Goal: Task Accomplishment & Management: Manage account settings

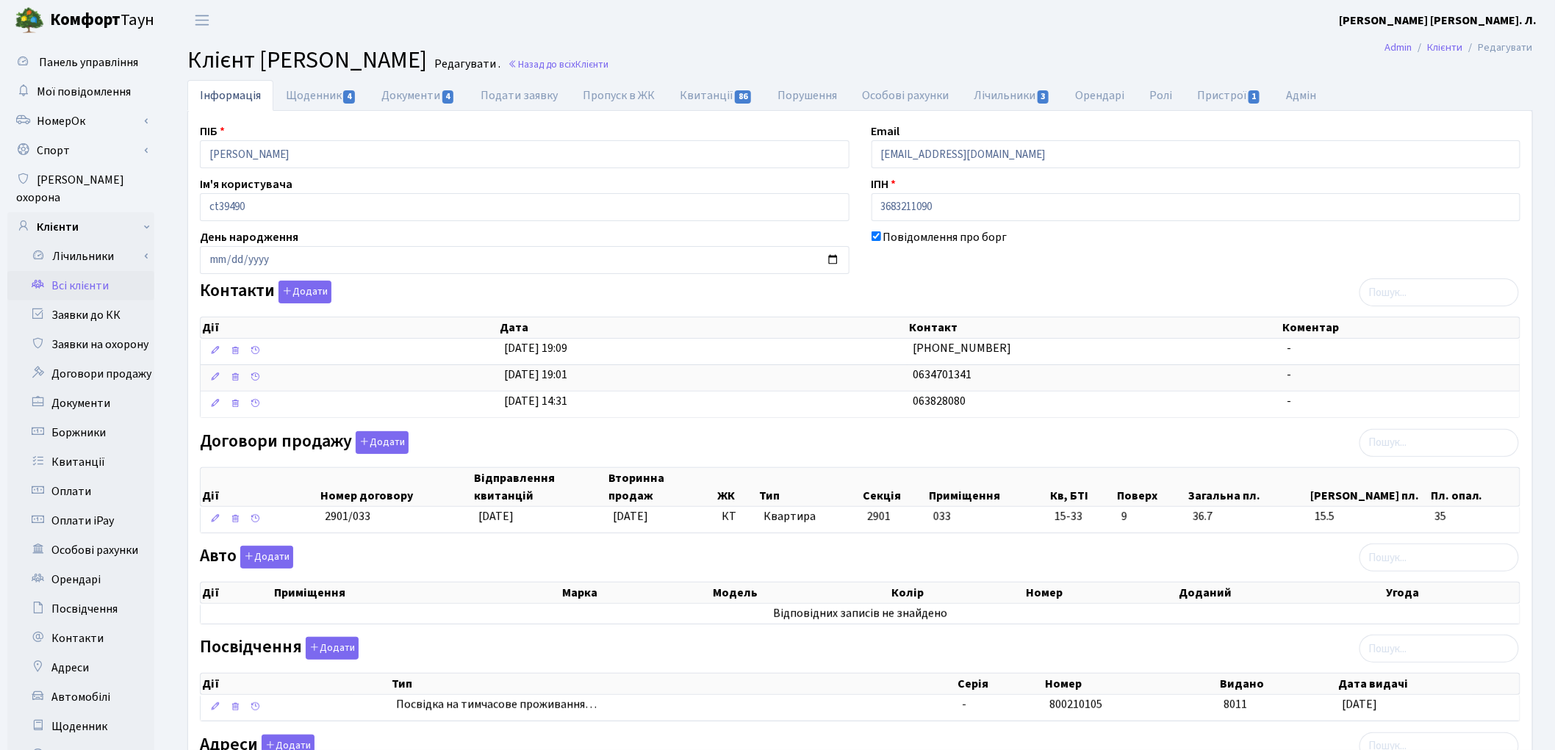
click at [88, 271] on link "Всі клієнти" at bounding box center [80, 285] width 147 height 29
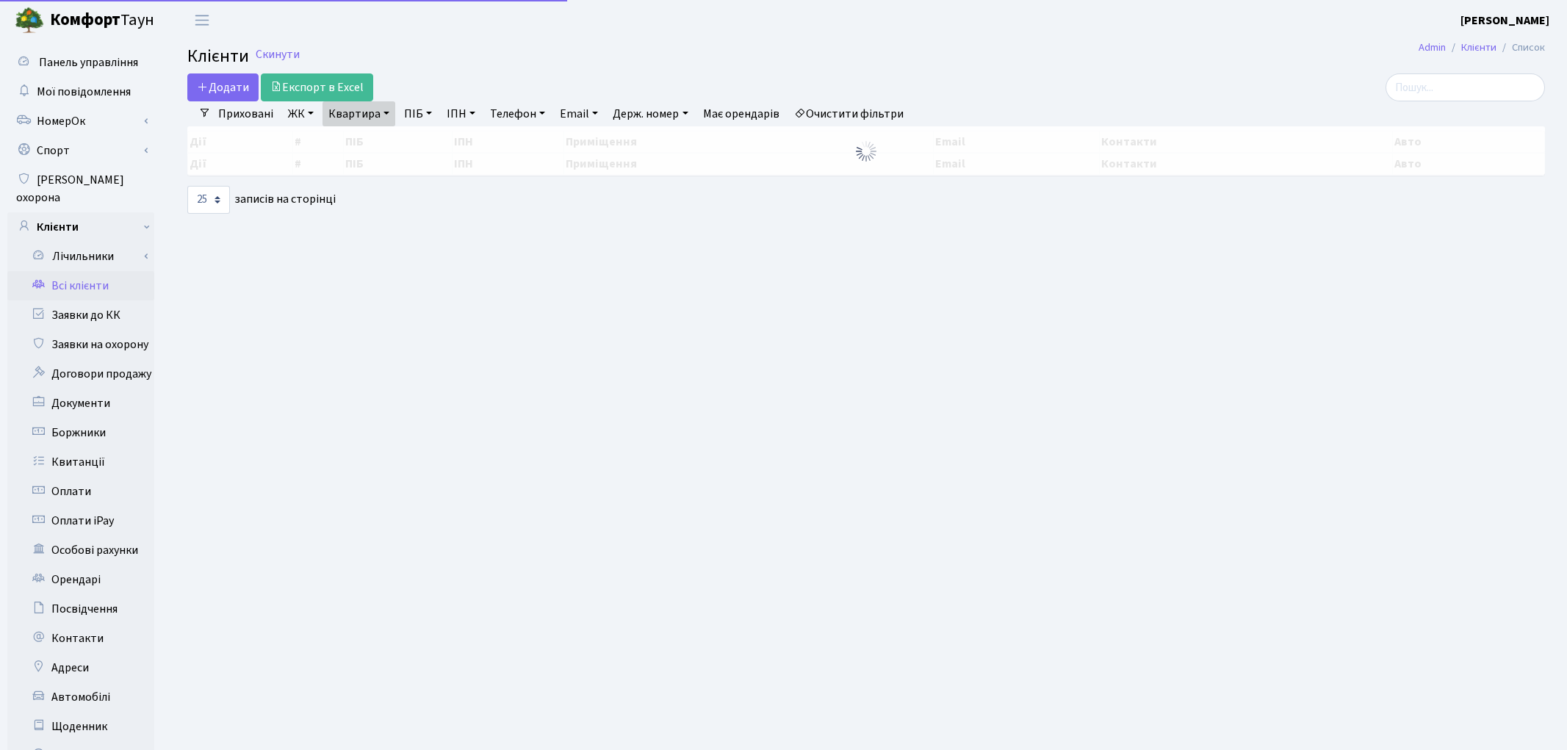
select select "25"
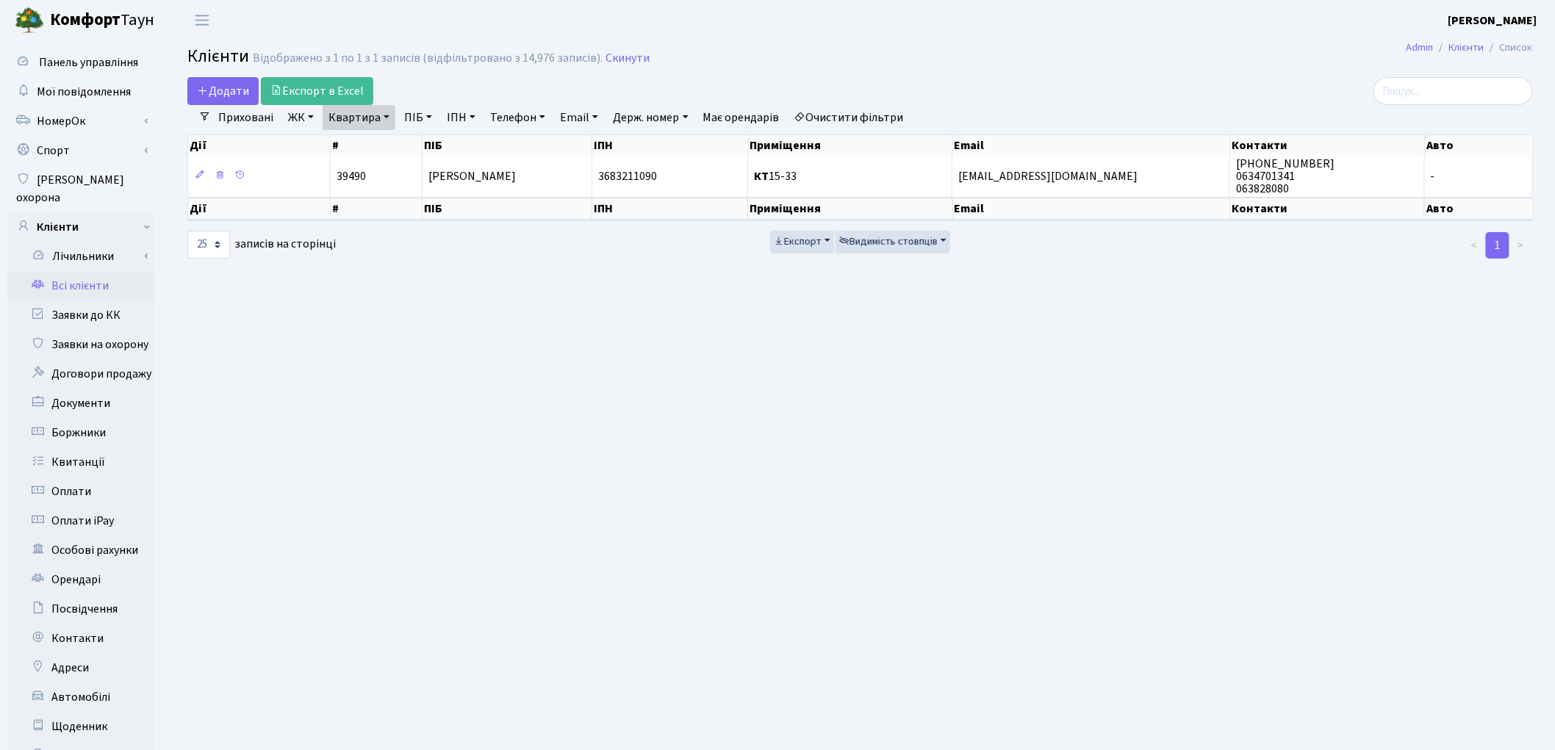
click at [861, 110] on link "Очистити фільтри" at bounding box center [848, 117] width 121 height 25
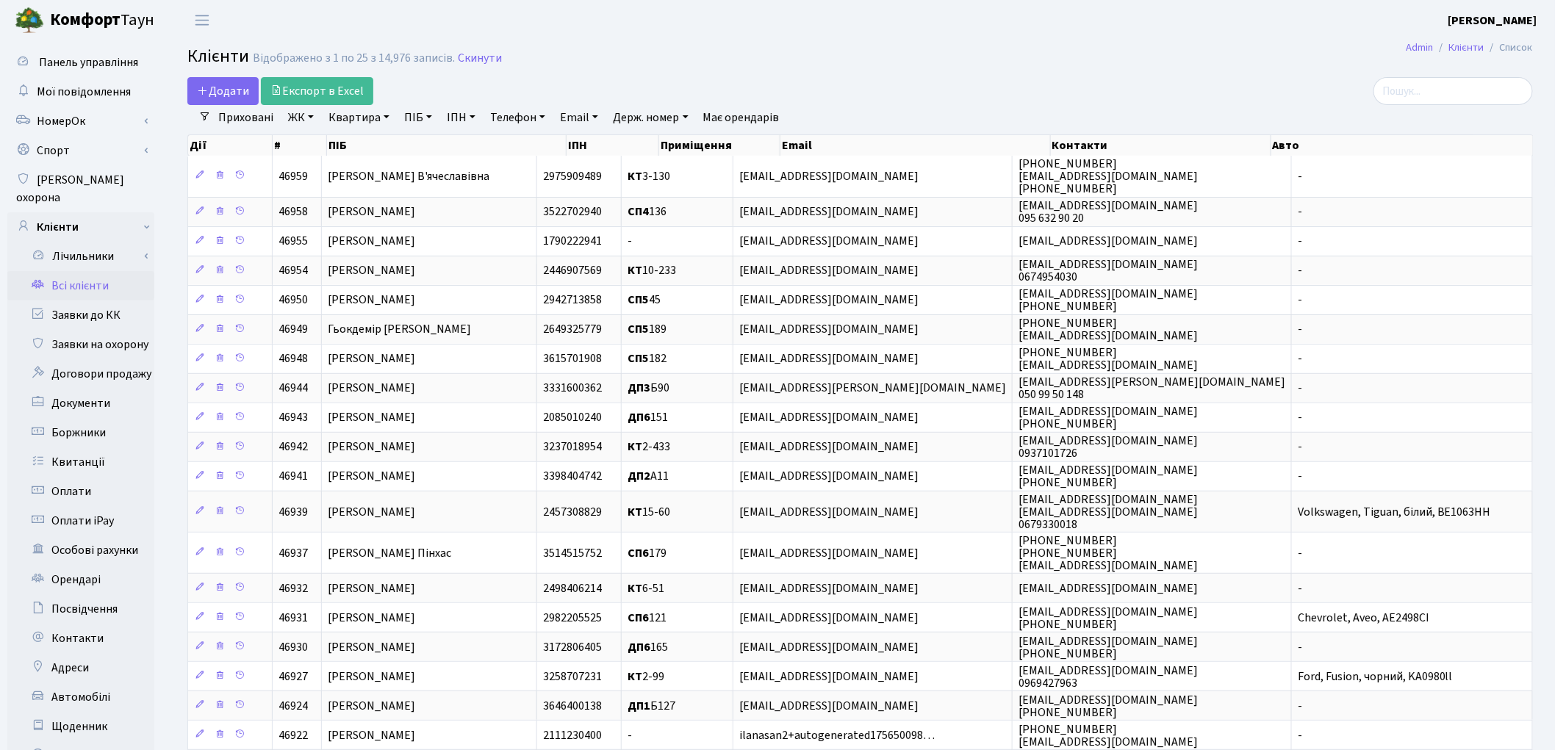
click at [356, 118] on link "Квартира" at bounding box center [359, 117] width 73 height 25
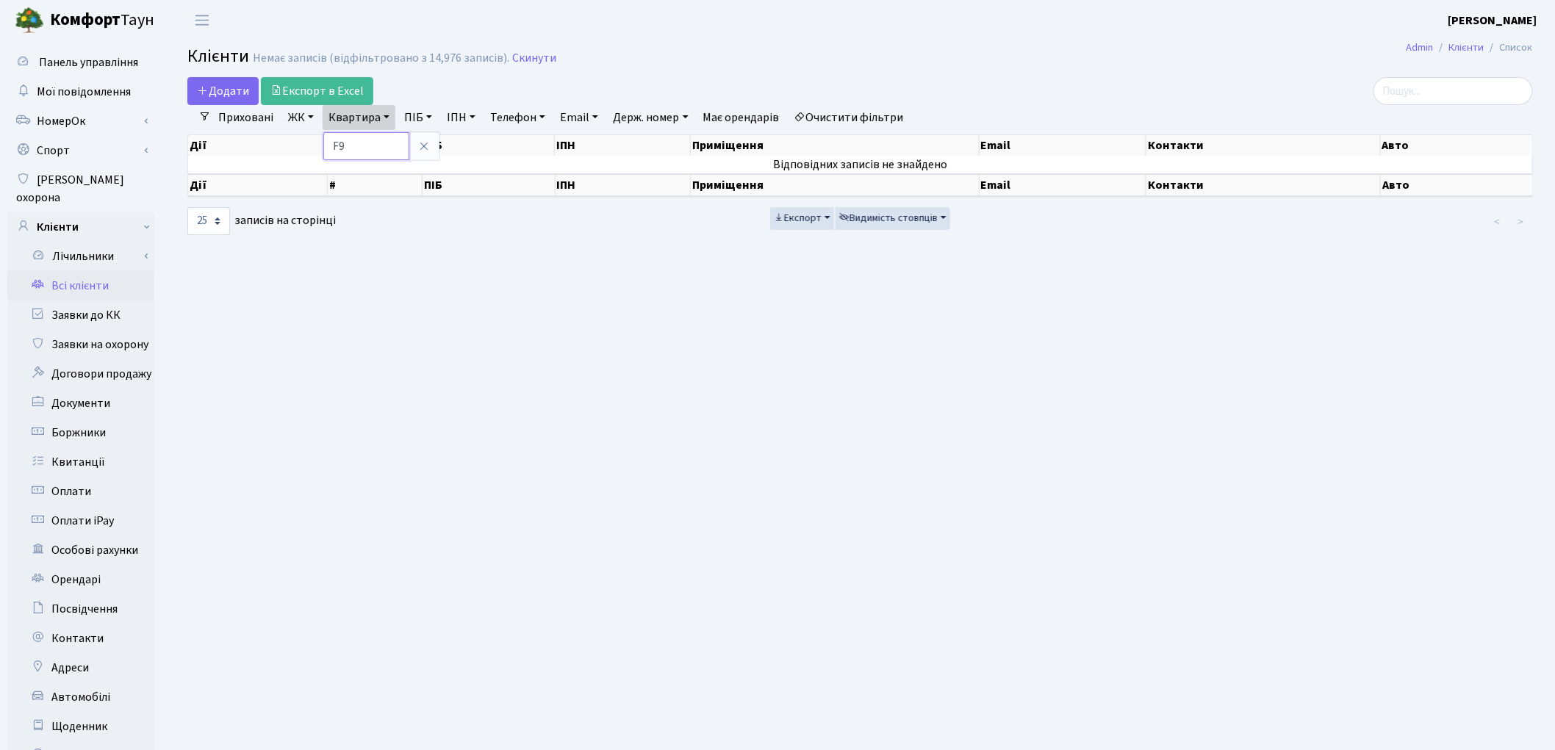
type input "F"
type input "А90"
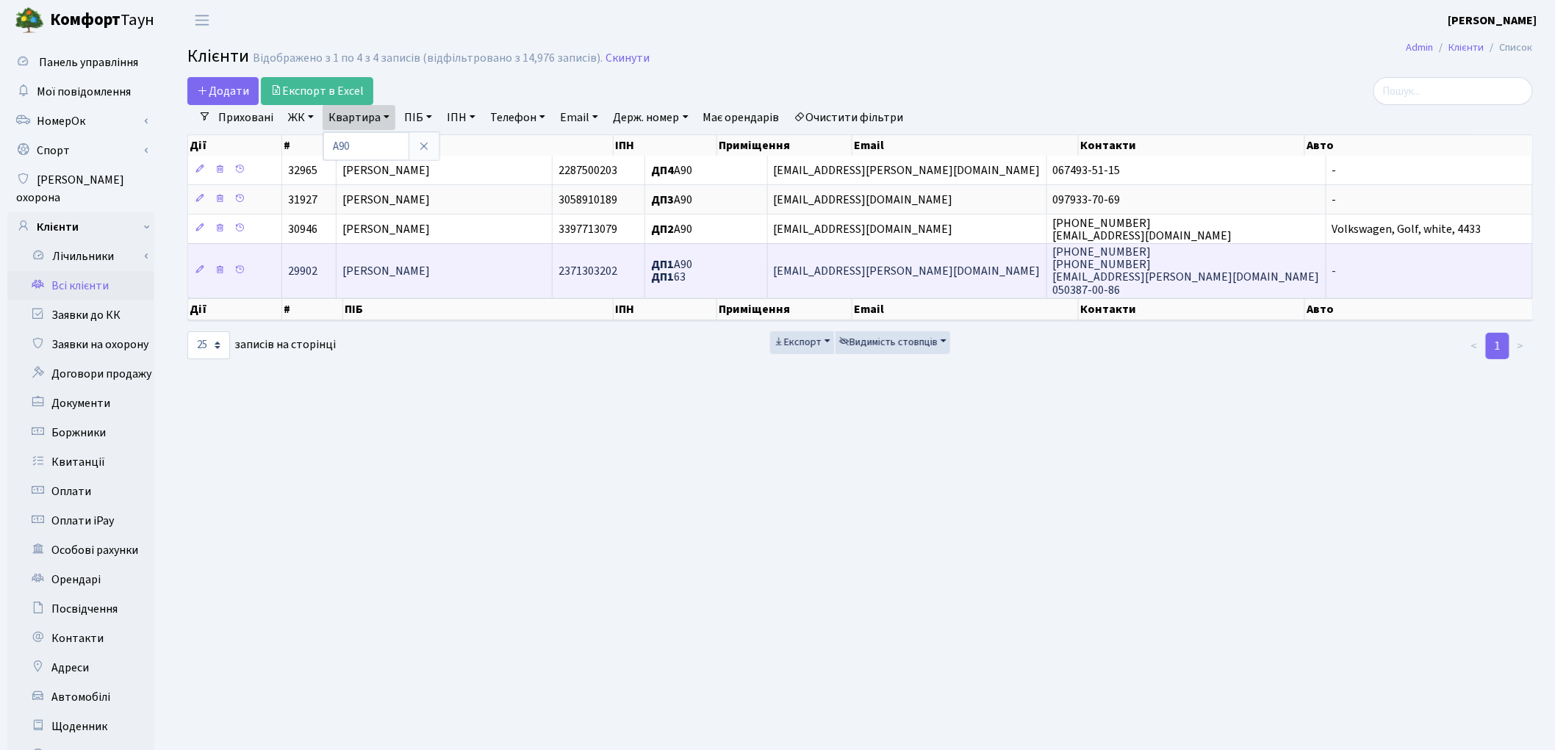
click at [410, 272] on span "Зворикіна Ірина Іванівна" at bounding box center [385, 271] width 87 height 16
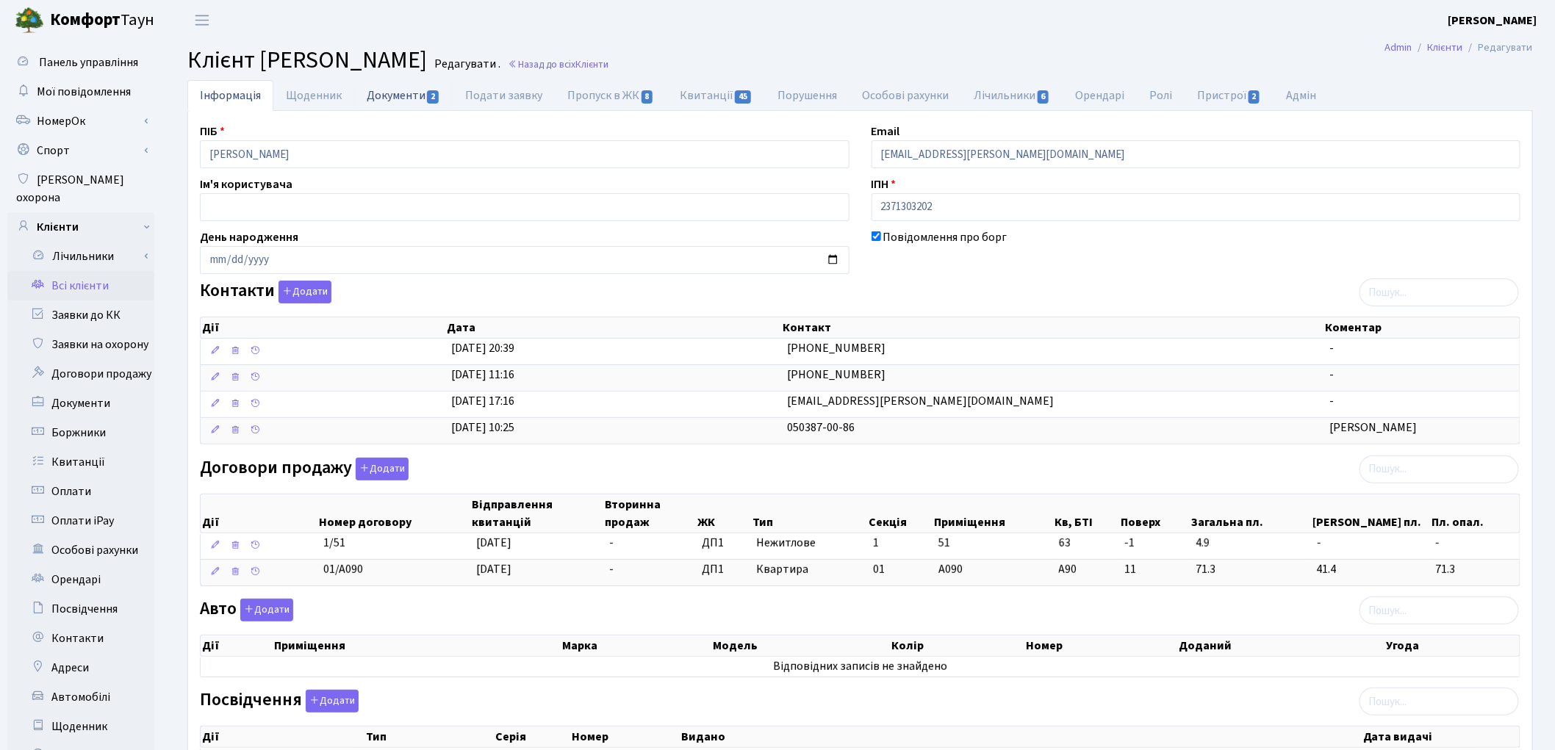
click at [414, 92] on link "Документи 2" at bounding box center [403, 95] width 98 height 30
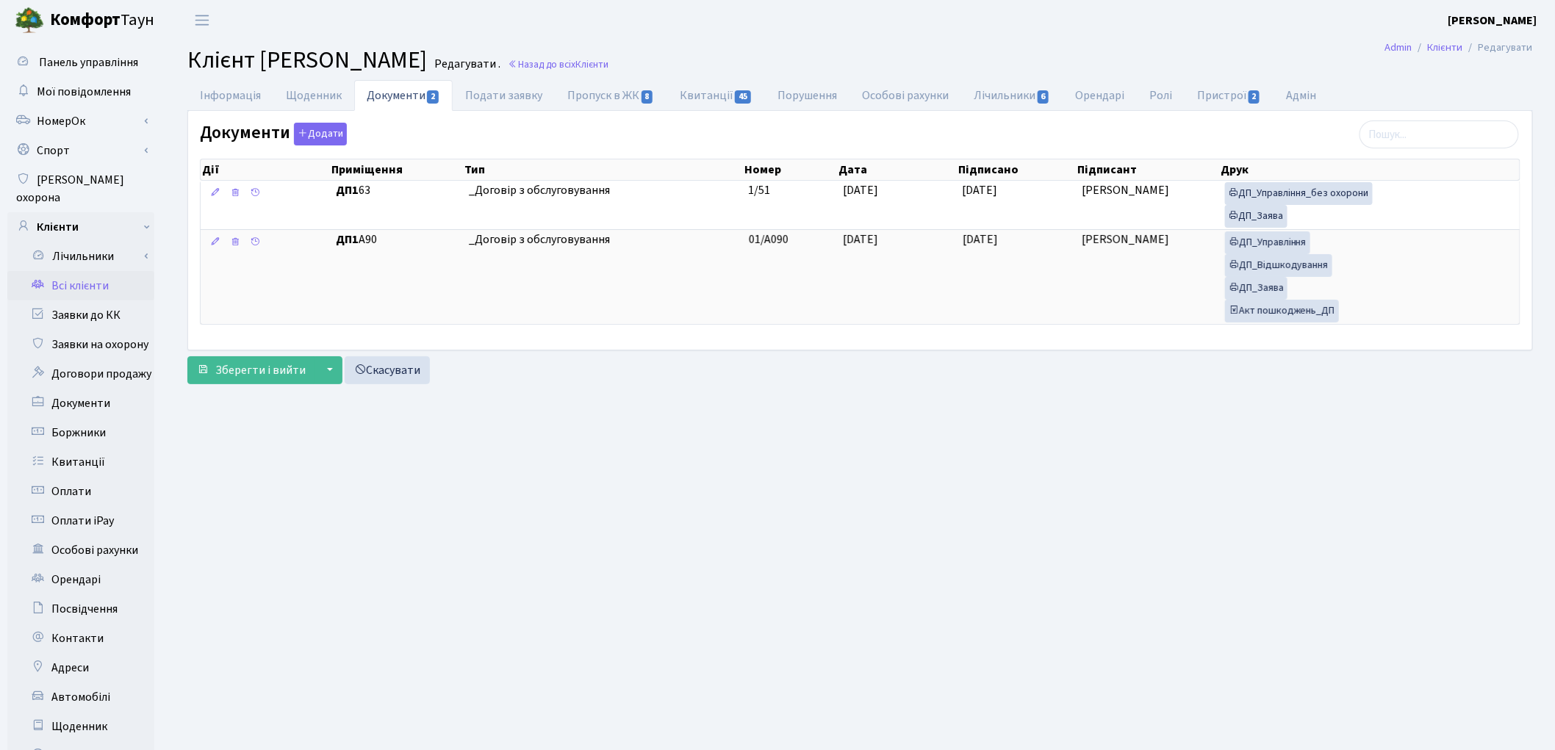
click at [100, 271] on link "Всі клієнти" at bounding box center [80, 285] width 147 height 29
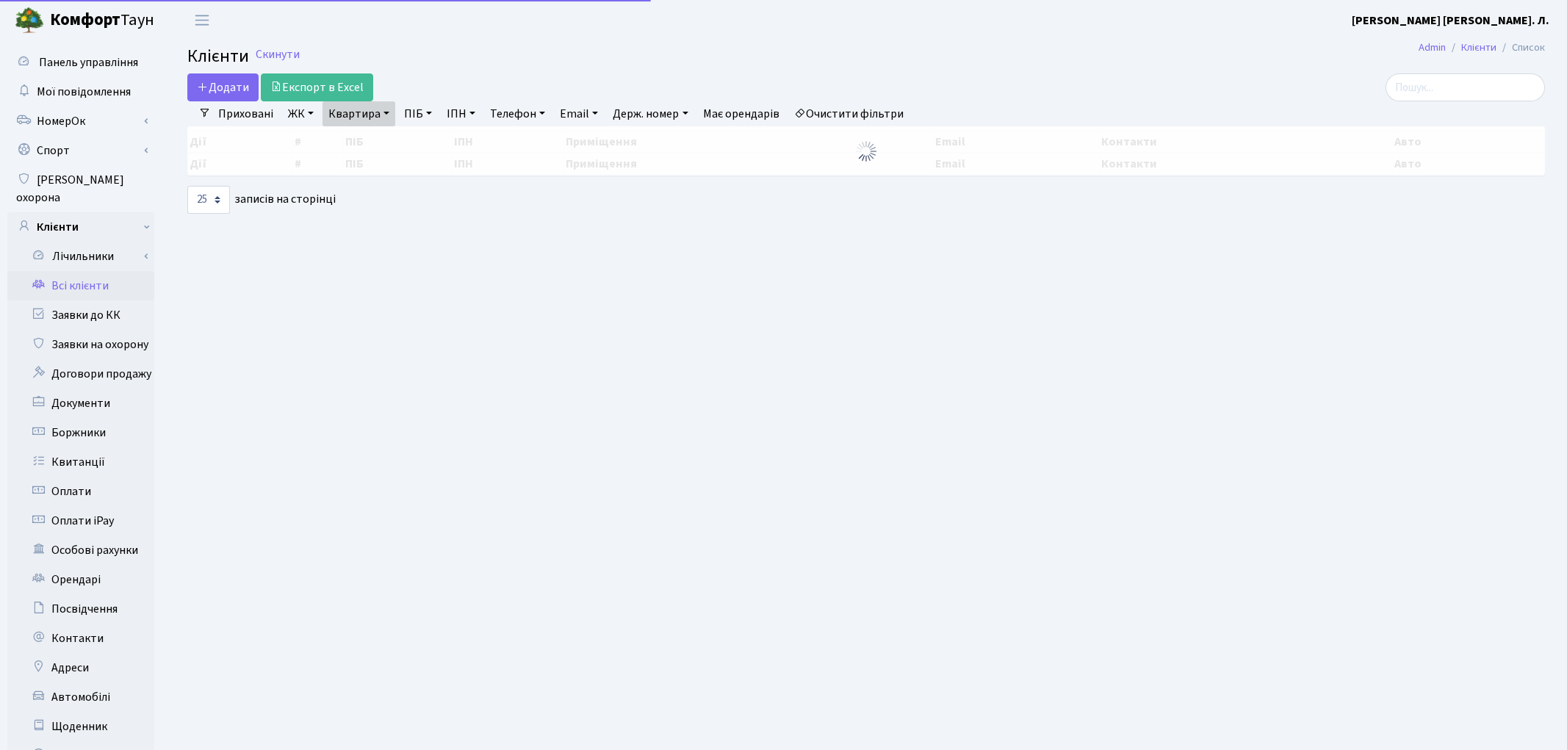
select select "25"
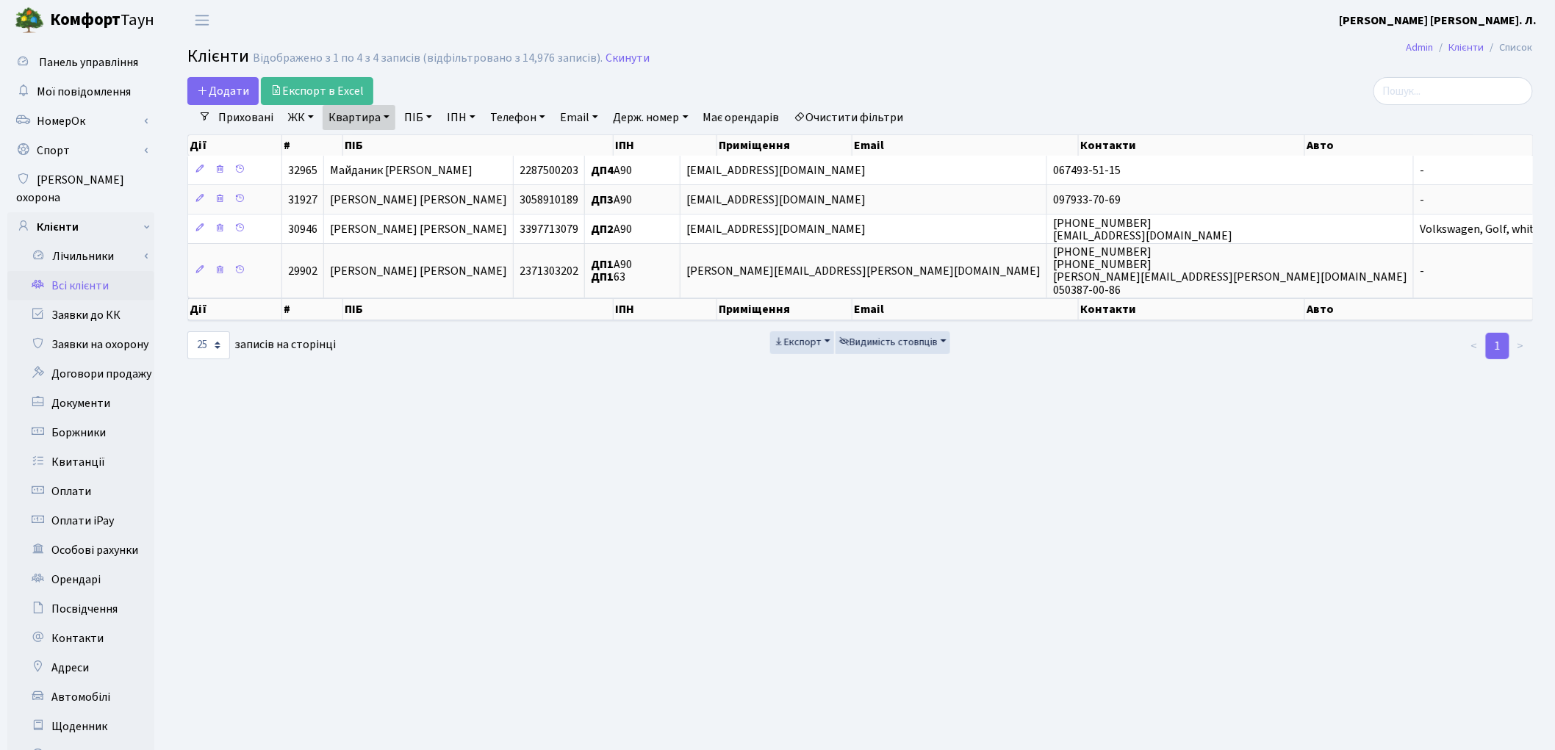
click at [863, 120] on link "Очистити фільтри" at bounding box center [848, 117] width 121 height 25
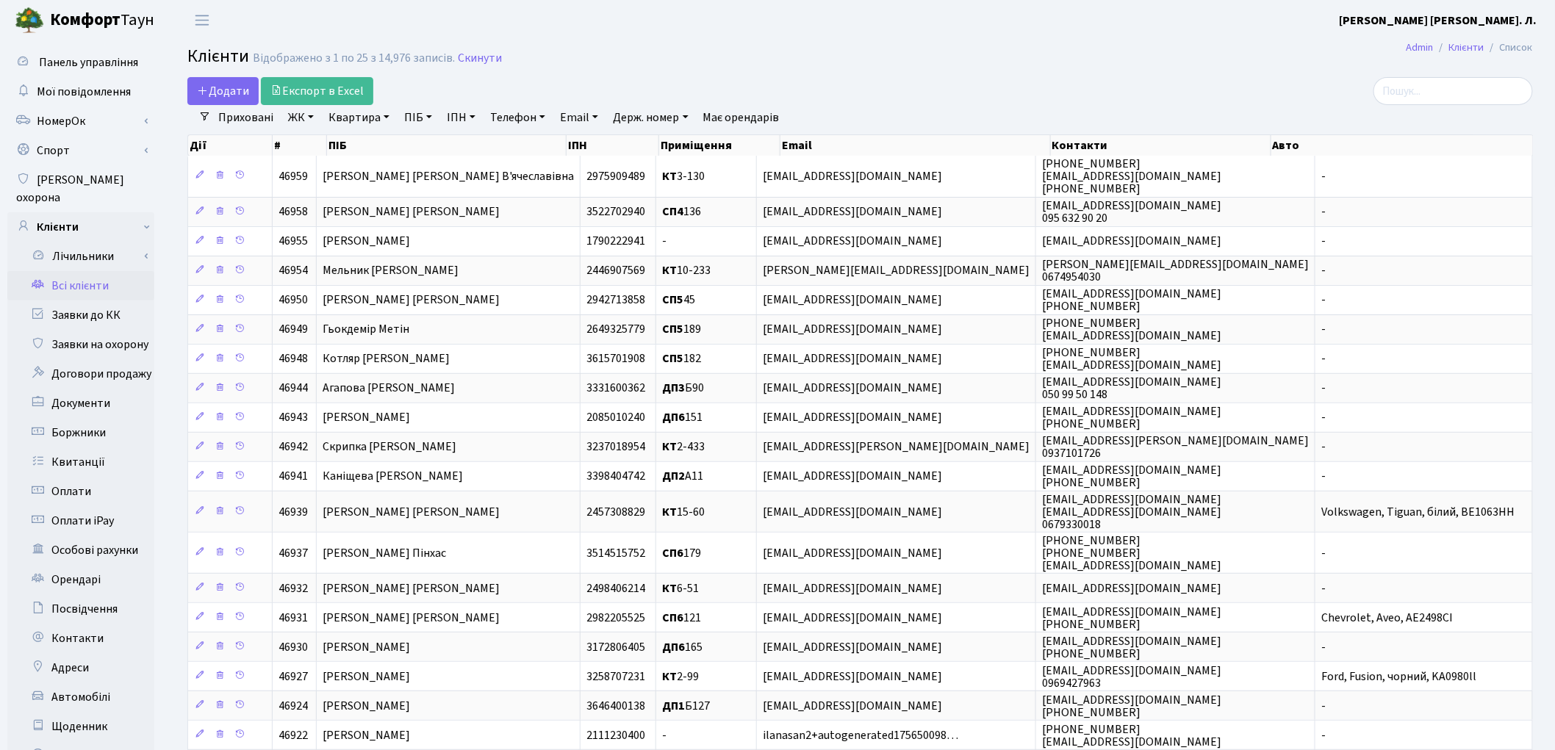
click at [417, 122] on link "ПІБ" at bounding box center [418, 117] width 40 height 25
type input "рязан"
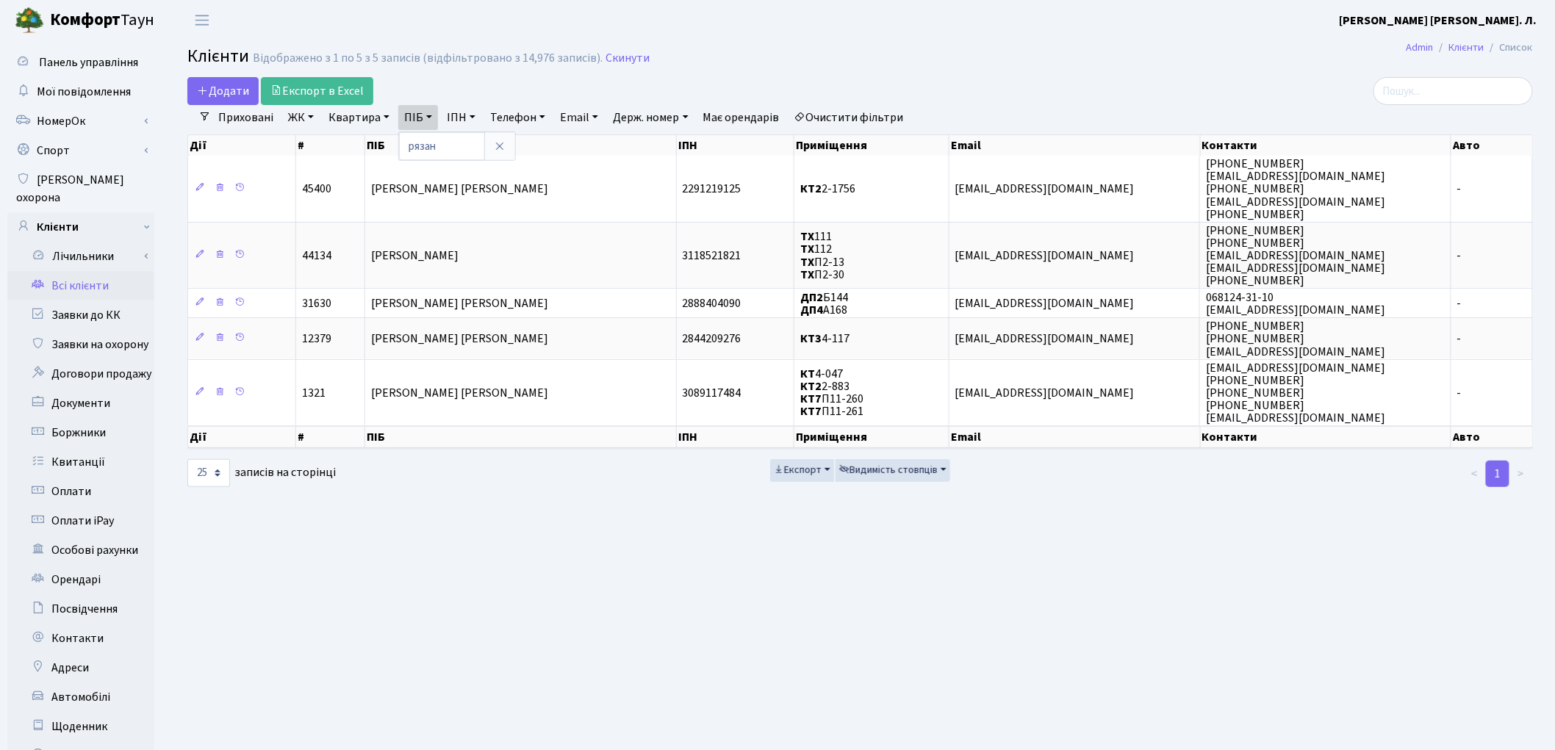
click at [882, 119] on link "Очистити фільтри" at bounding box center [848, 117] width 121 height 25
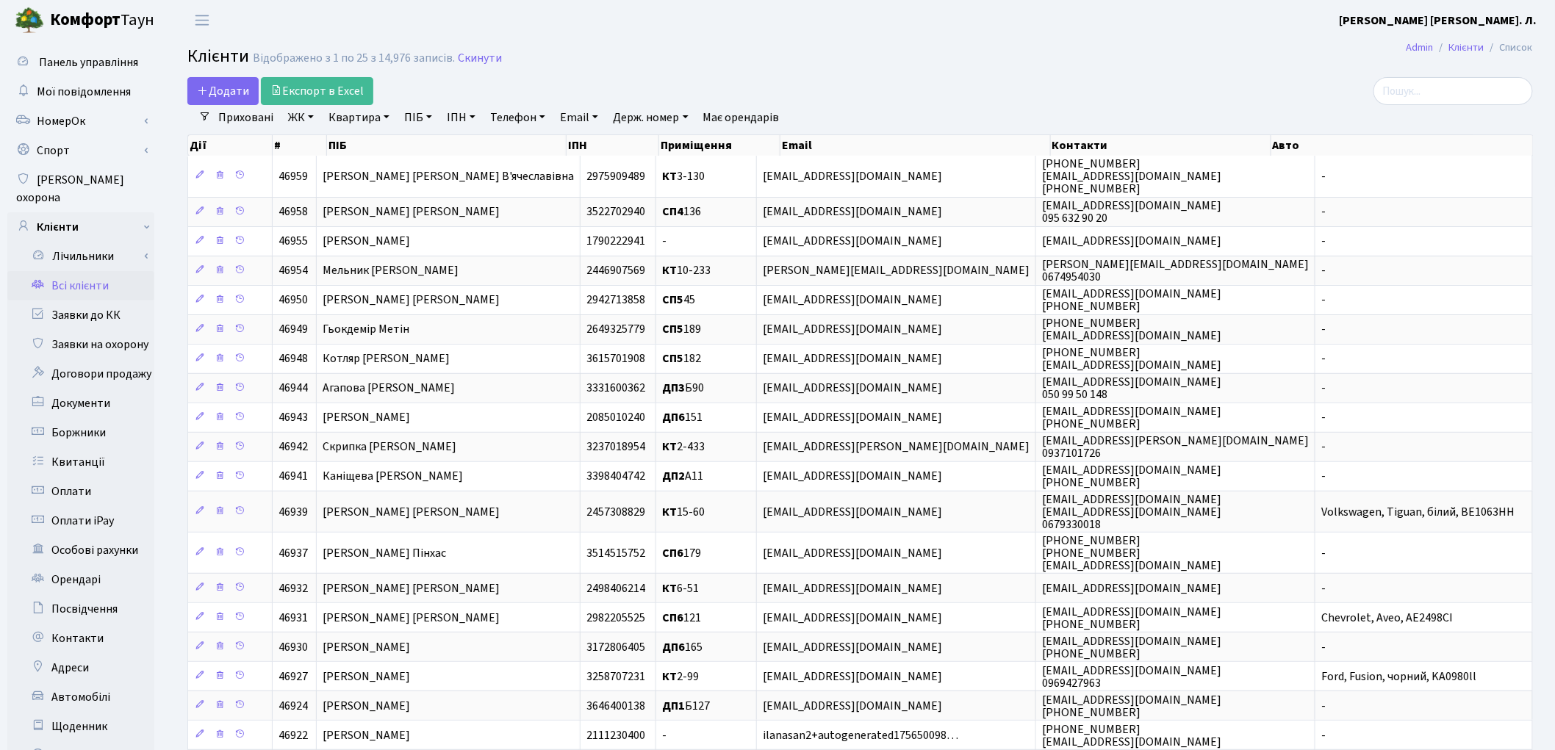
click at [344, 120] on link "Квартира" at bounding box center [359, 117] width 73 height 25
type input "111"
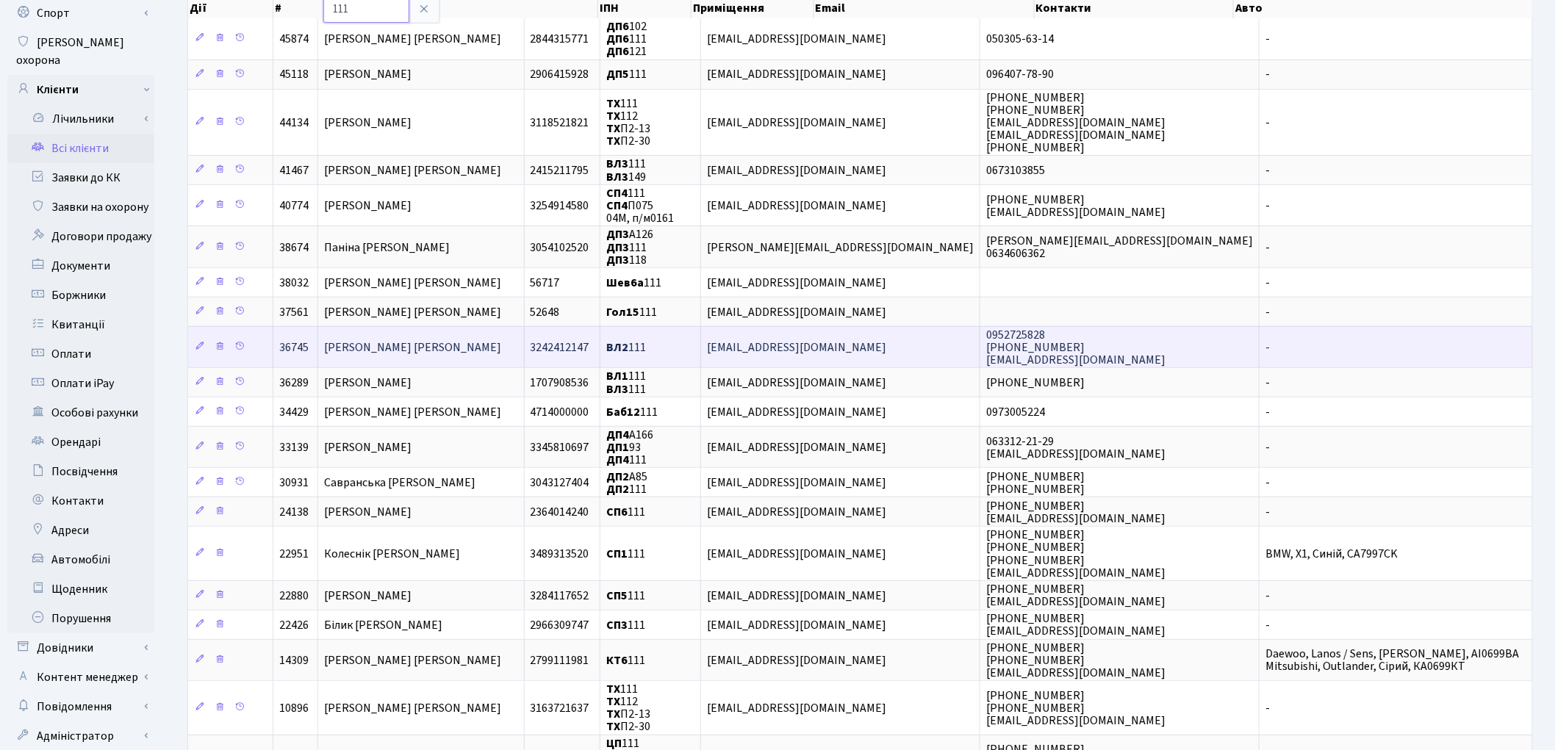
scroll to position [163, 0]
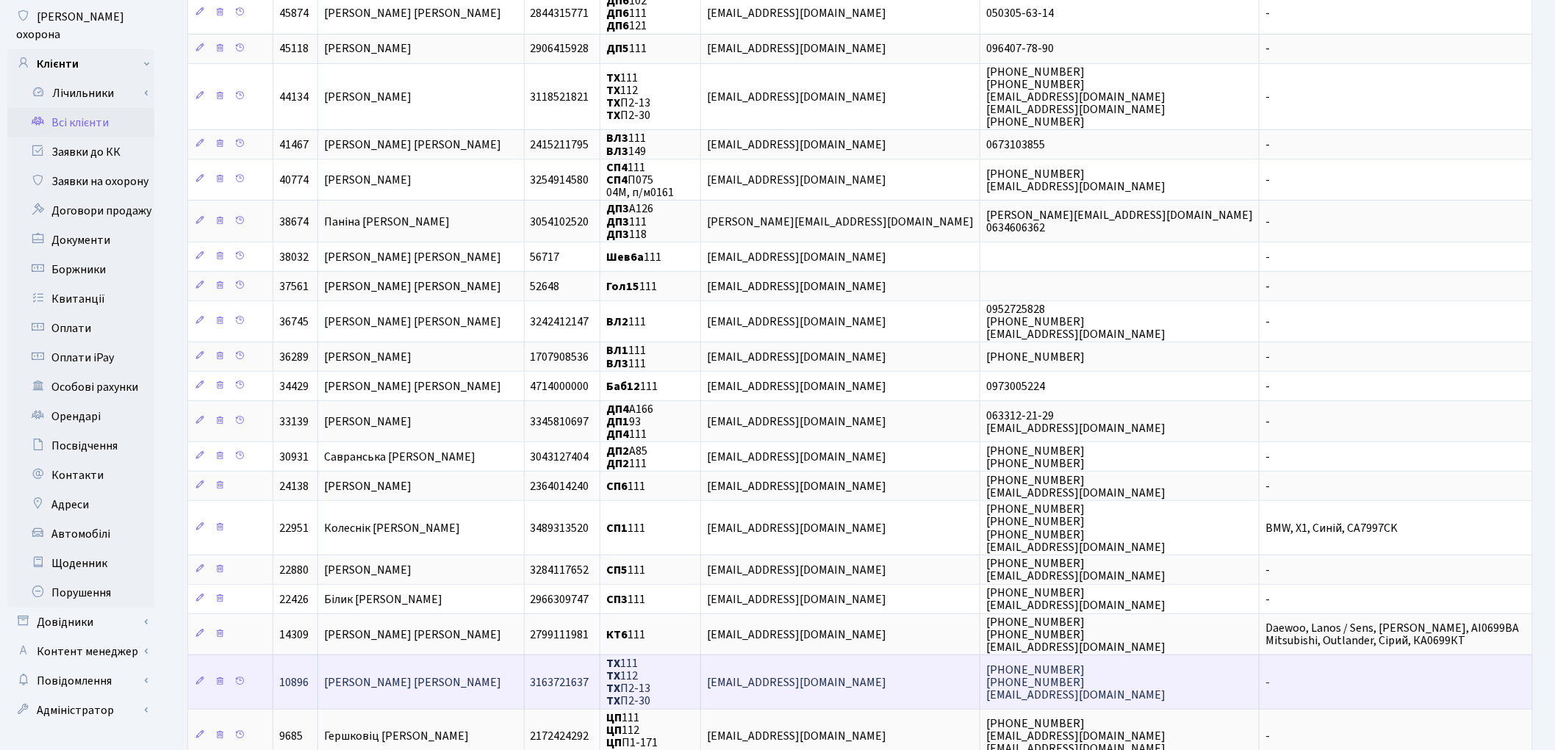
click at [481, 655] on td "[PERSON_NAME]" at bounding box center [421, 682] width 206 height 54
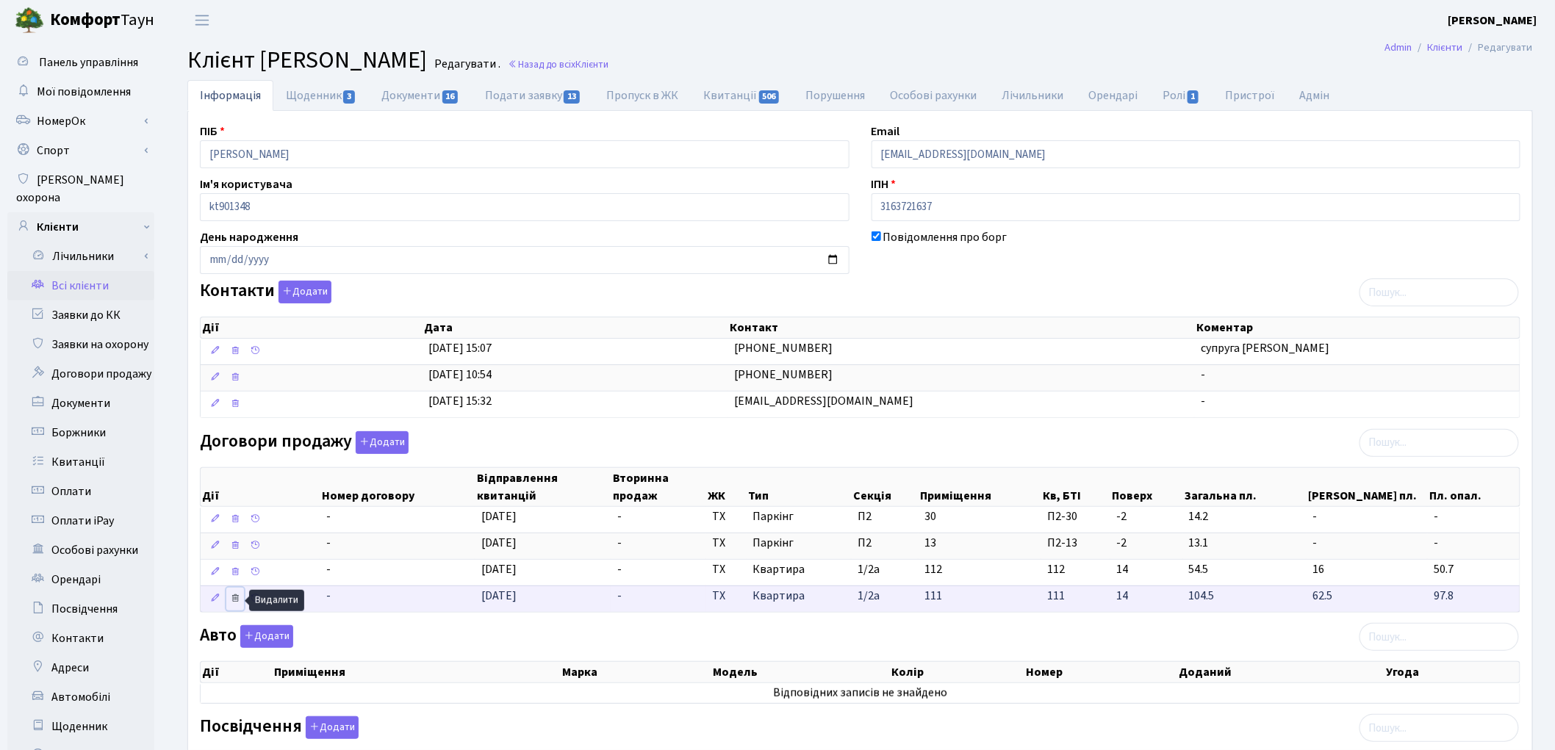
click at [234, 600] on icon at bounding box center [235, 598] width 10 height 10
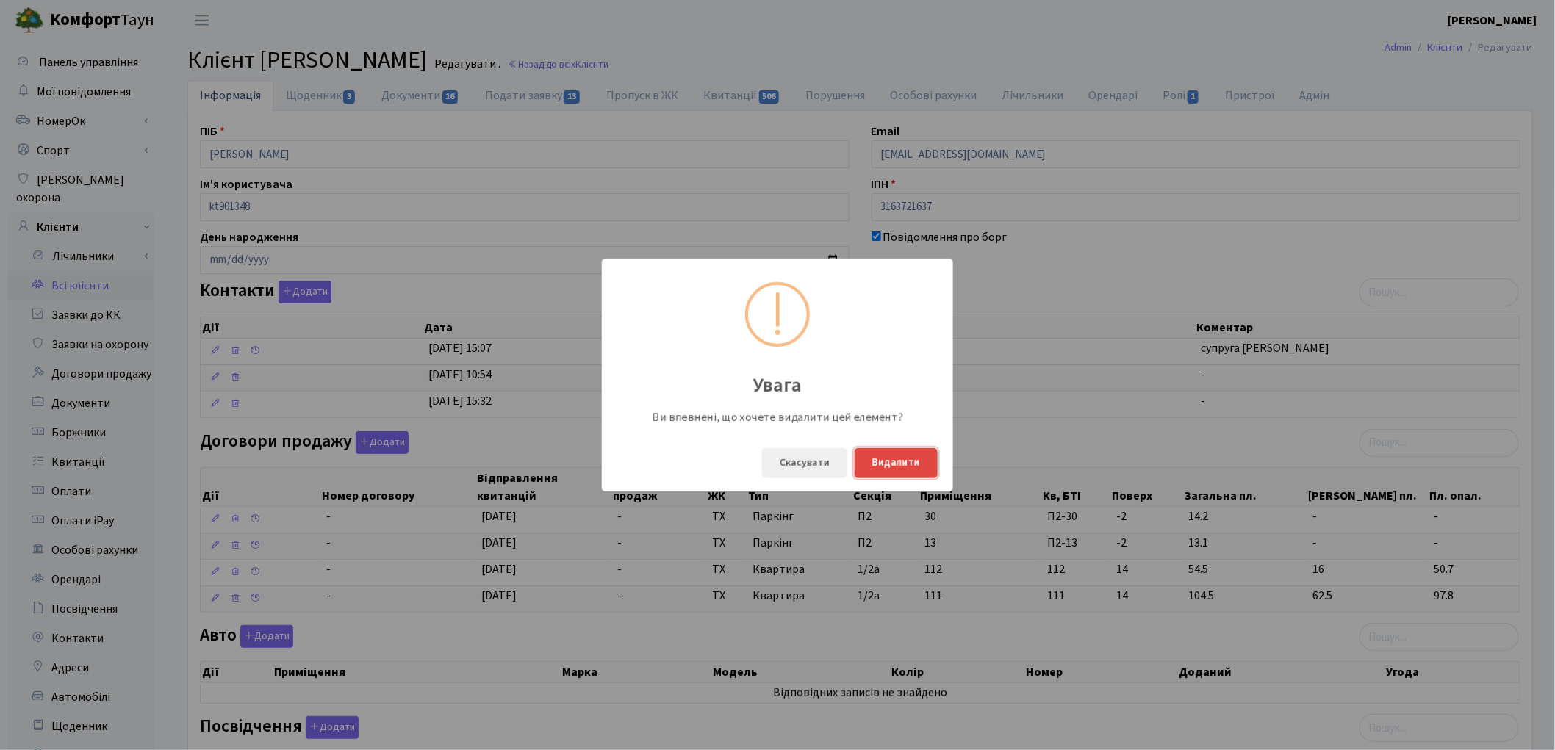
click at [871, 461] on button "Видалити" at bounding box center [895, 463] width 83 height 30
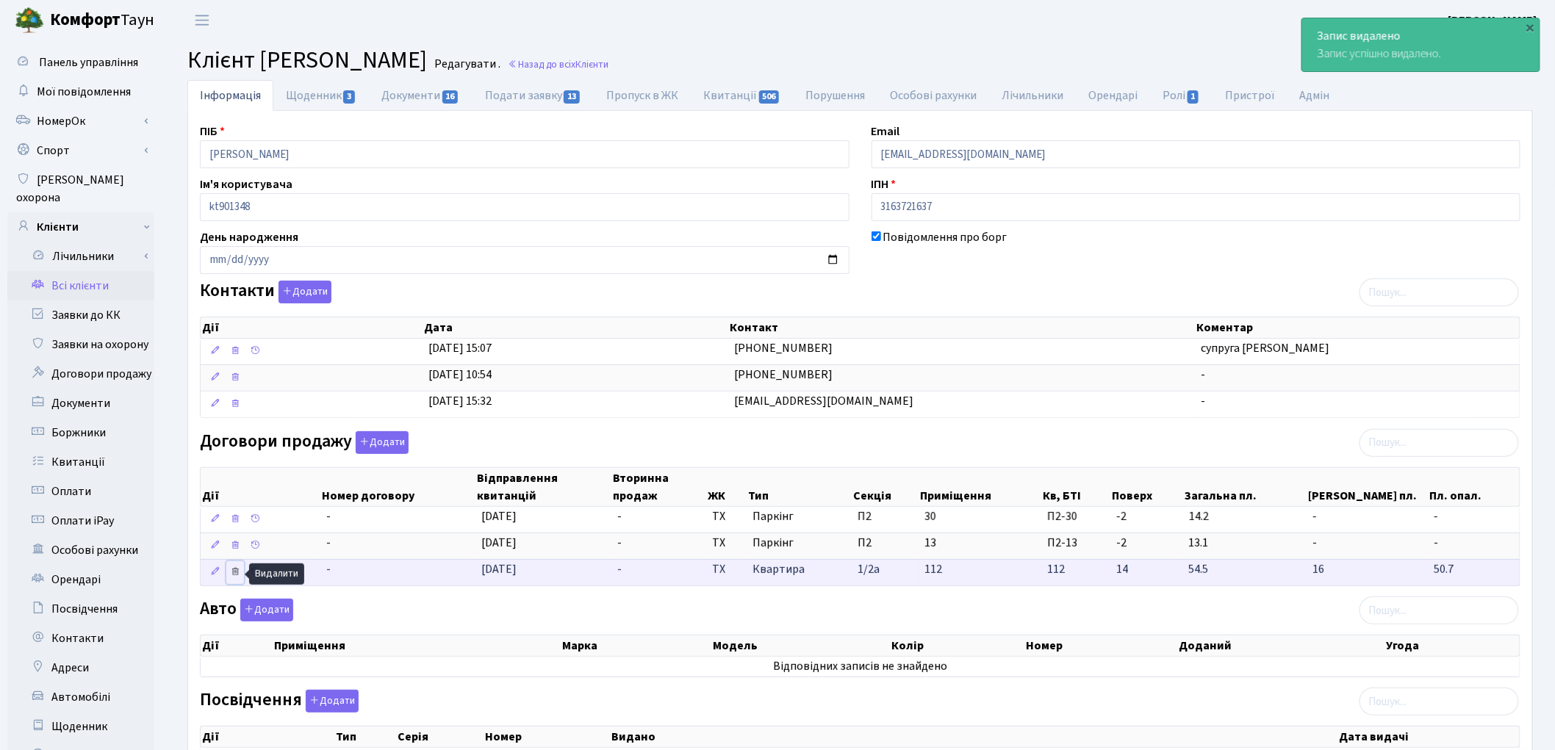
click at [235, 569] on icon at bounding box center [235, 571] width 10 height 10
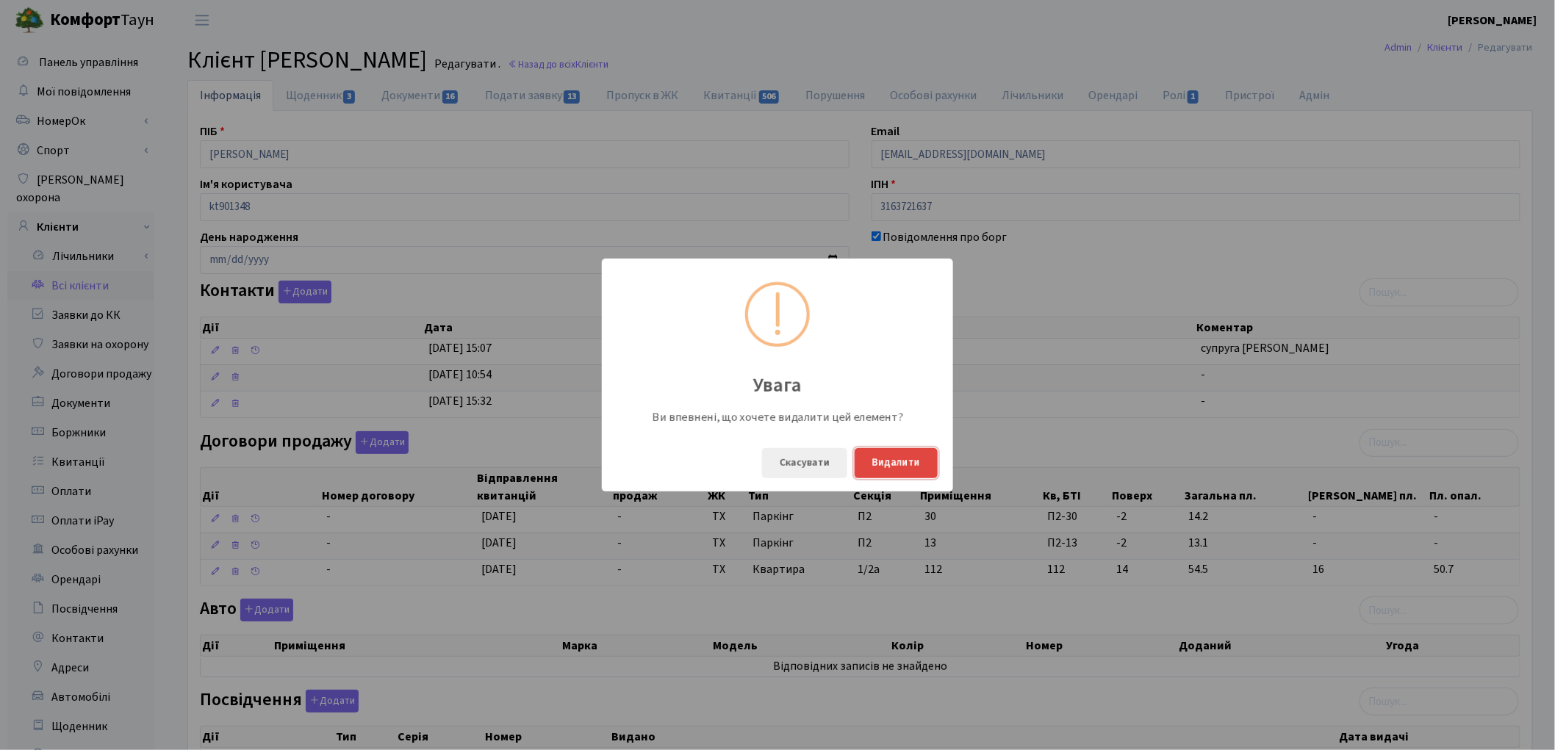
click at [915, 464] on button "Видалити" at bounding box center [895, 463] width 83 height 30
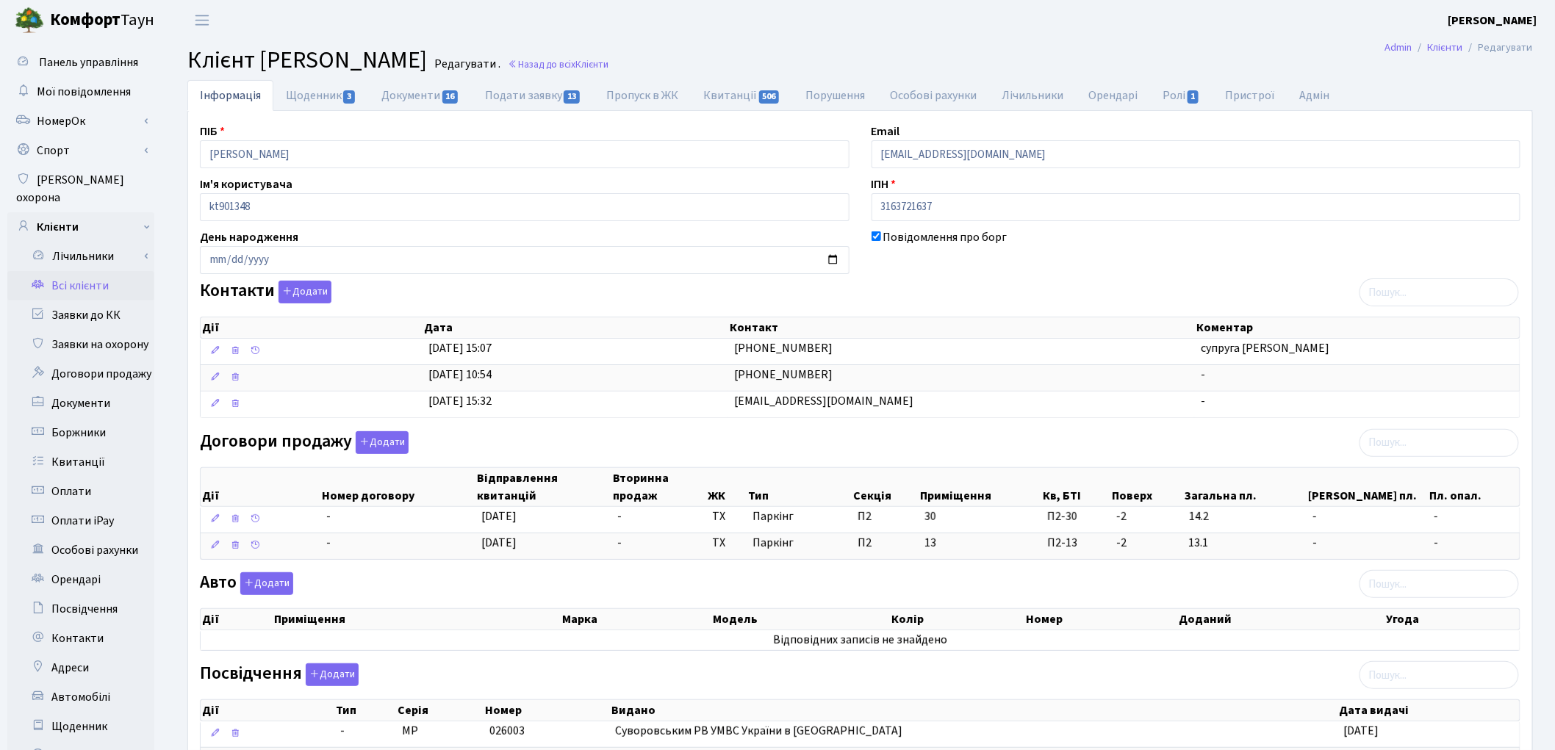
click at [94, 273] on link "Всі клієнти" at bounding box center [80, 285] width 147 height 29
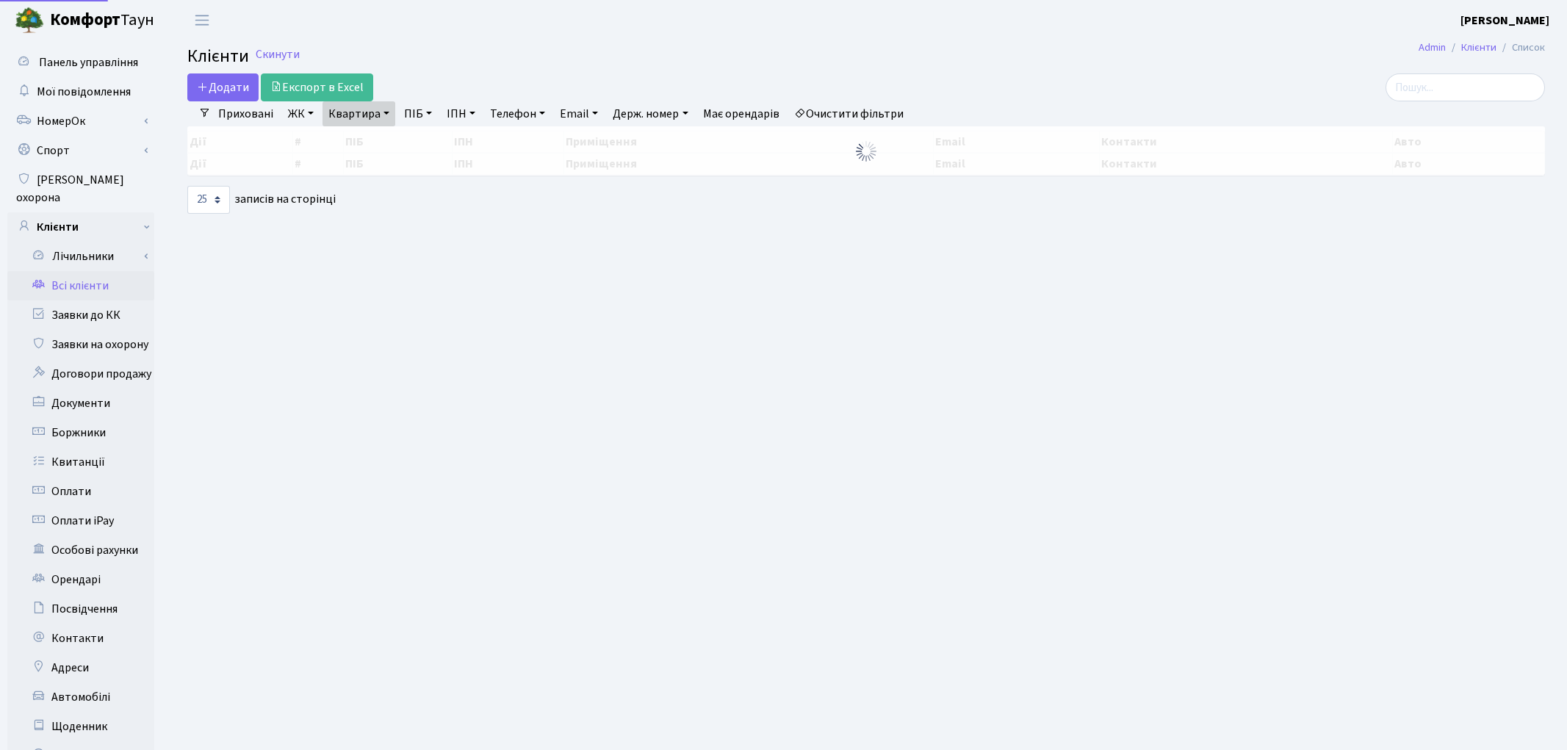
select select "25"
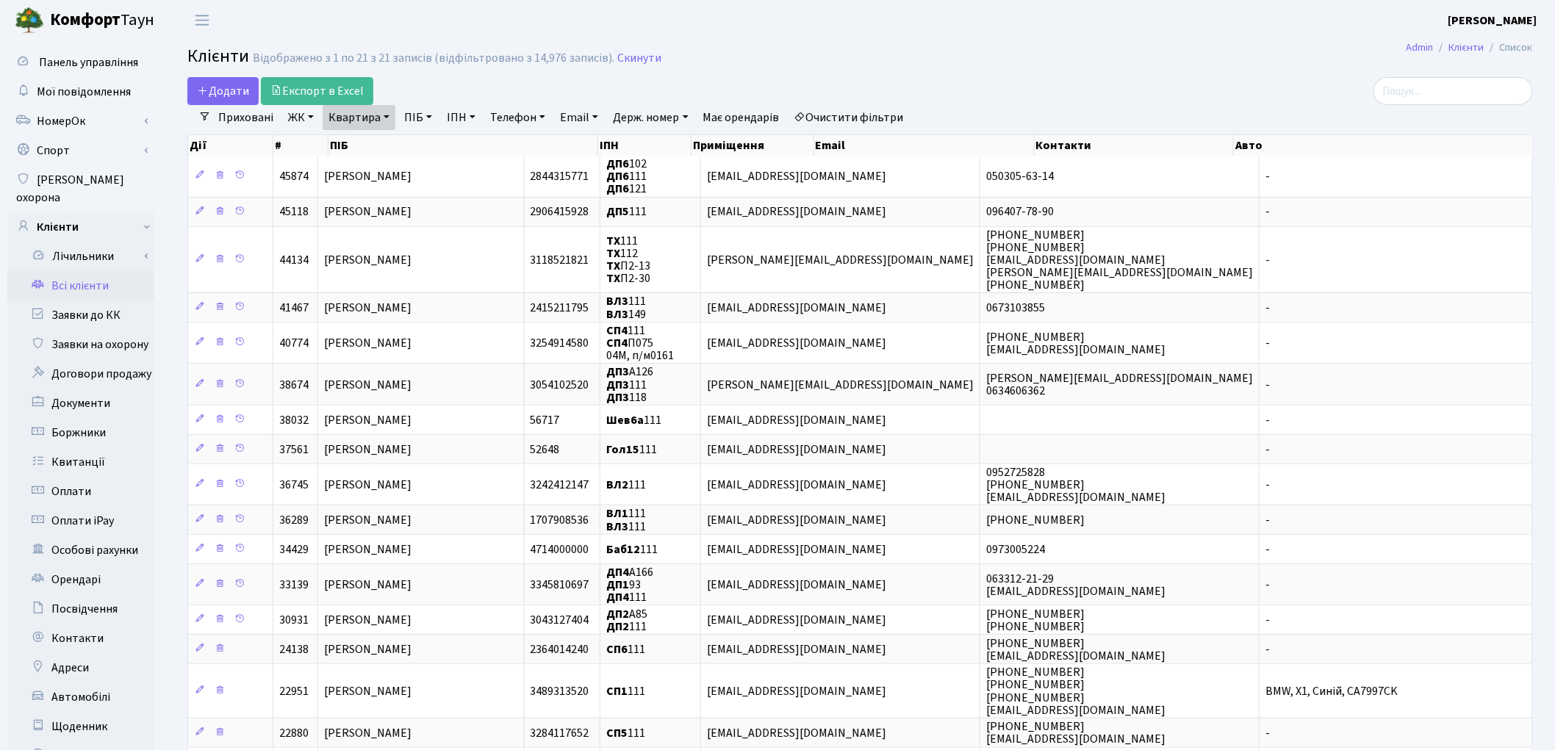
click at [884, 118] on link "Очистити фільтри" at bounding box center [848, 117] width 121 height 25
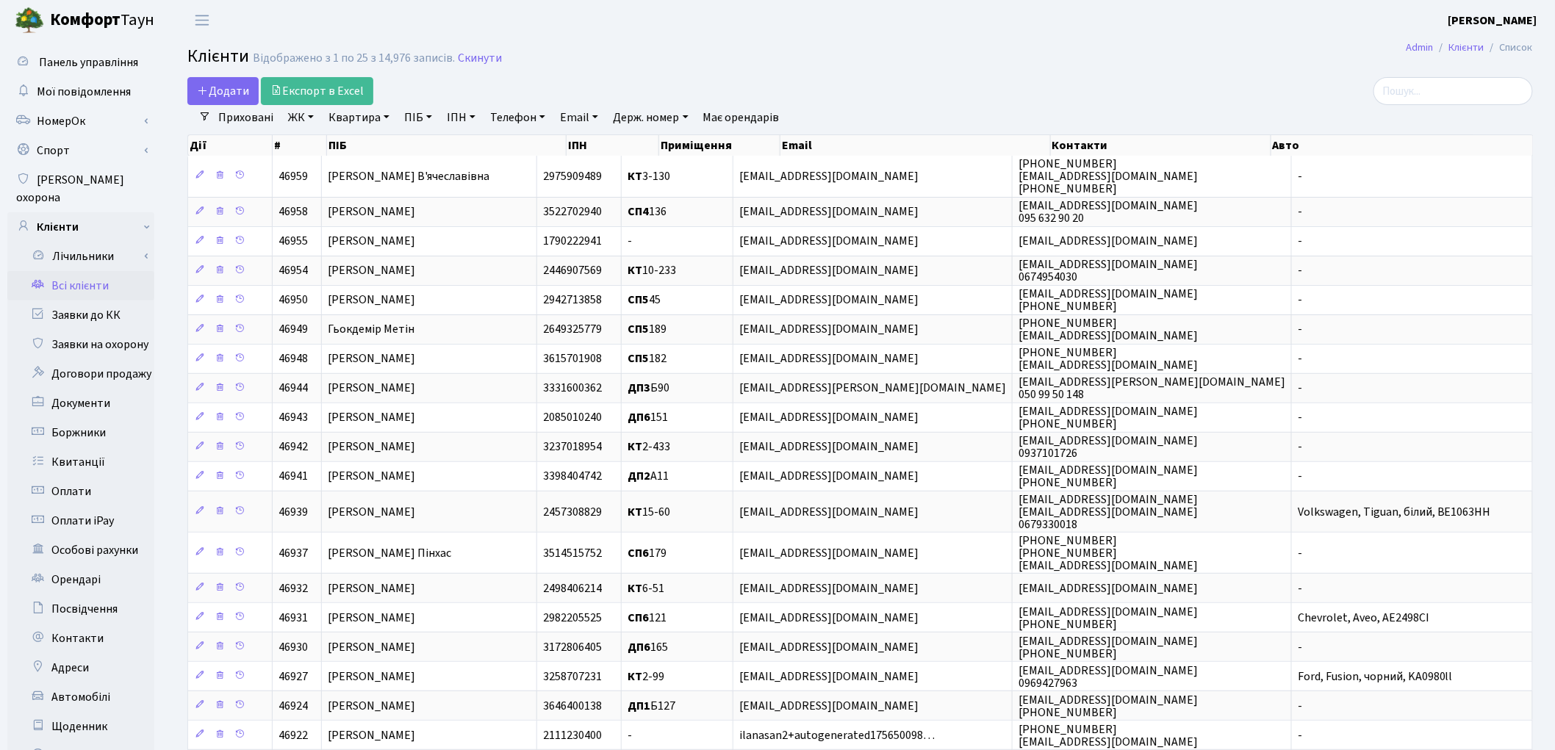
click at [425, 113] on link "ПІБ" at bounding box center [418, 117] width 40 height 25
type input "рязан"
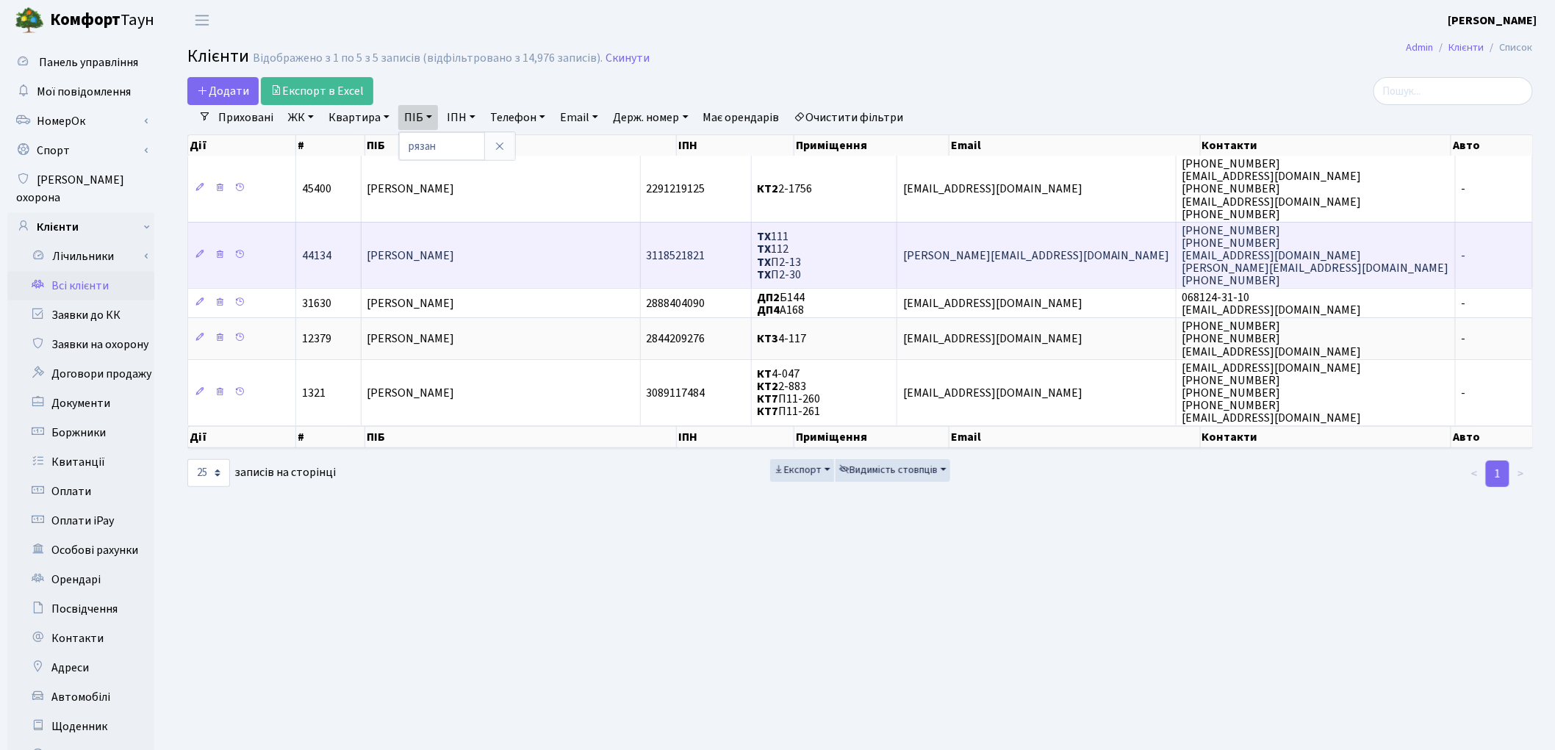
click at [505, 259] on td "Рязанова Юлія Сергіївна" at bounding box center [500, 255] width 279 height 67
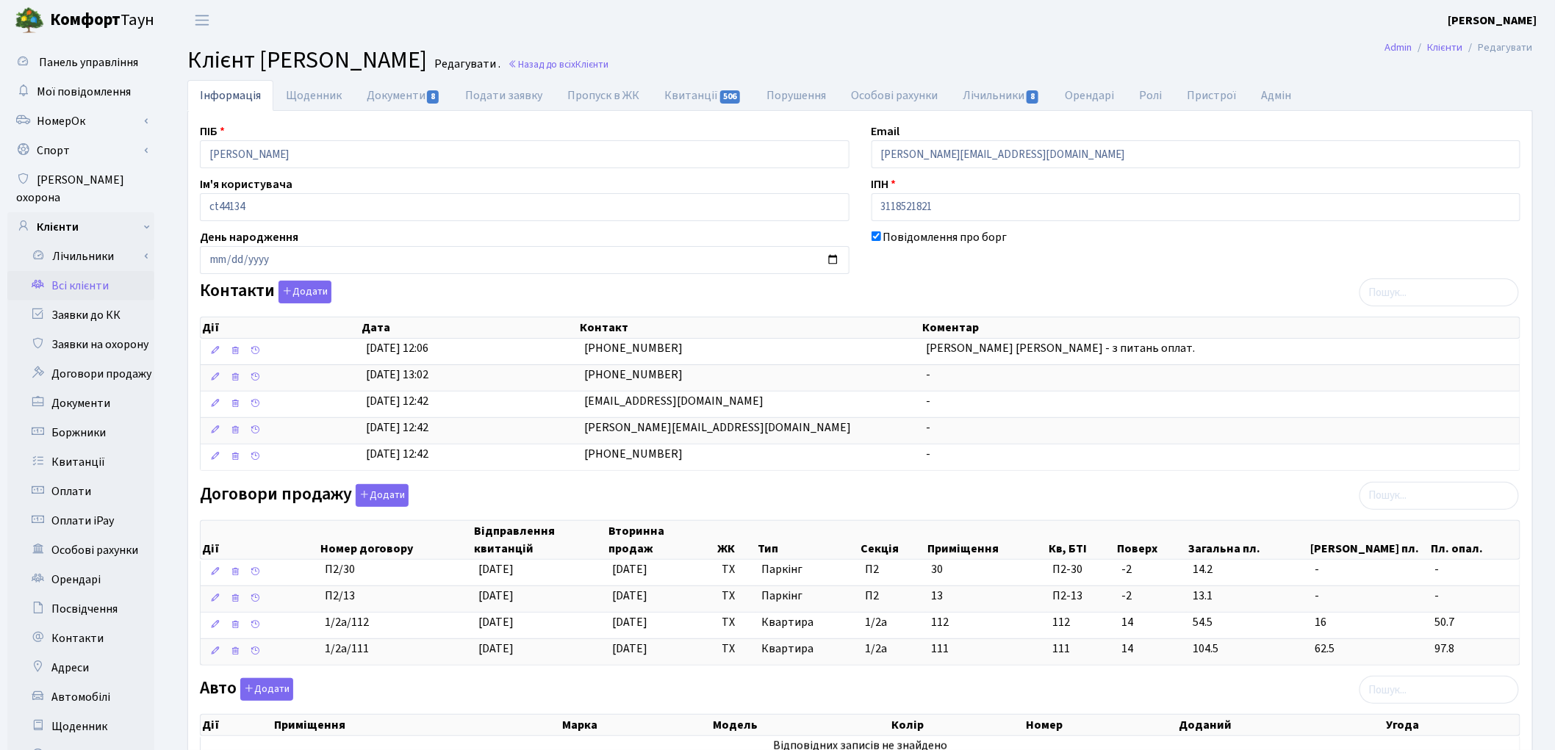
click at [84, 271] on link "Всі клієнти" at bounding box center [80, 285] width 147 height 29
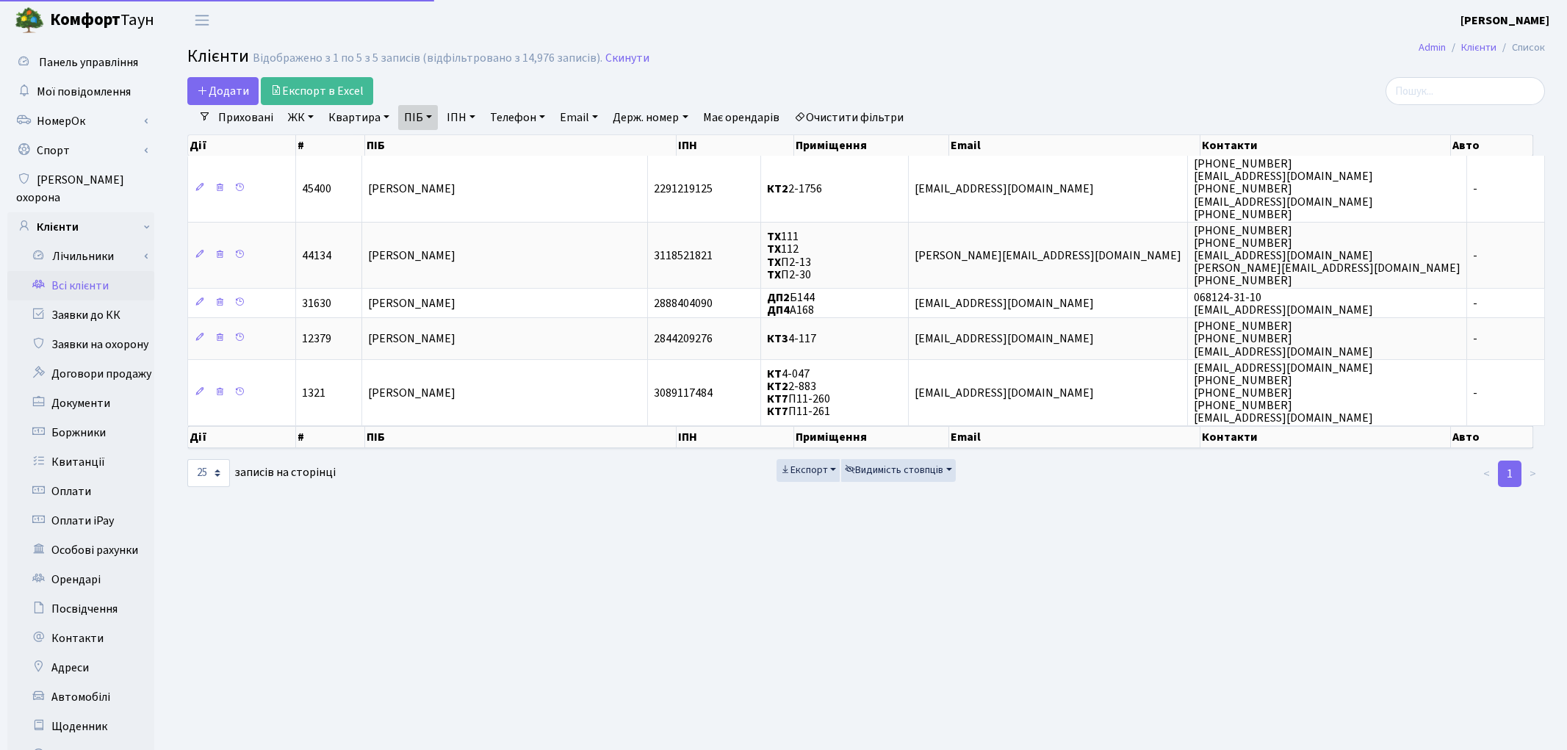
select select "25"
click at [865, 114] on link "Очистити фільтри" at bounding box center [848, 117] width 121 height 25
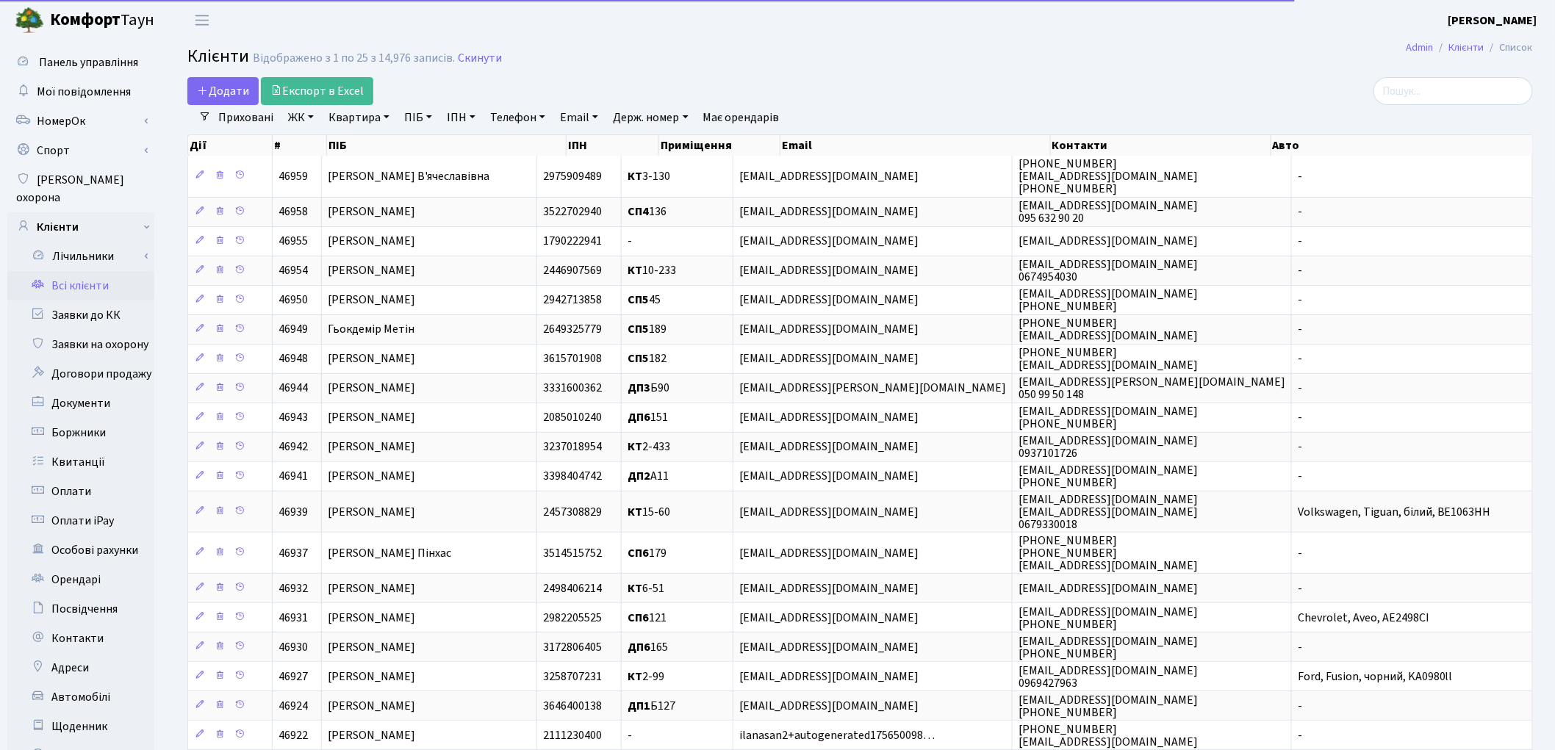
click at [404, 115] on link "ПІБ" at bounding box center [418, 117] width 40 height 25
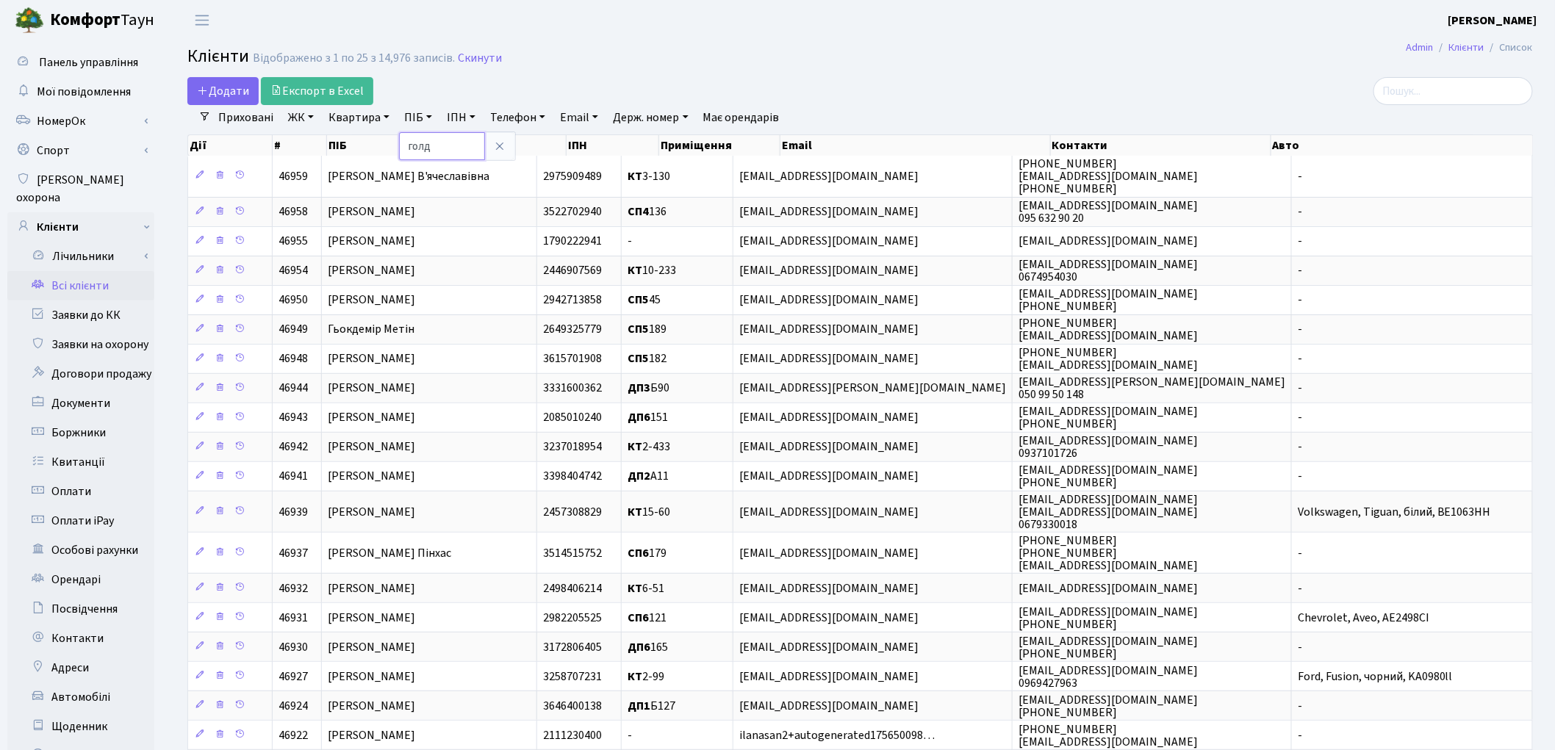
type input "голд"
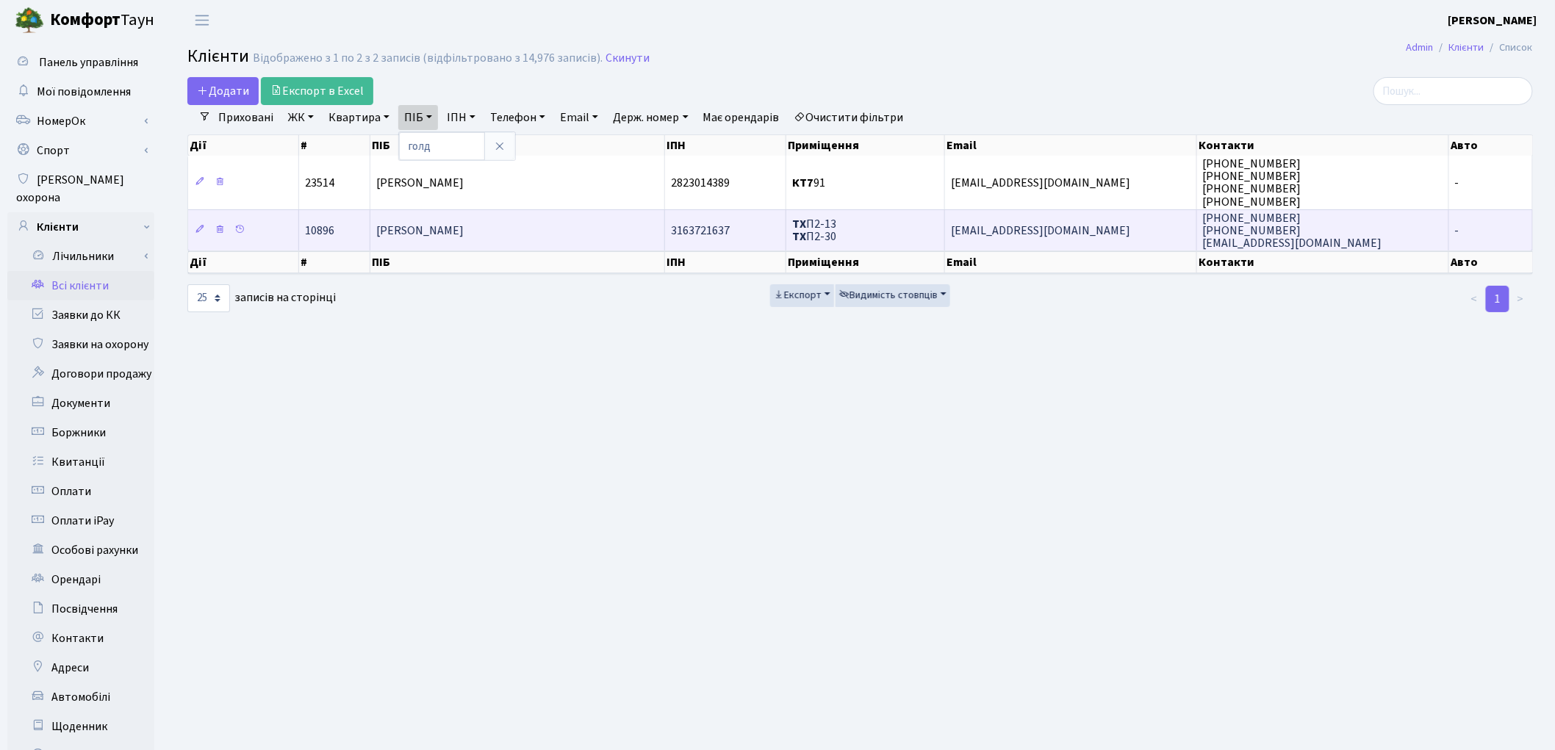
click at [464, 234] on span "Голдун Андрій Володимирович" at bounding box center [419, 231] width 87 height 16
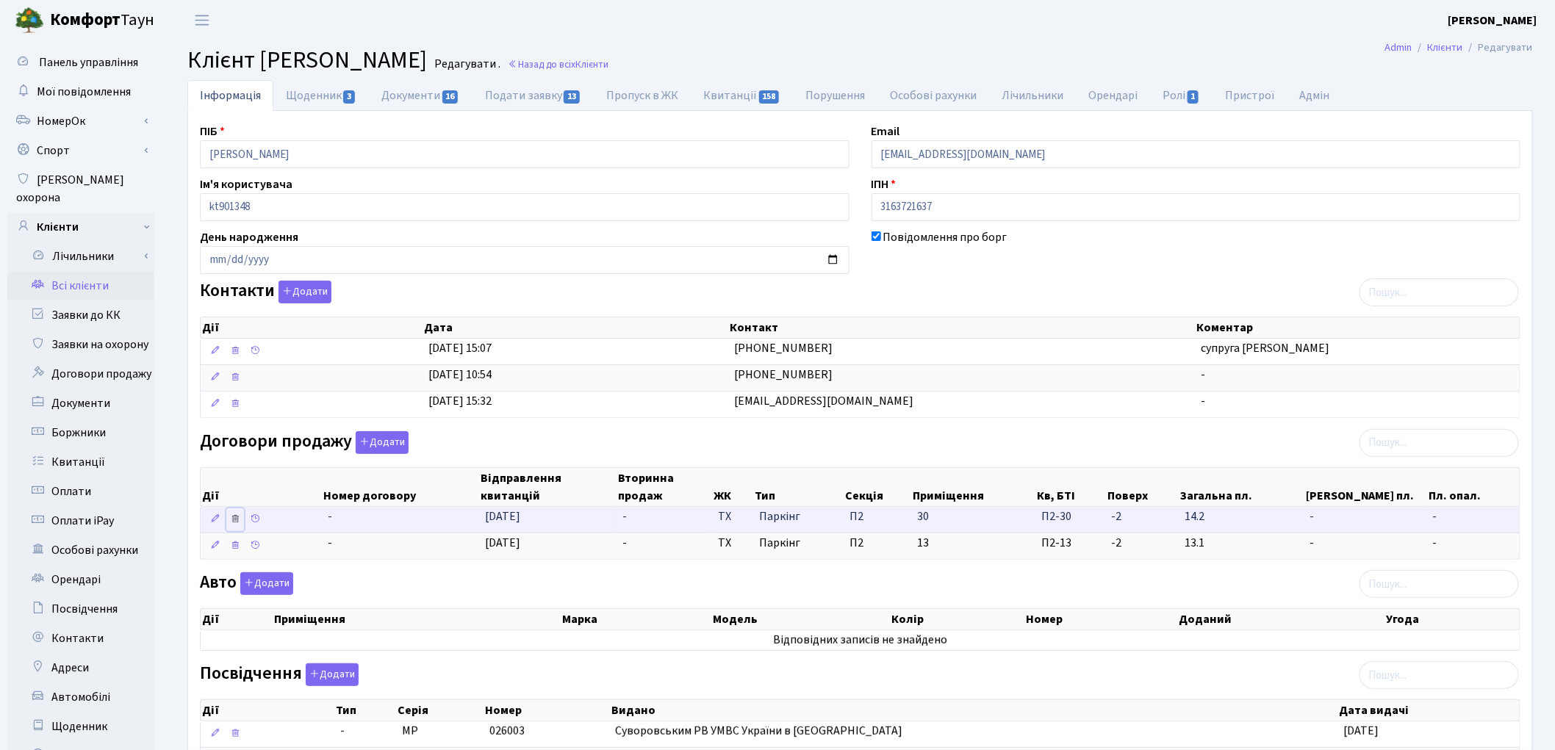
click at [238, 520] on icon at bounding box center [235, 519] width 10 height 10
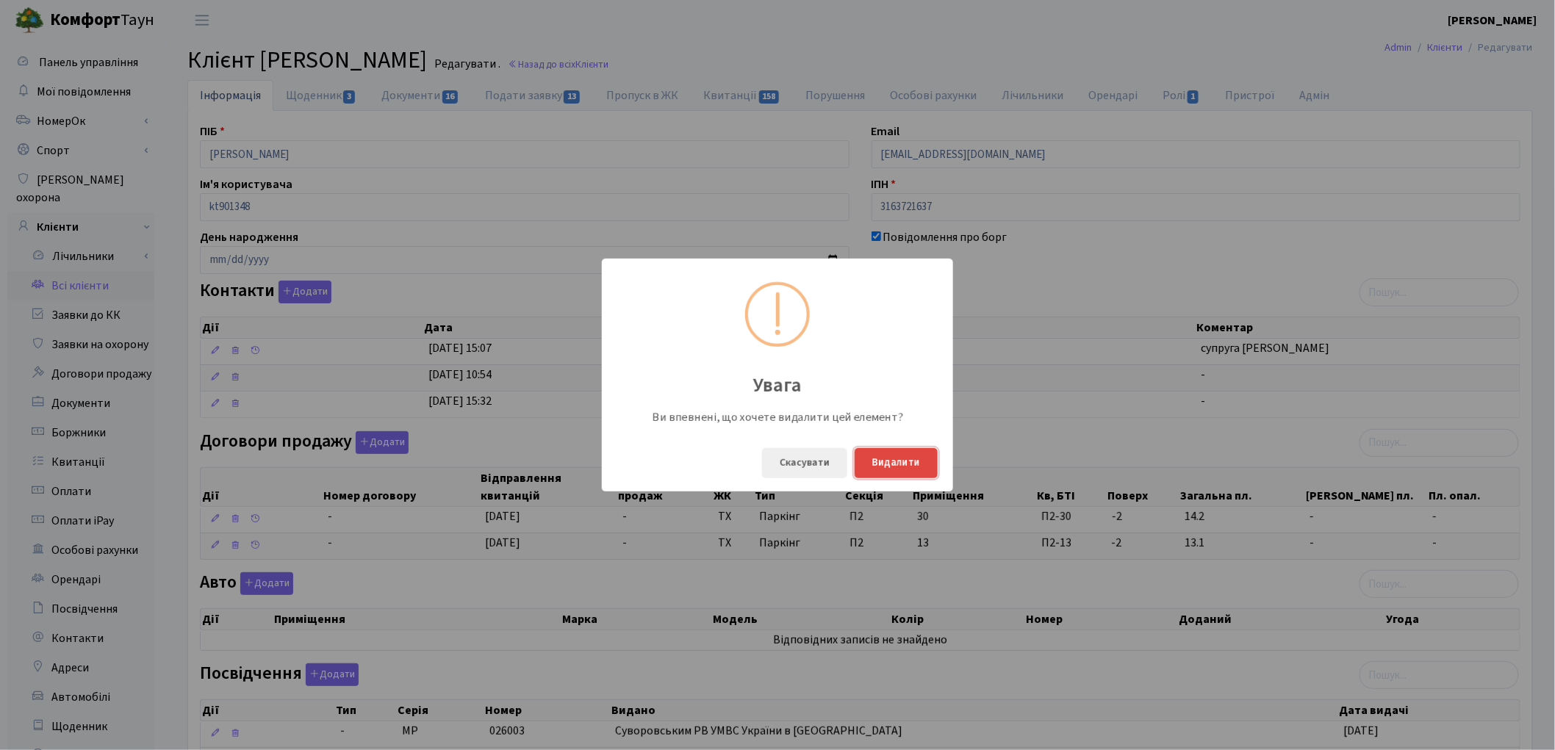
click at [907, 458] on button "Видалити" at bounding box center [895, 463] width 83 height 30
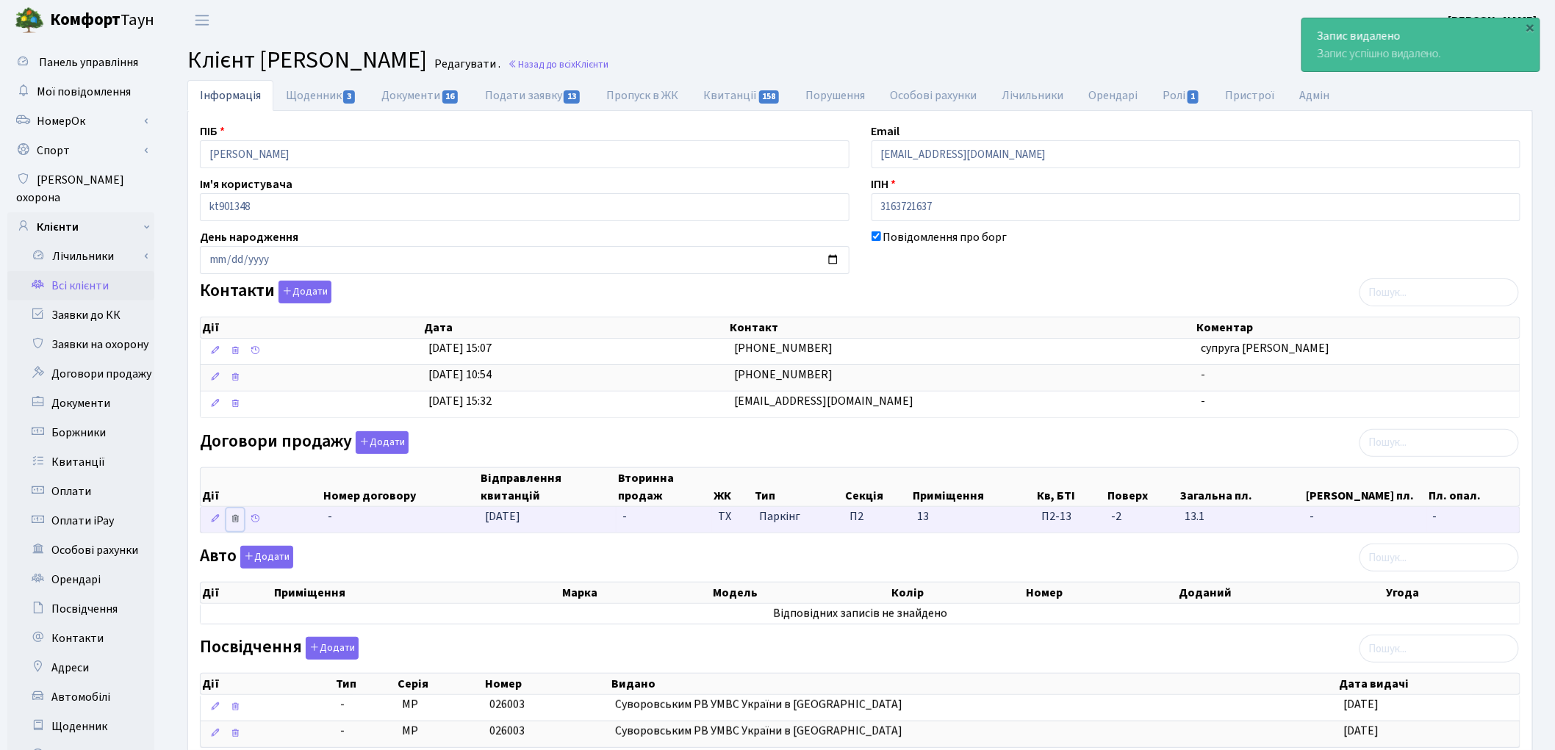
click at [234, 522] on icon at bounding box center [235, 519] width 10 height 10
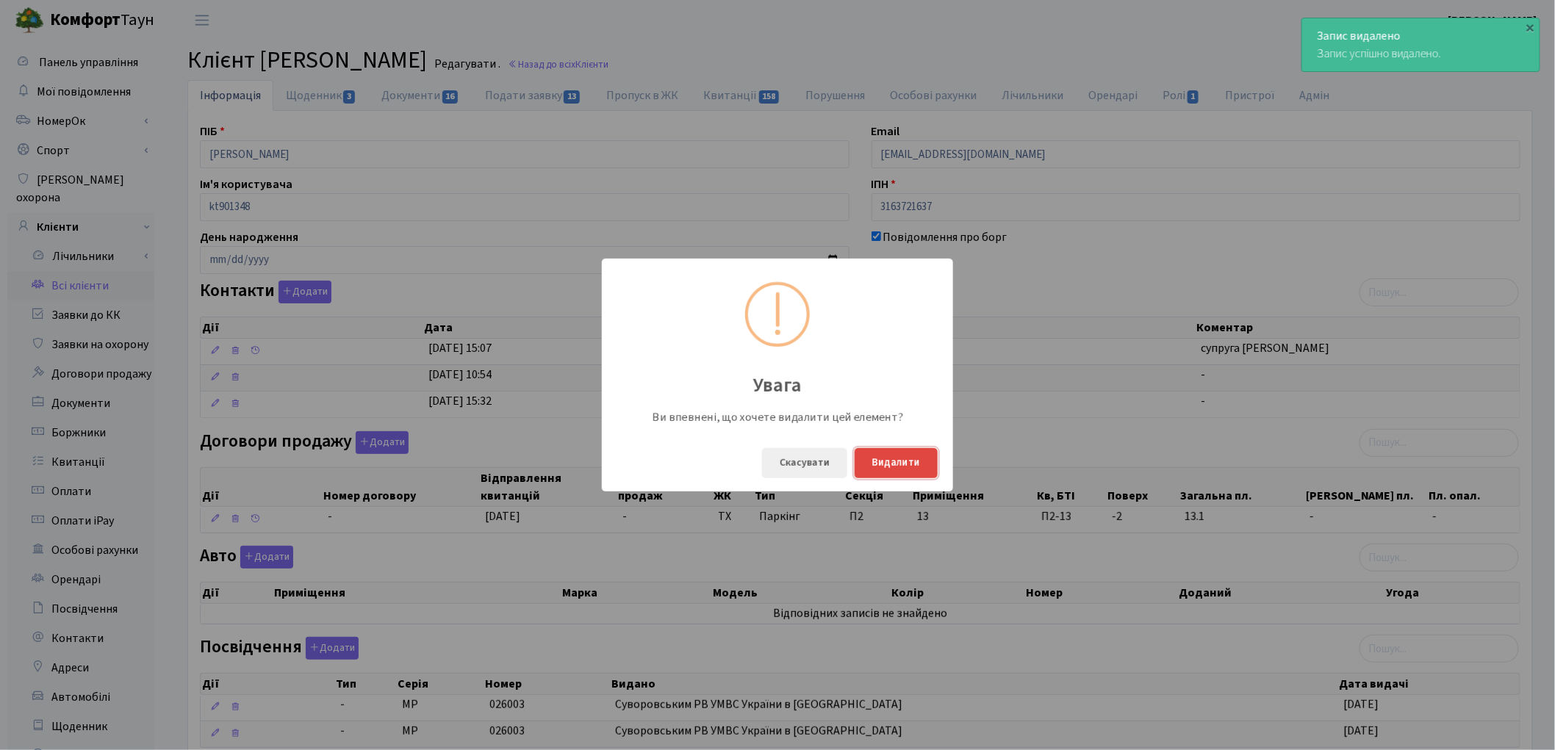
click at [897, 463] on button "Видалити" at bounding box center [895, 463] width 83 height 30
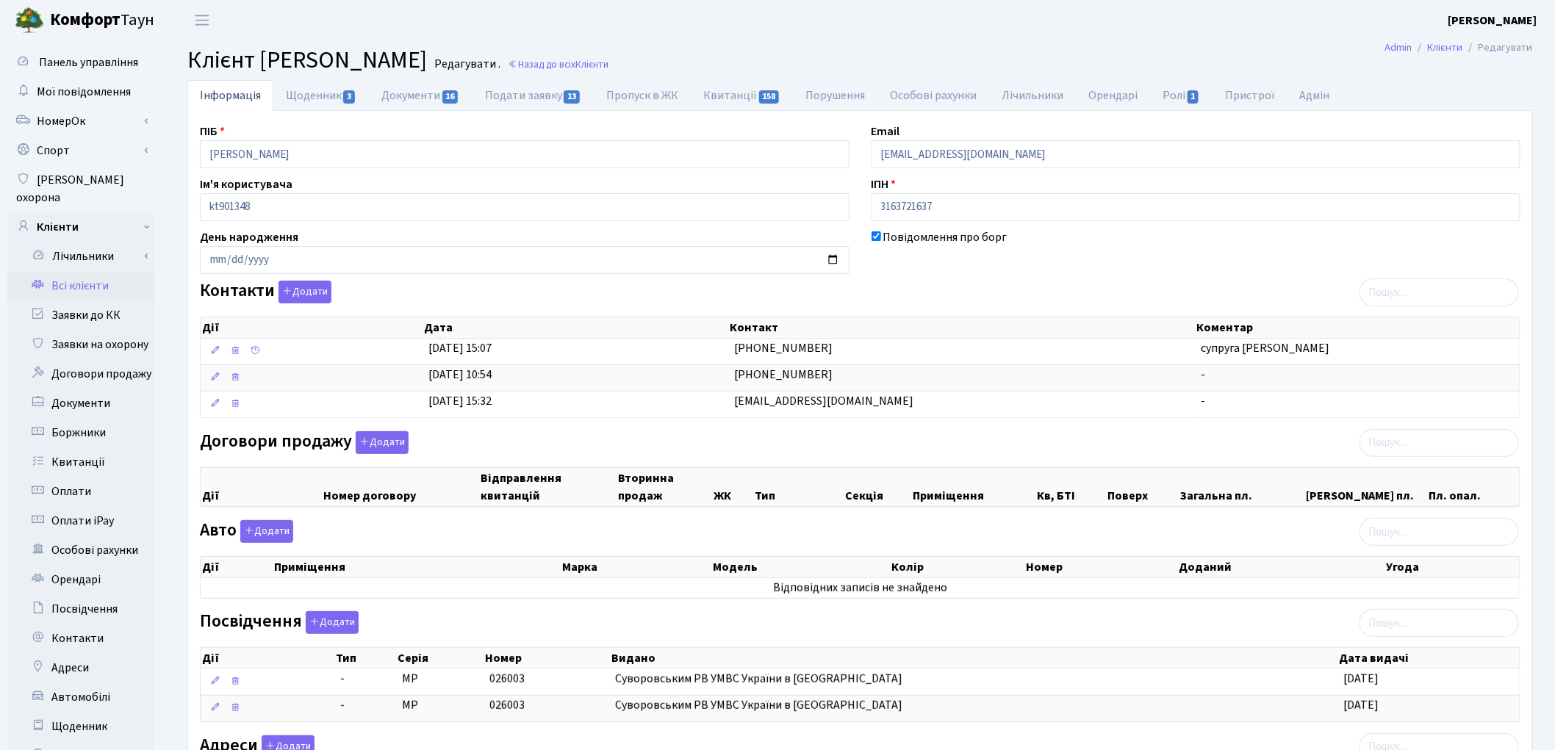
click at [88, 271] on link "Всі клієнти" at bounding box center [80, 285] width 147 height 29
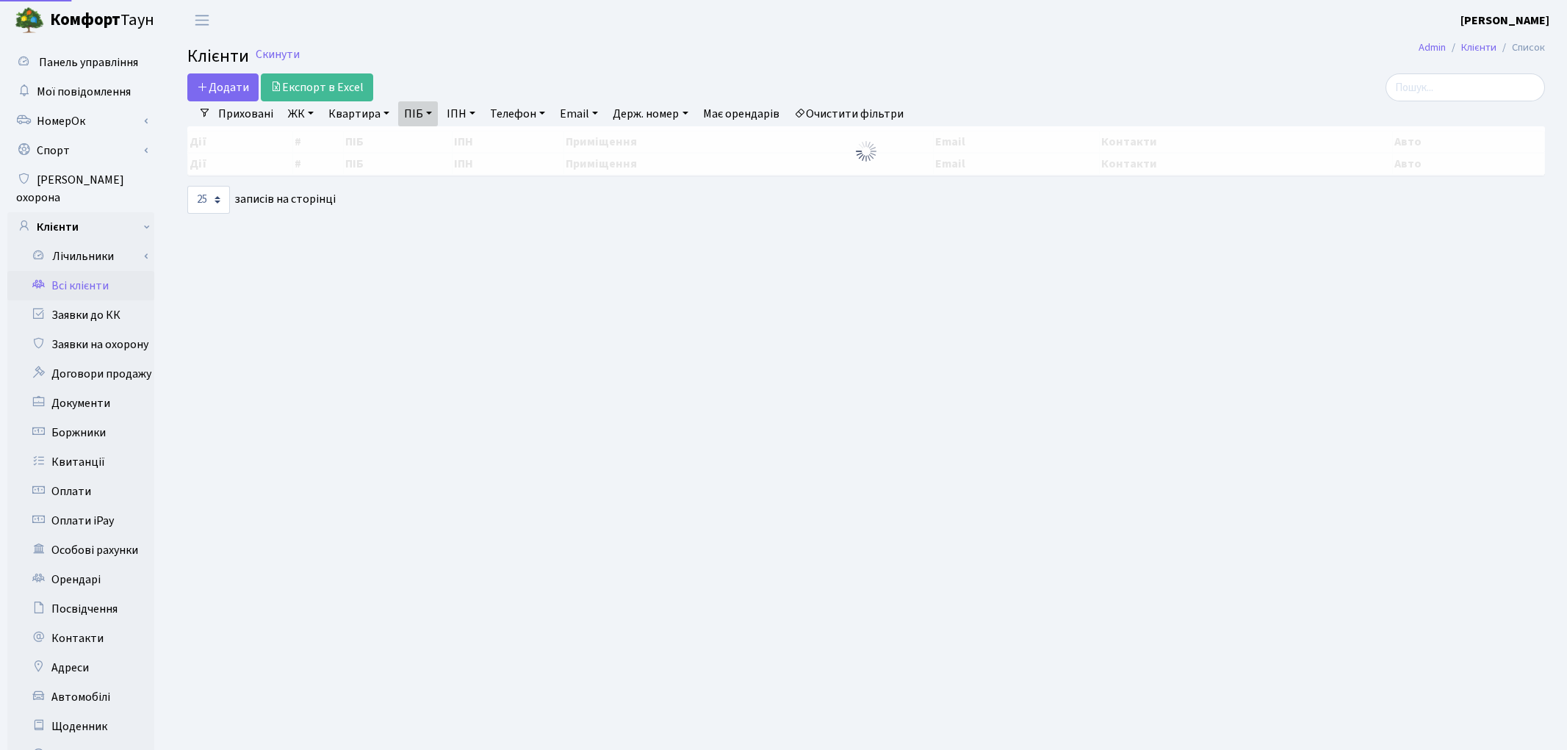
select select "25"
click at [338, 115] on link "Квартира" at bounding box center [359, 113] width 73 height 25
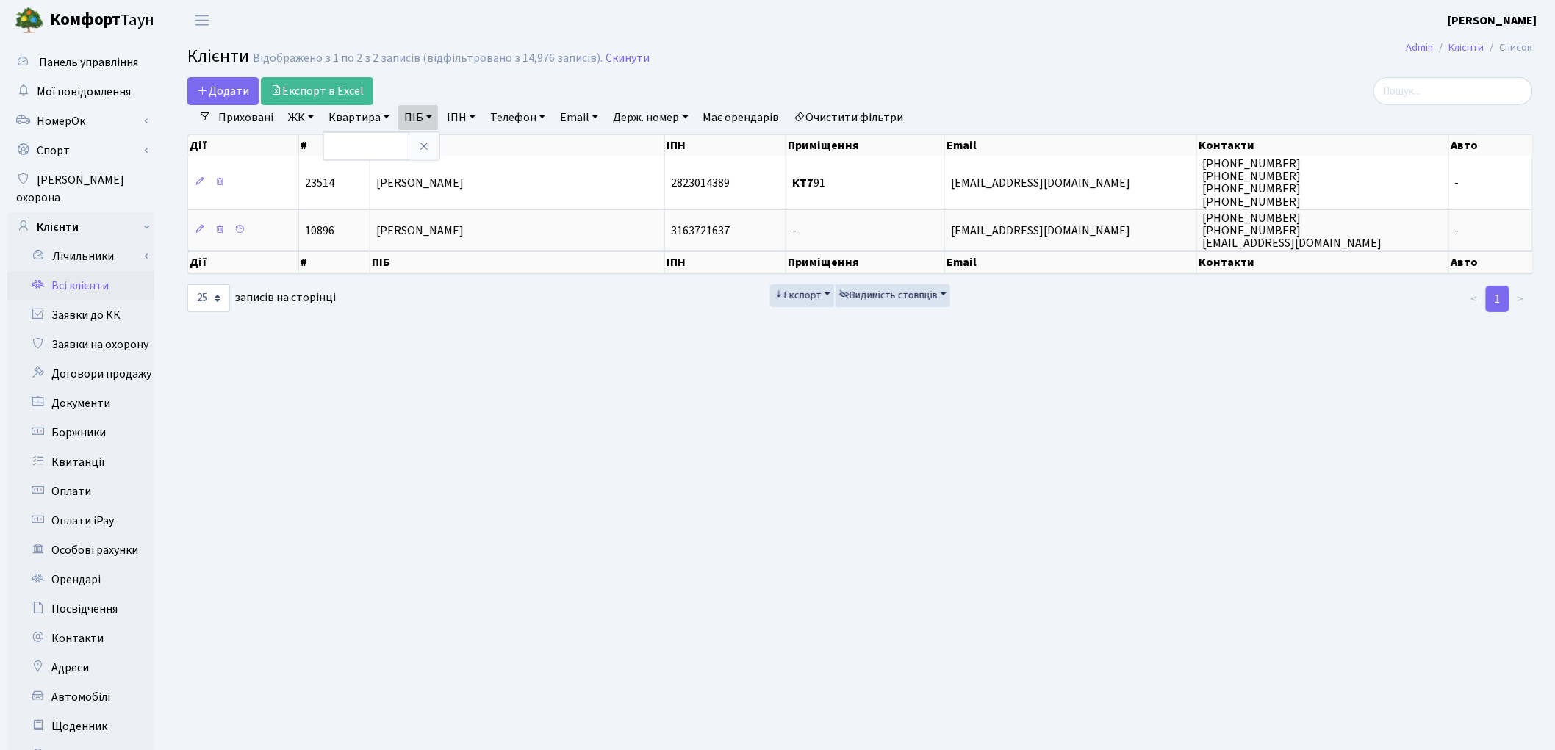
click at [857, 109] on link "Очистити фільтри" at bounding box center [848, 117] width 121 height 25
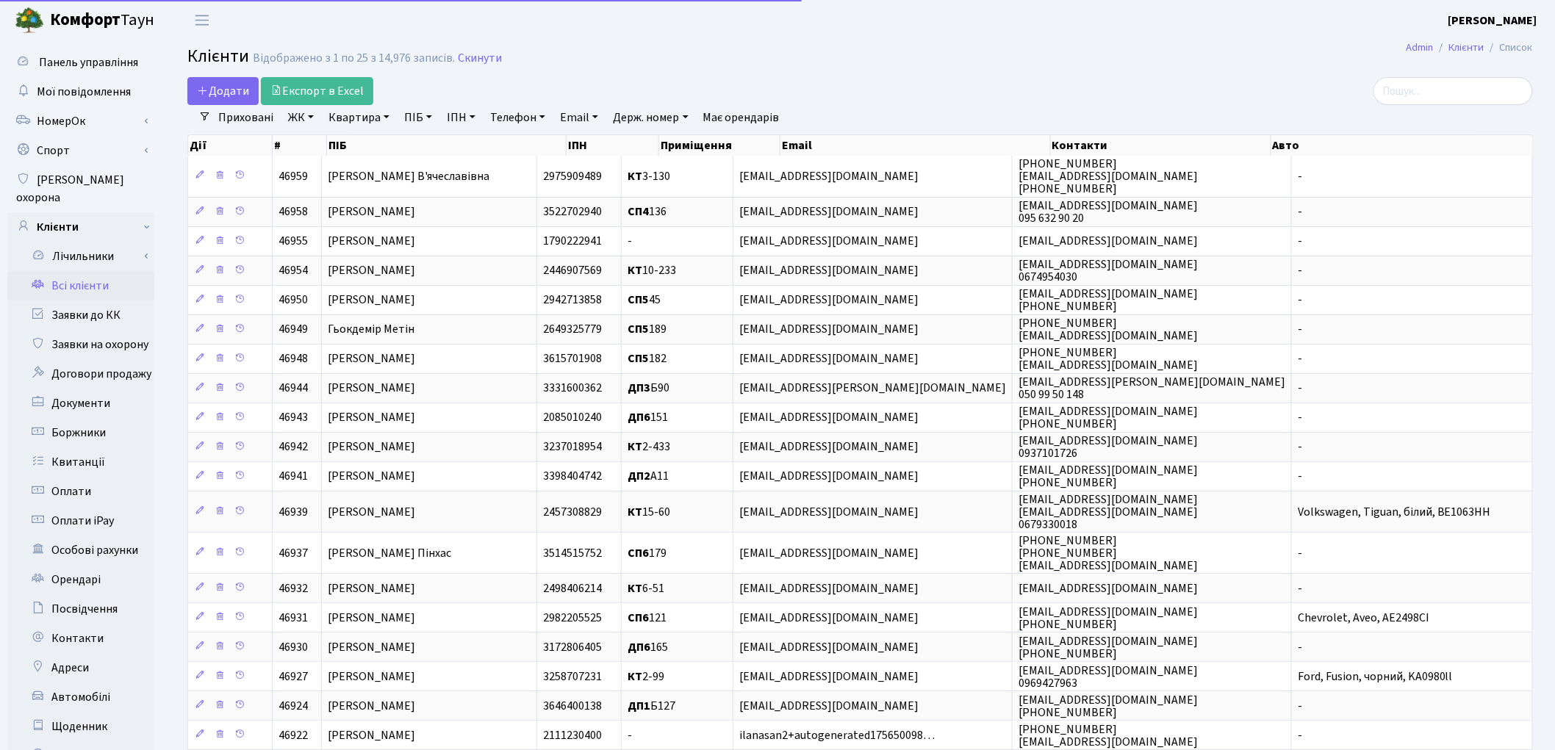
click at [353, 120] on link "Квартира" at bounding box center [359, 117] width 73 height 25
type input "57"
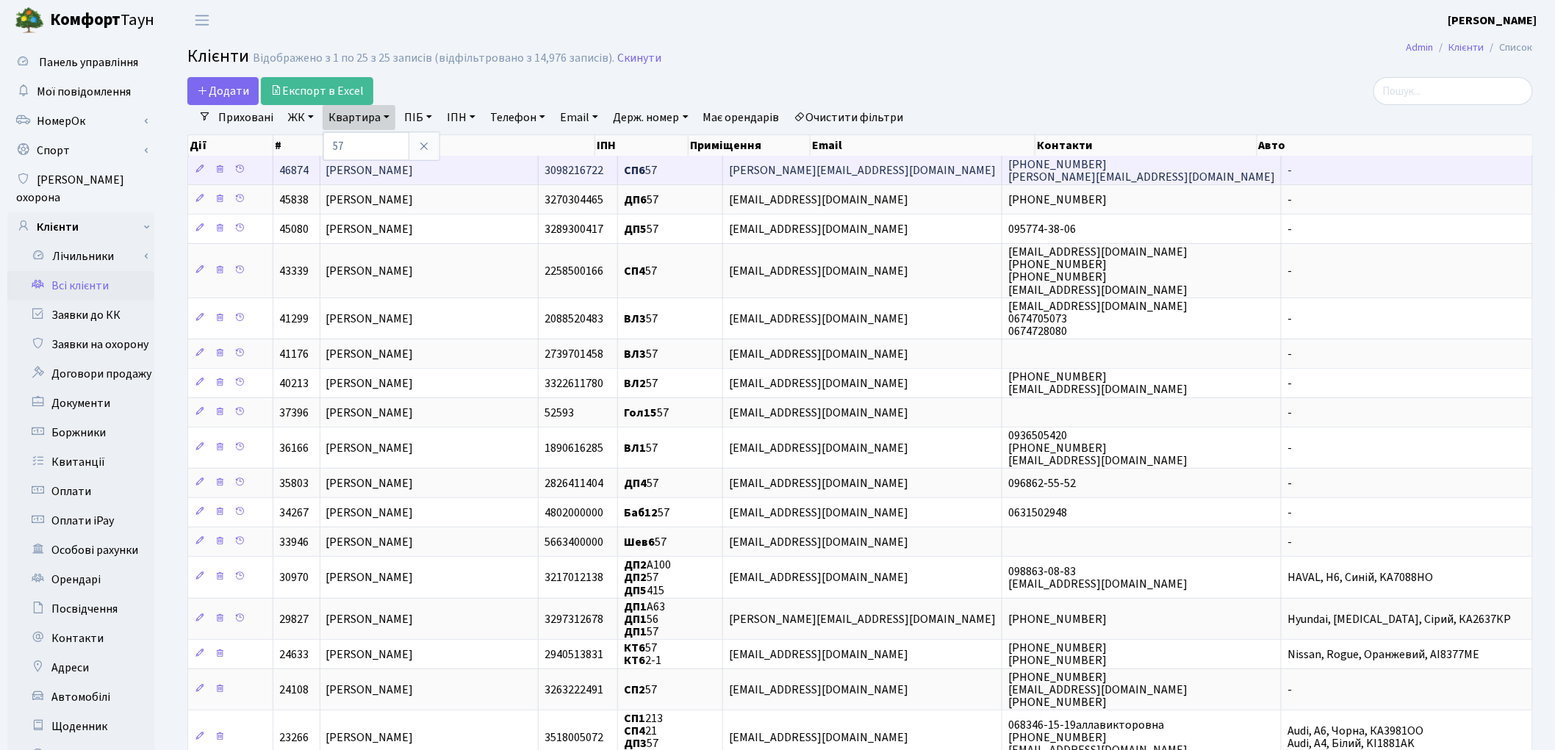
click at [359, 180] on td "Журавель Олена Петрівна" at bounding box center [429, 170] width 218 height 29
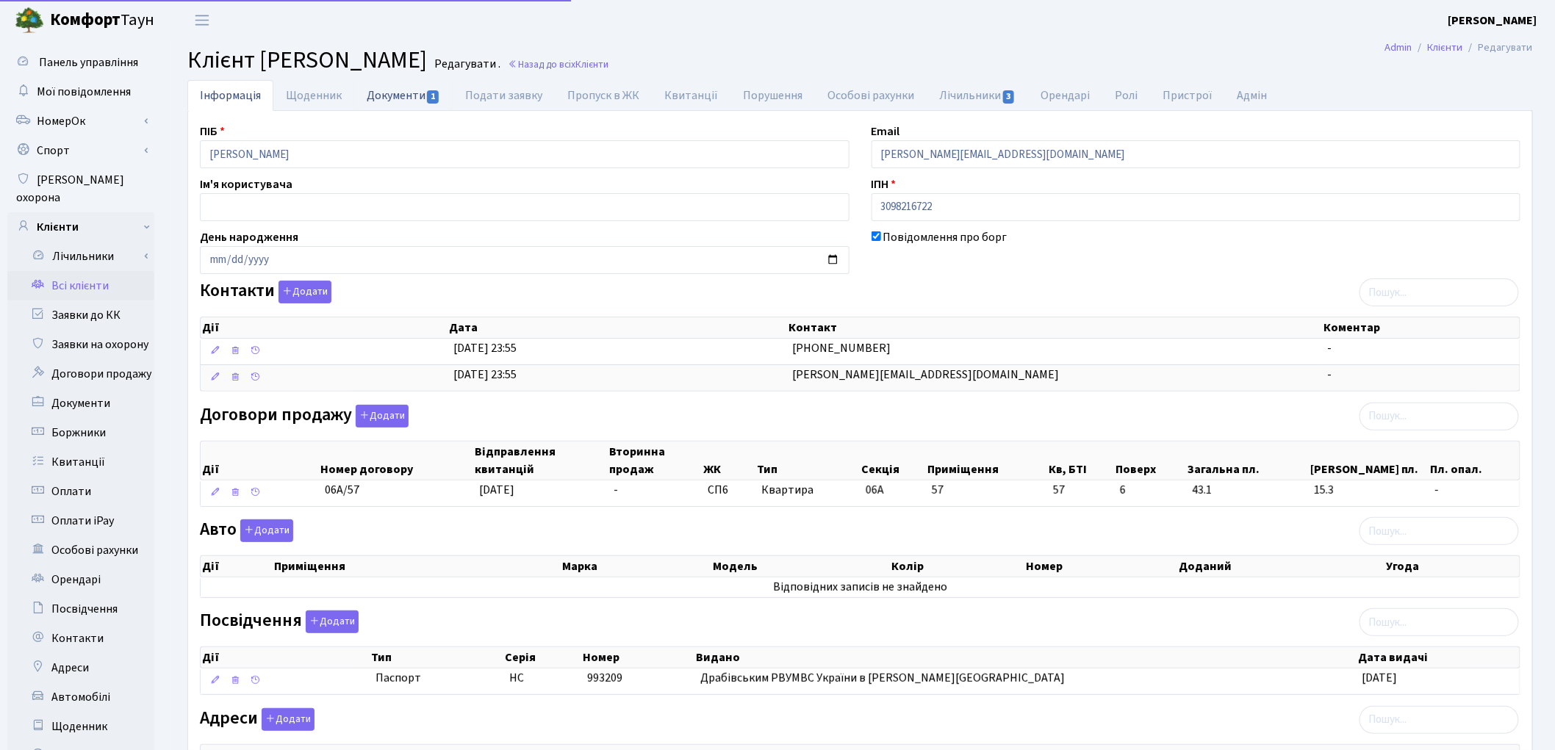
click at [398, 91] on link "Документи 1" at bounding box center [403, 95] width 98 height 30
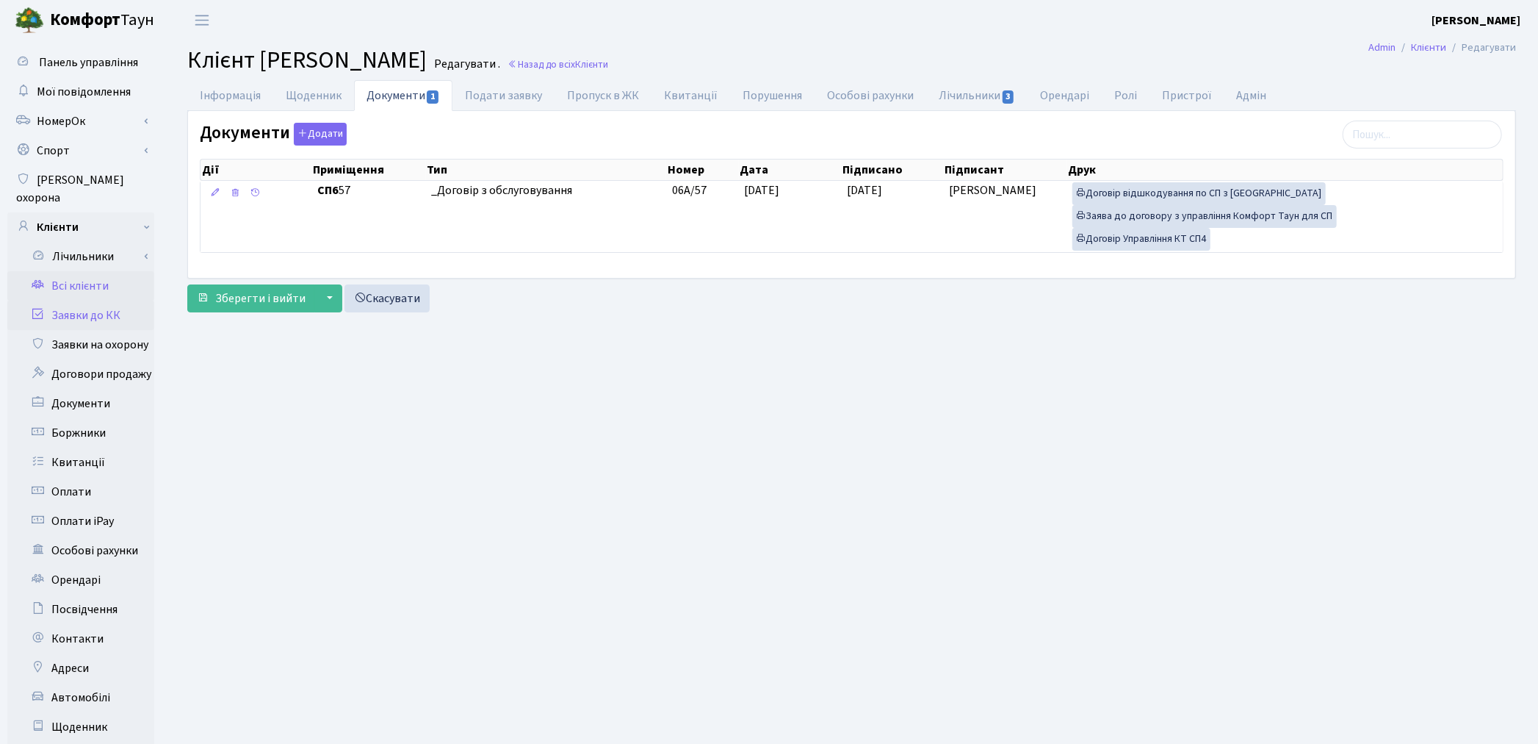
click at [105, 300] on link "Заявки до КК" at bounding box center [80, 314] width 147 height 29
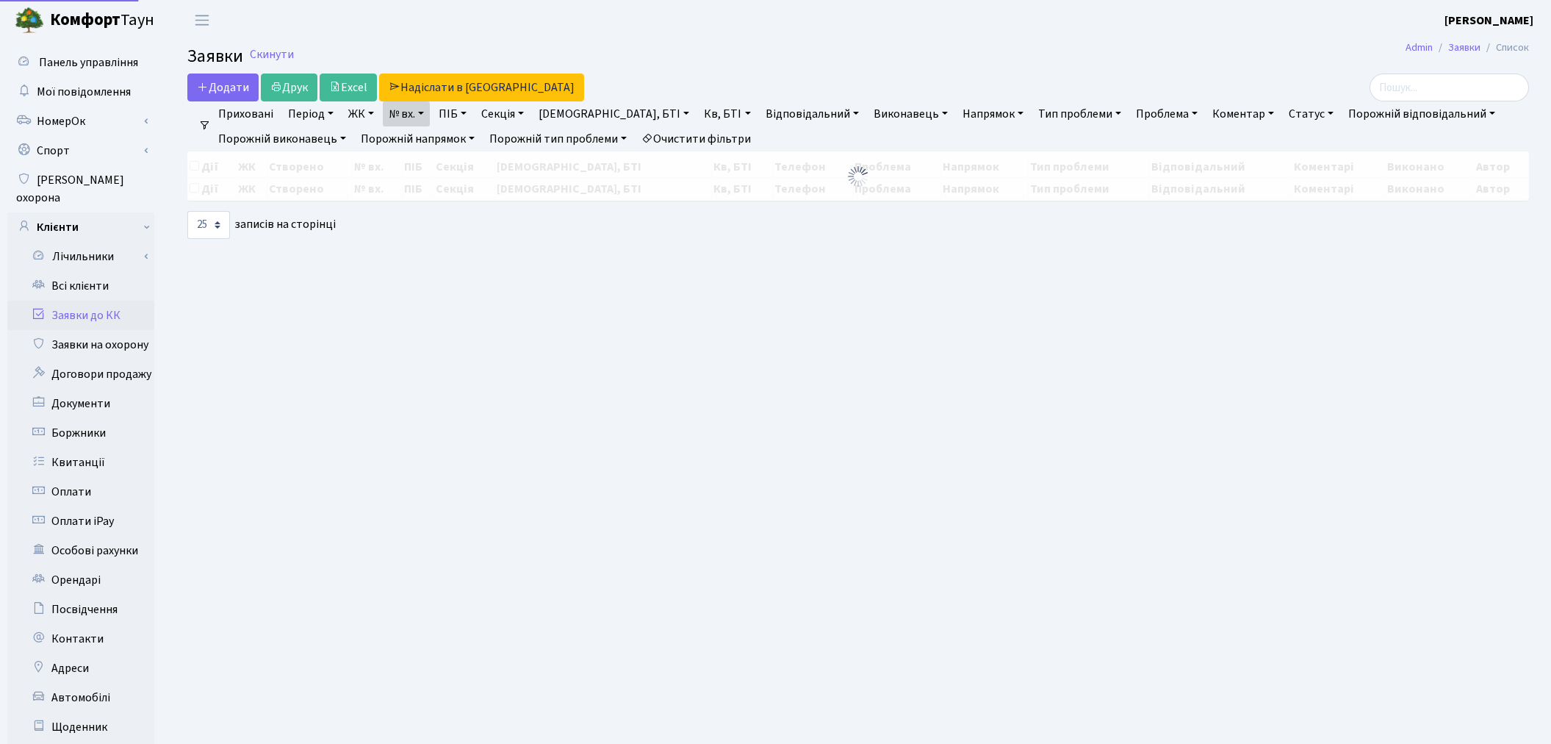
select select "25"
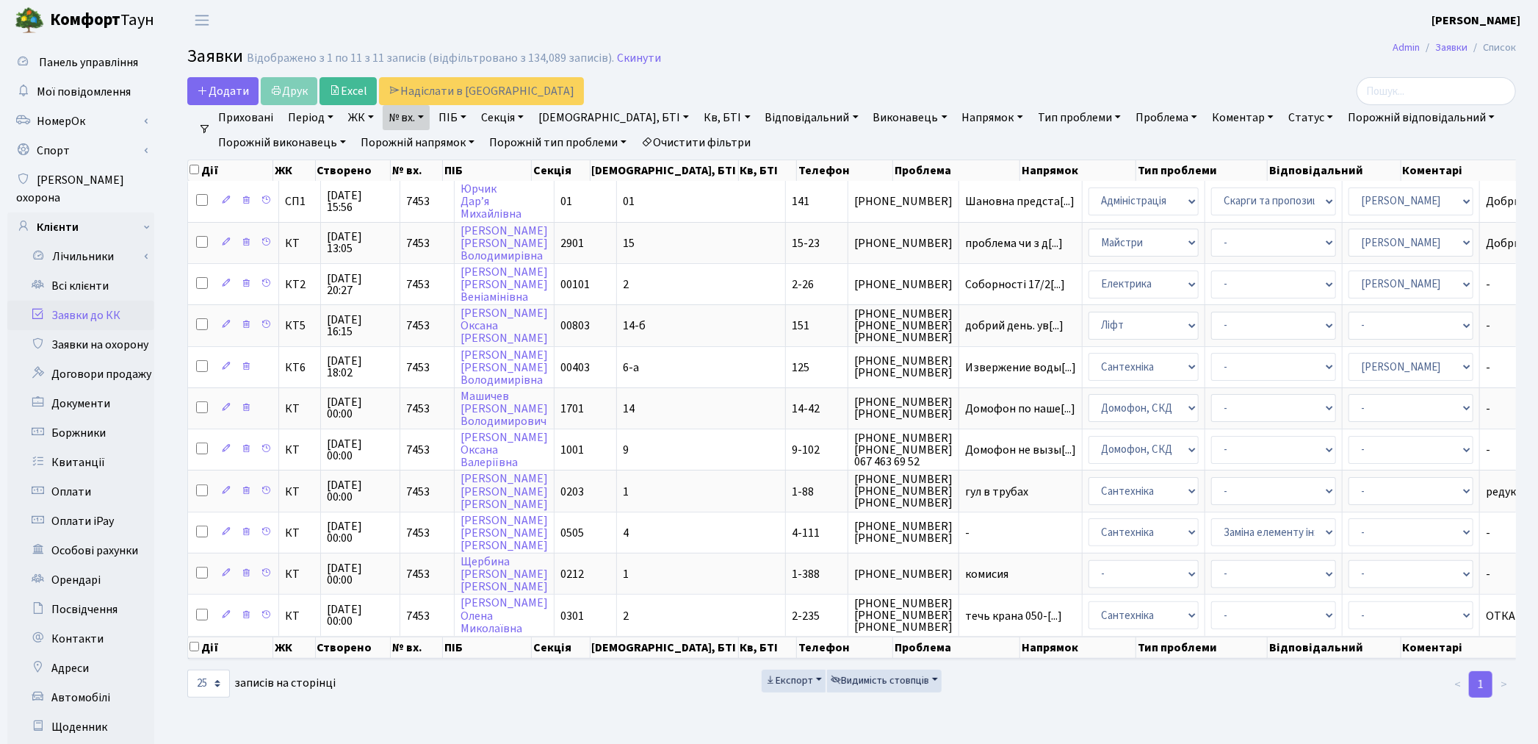
click at [722, 137] on link "Очистити фільтри" at bounding box center [696, 142] width 121 height 25
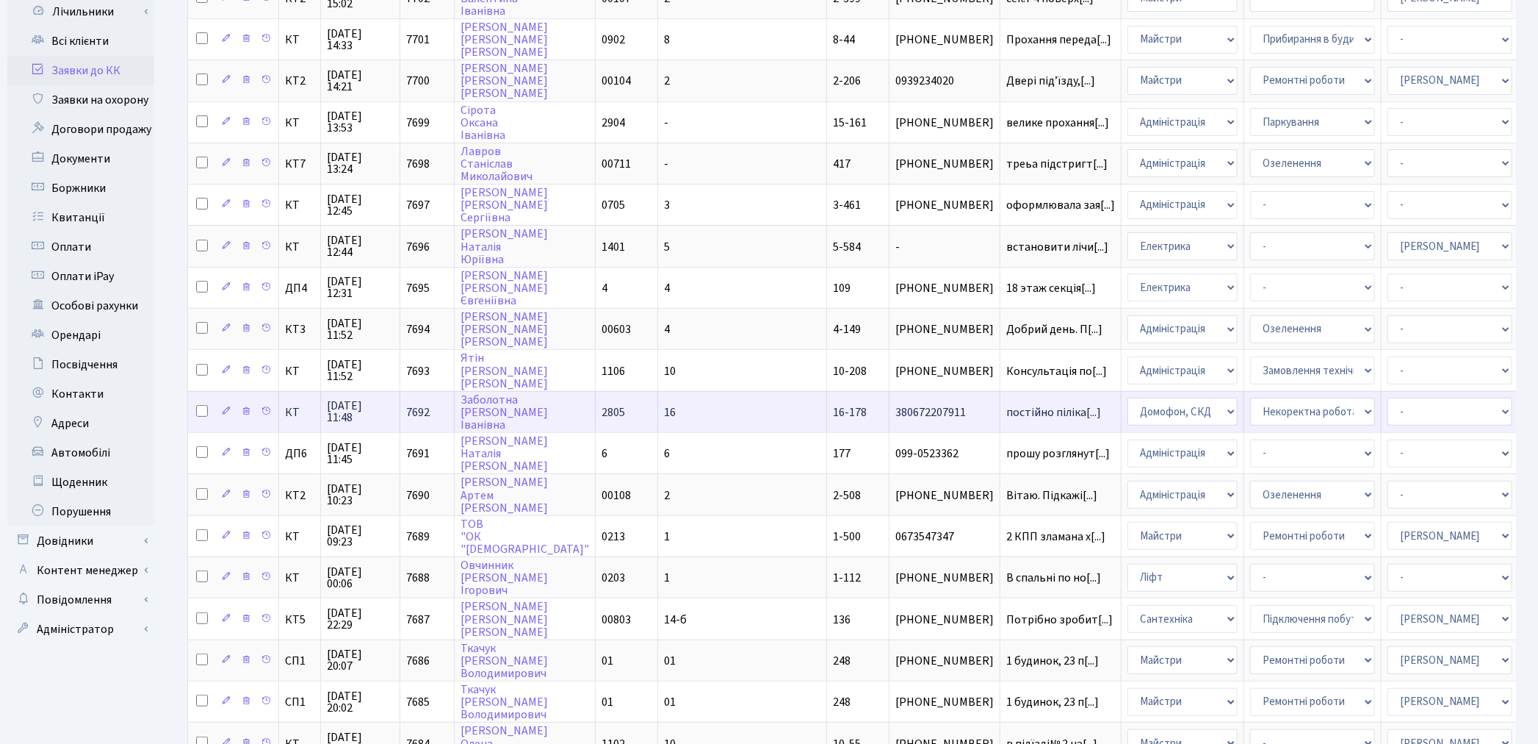
scroll to position [408, 0]
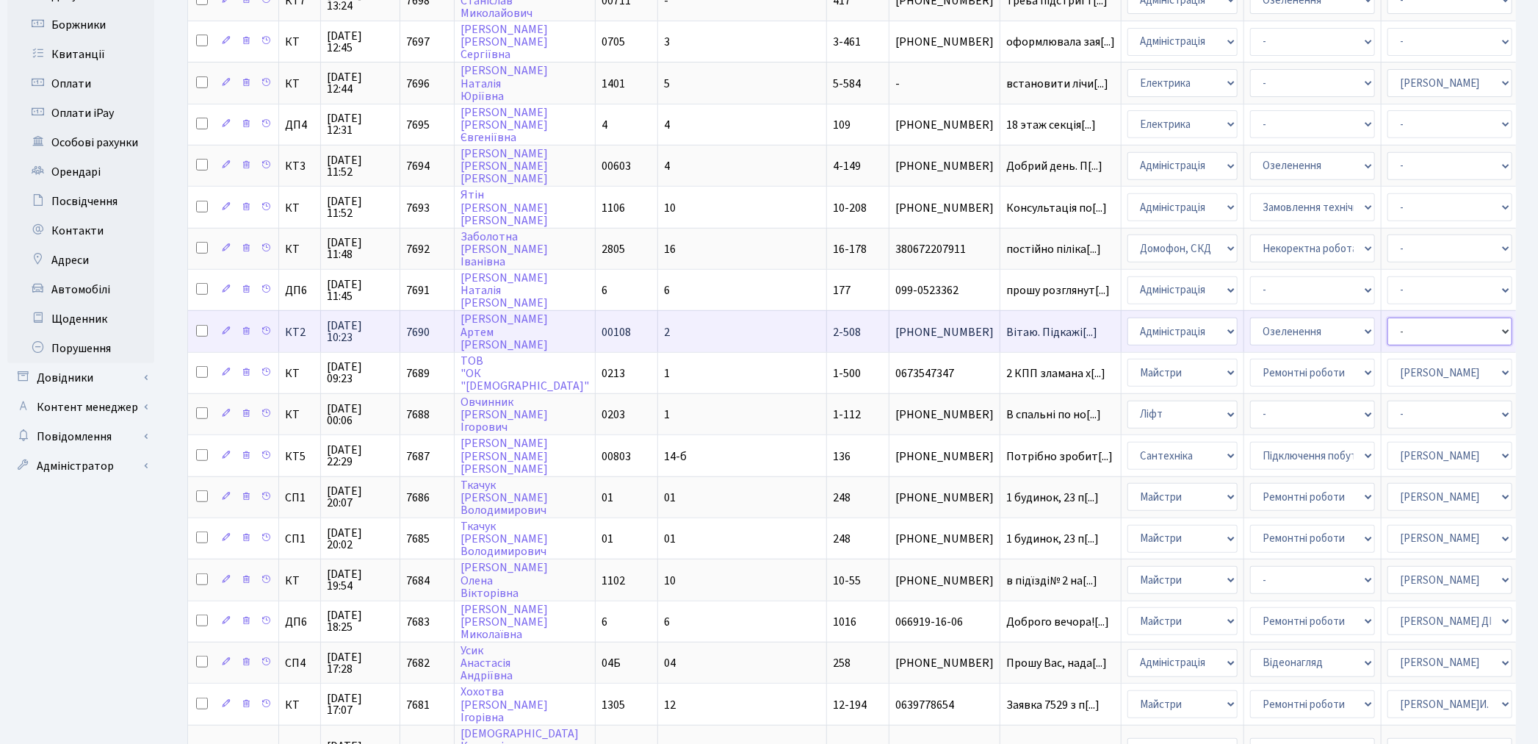
click at [1388, 317] on select "- Адміністратор ЖК КТ Вижул В. В. Гордієнко Н.В. Дядюшкін Д.Ю. Кипчук Т. А. Кла…" at bounding box center [1450, 331] width 125 height 28
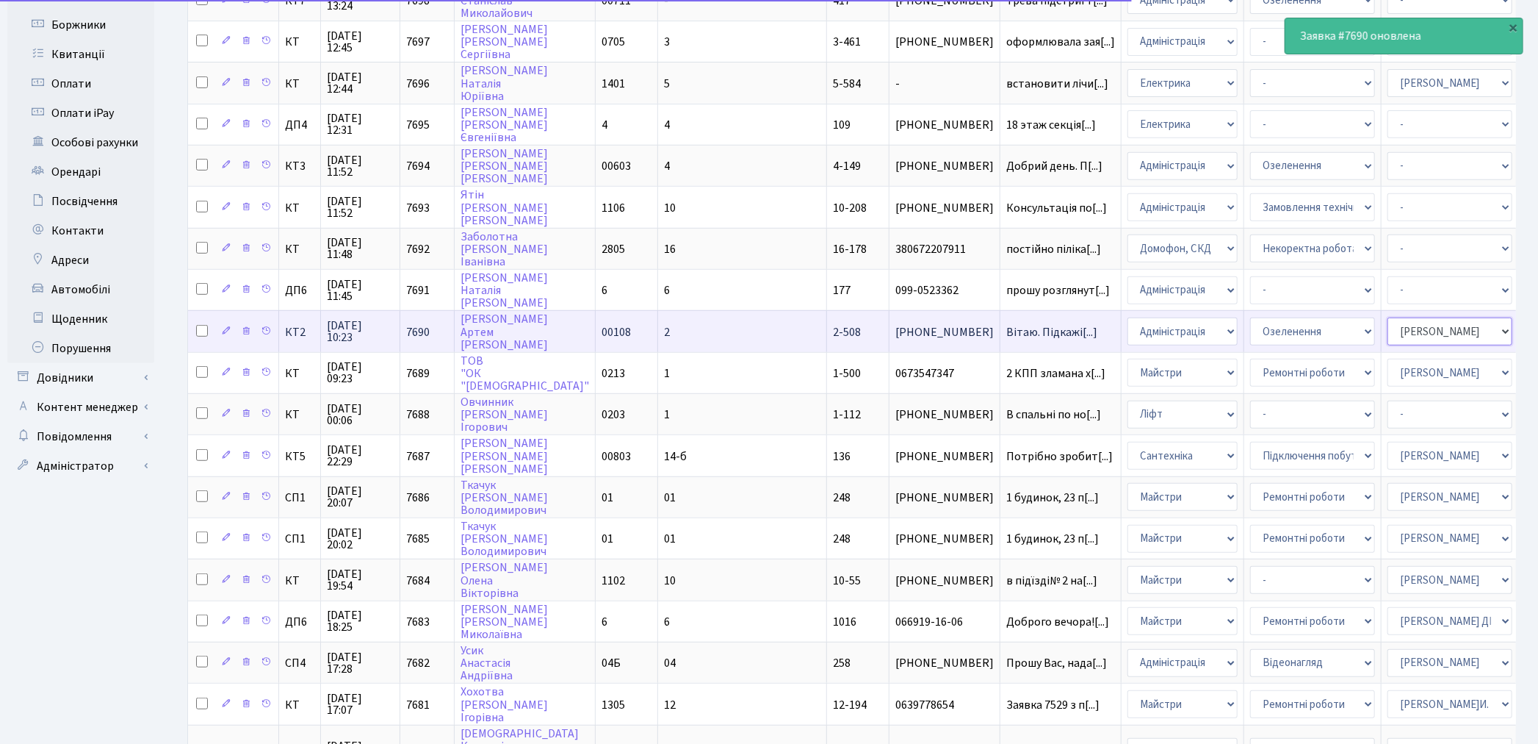
click at [1388, 317] on select "- Адміністратор ЖК КТ Вижул В. В. Гордієнко Н.В. Дядюшкін Д.Ю. Кипчук Т. А. Кла…" at bounding box center [1450, 331] width 125 height 28
select select "25"
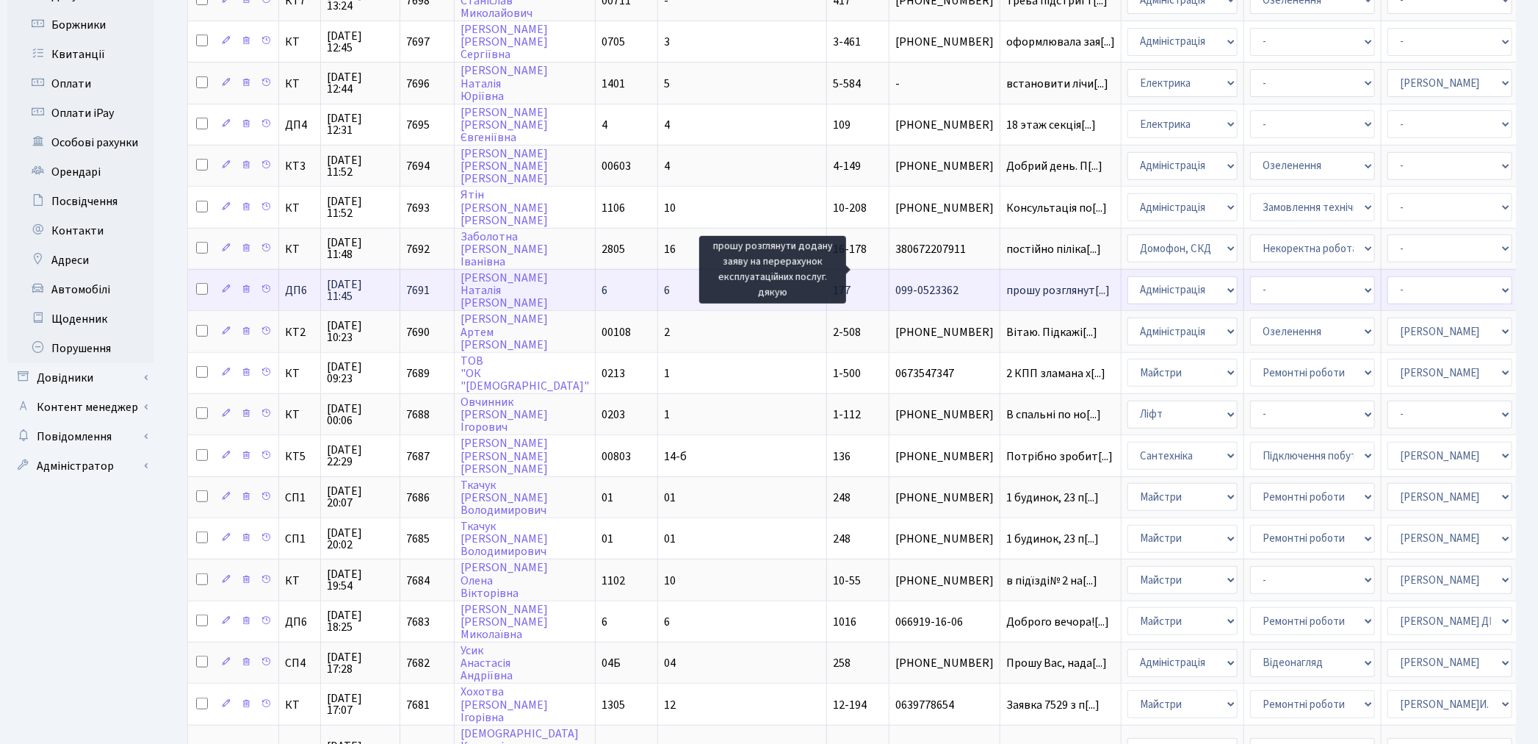
click at [1007, 282] on span "прошу розглянут[...]" at bounding box center [1059, 290] width 104 height 16
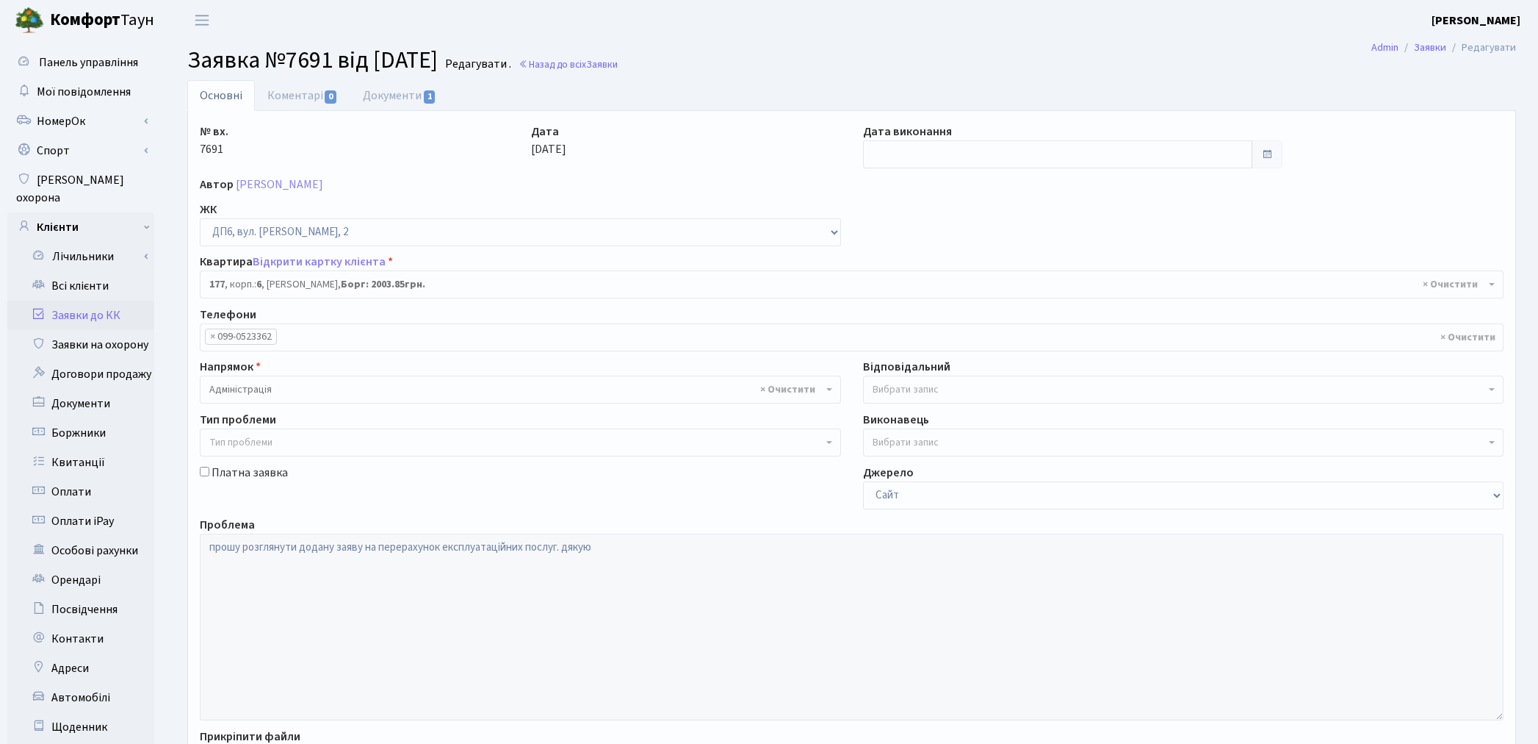
select select "46671"
click at [378, 93] on link "Документи 1" at bounding box center [399, 95] width 98 height 30
select select "25"
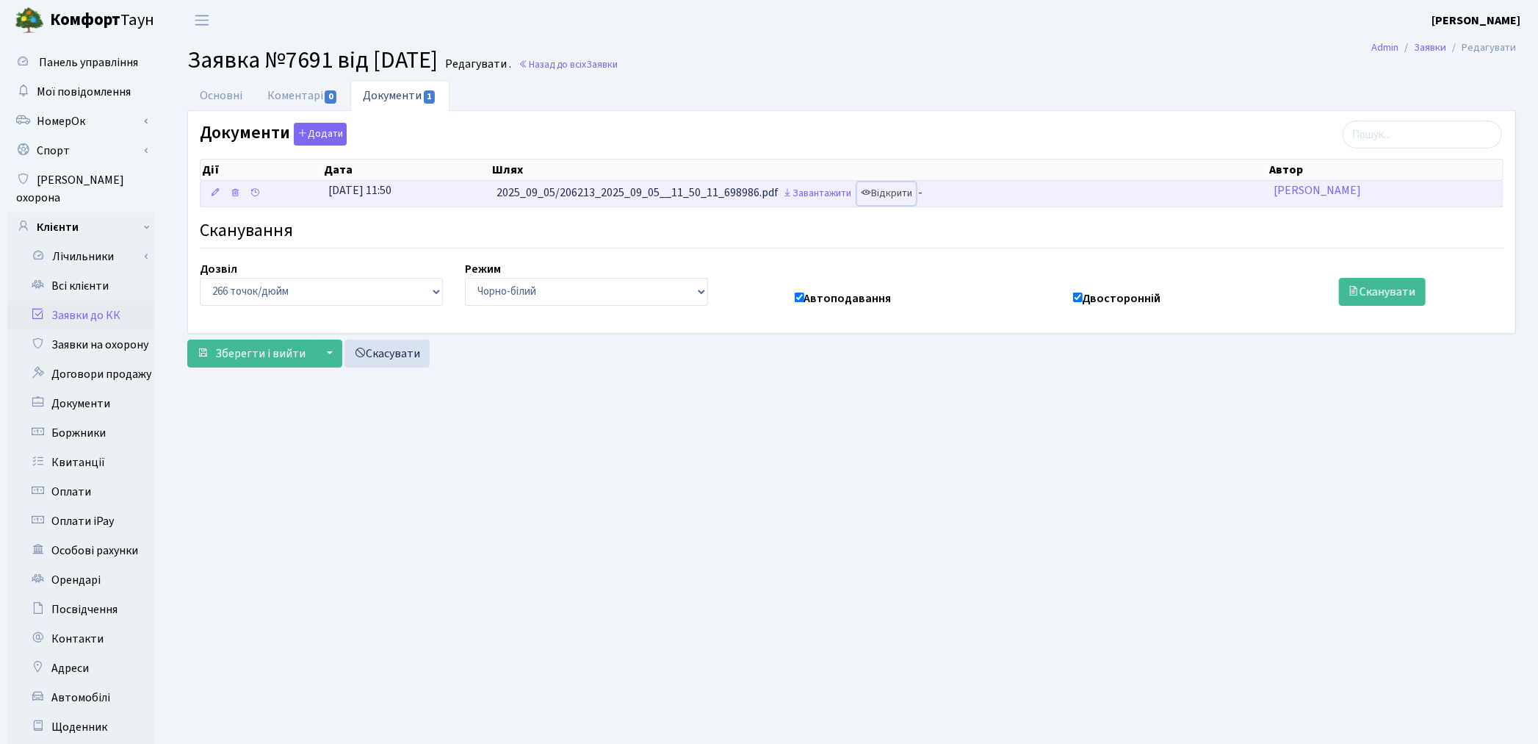
click at [906, 196] on link "Відкрити" at bounding box center [886, 193] width 59 height 23
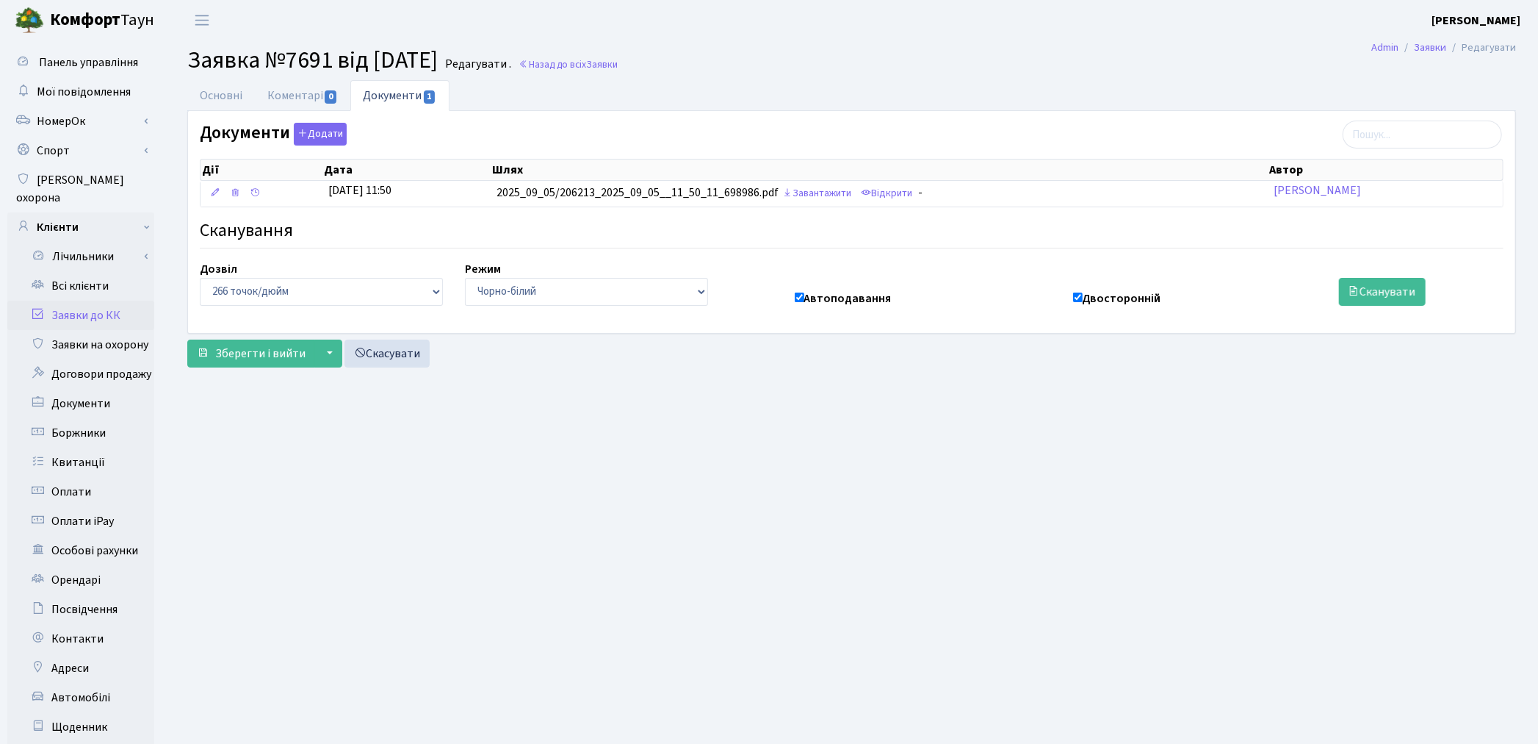
click at [105, 300] on link "Заявки до КК" at bounding box center [80, 314] width 147 height 29
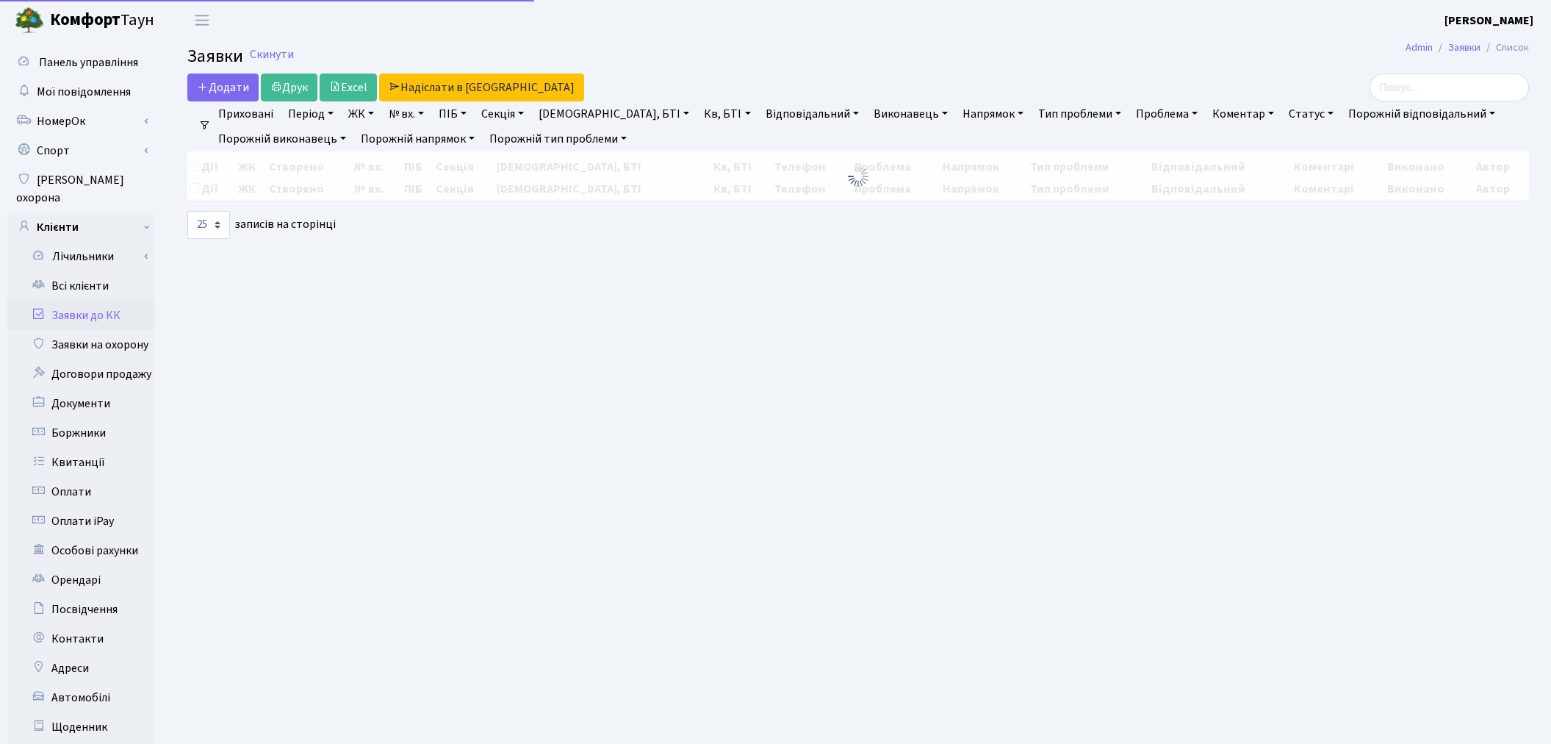
select select "25"
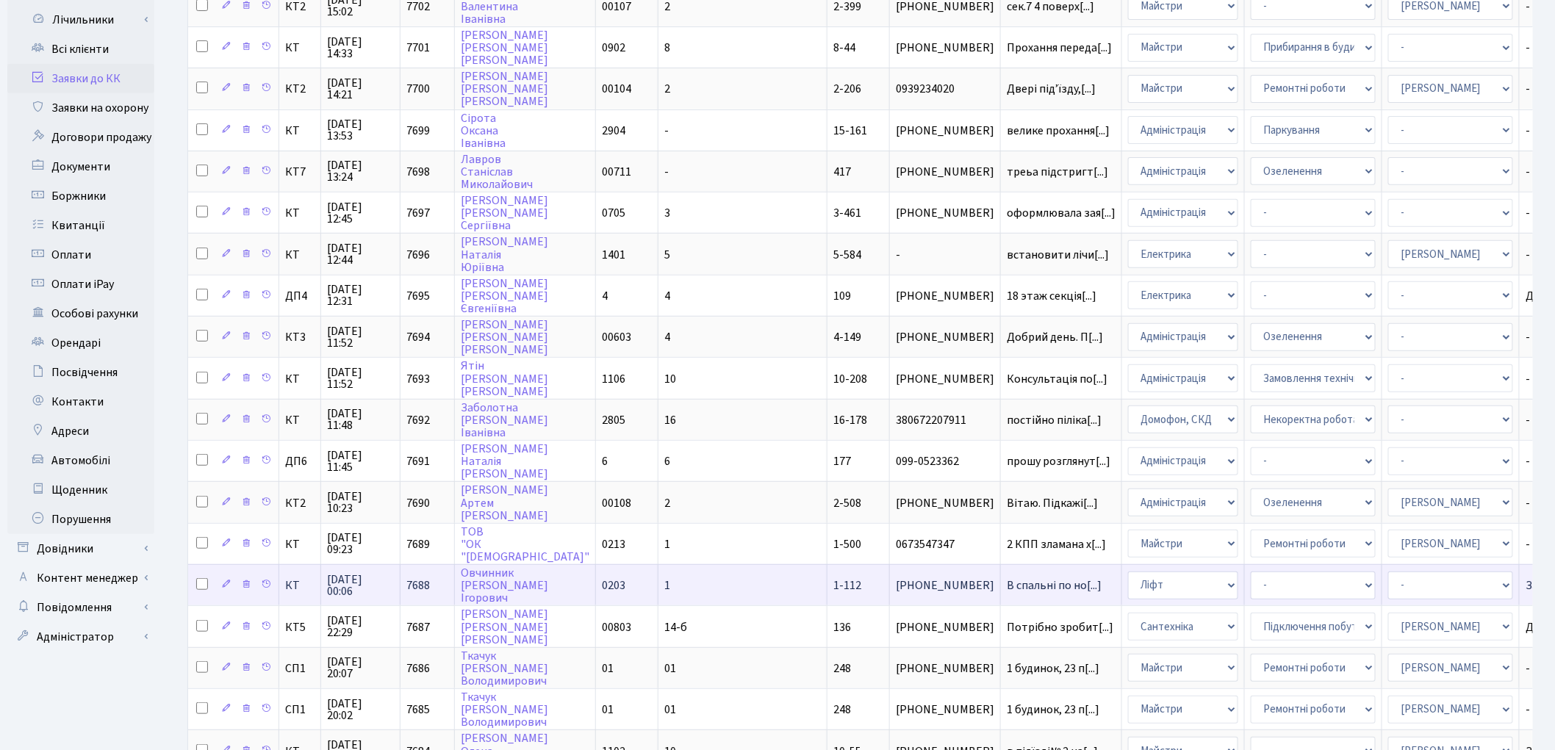
scroll to position [245, 0]
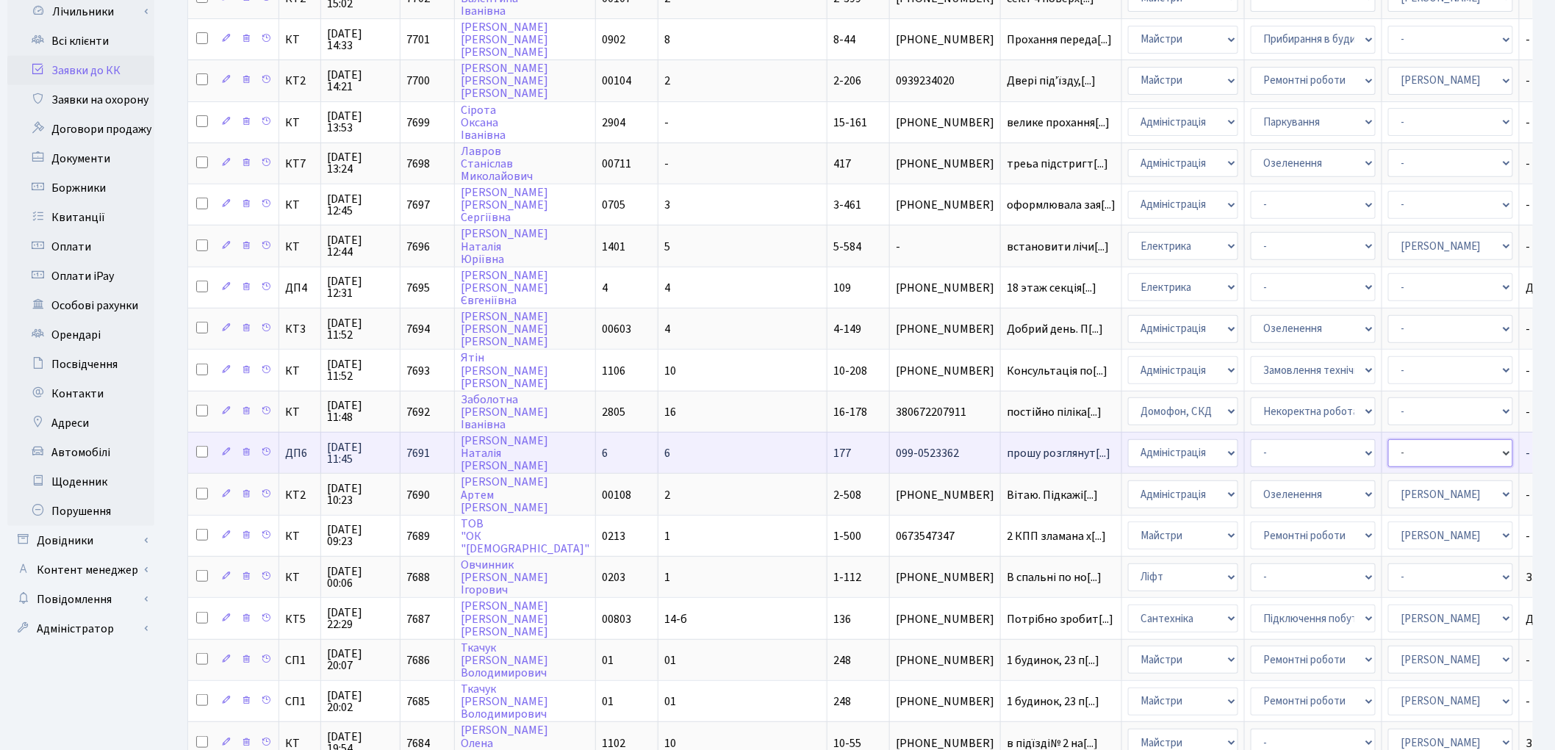
click at [1388, 439] on select "- Адміністратор ЖК КТ Вижул В. В. Гордієнко Н.В. Дядюшкін Д.Ю. Кипчук Т. А. Кла…" at bounding box center [1450, 453] width 125 height 28
select select "97"
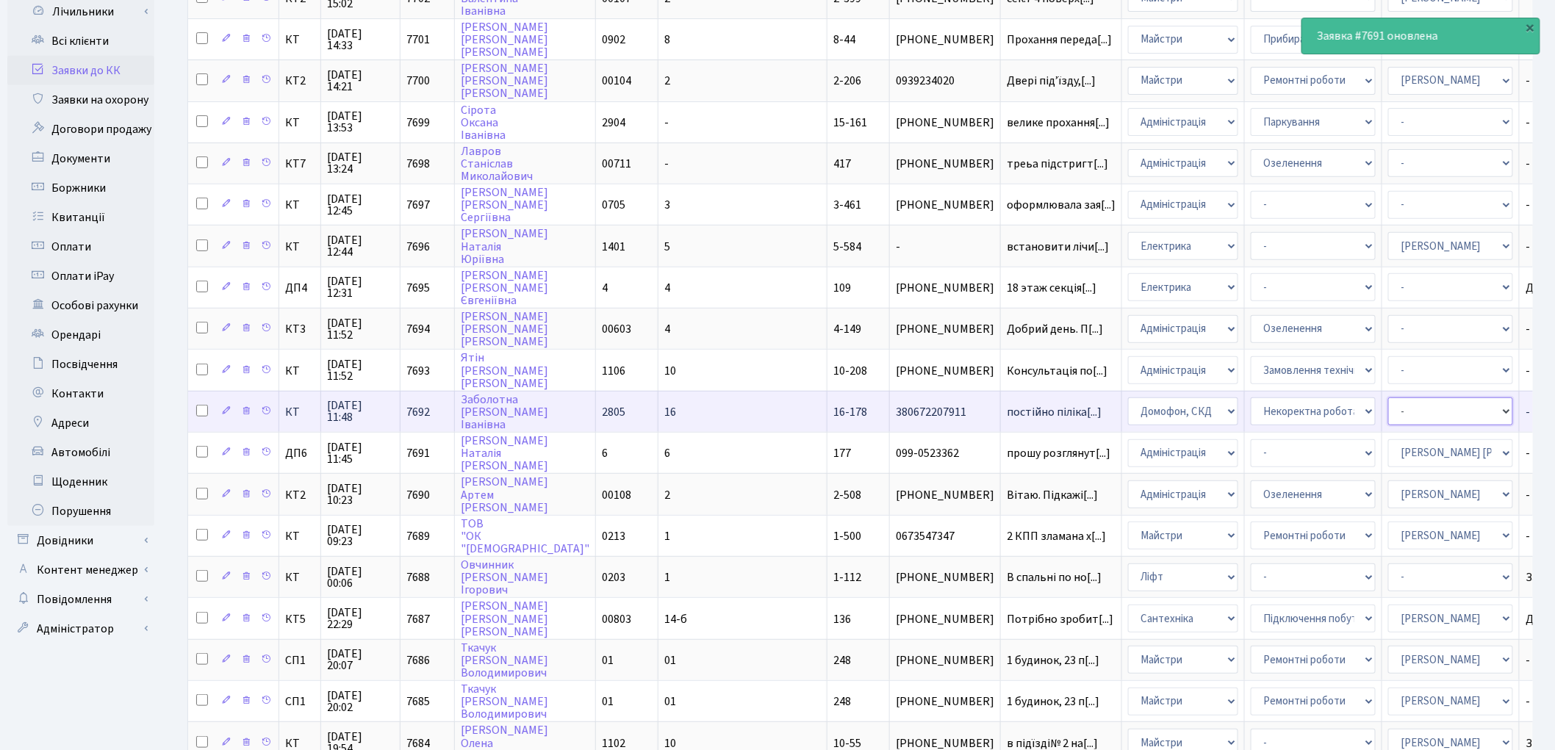
click at [1388, 397] on select "- Адміністратор ЖК КТ Вижул В. В. Гордієнко Н.В. Дядюшкін Д.Ю. Кипчук Т. А. Кла…" at bounding box center [1450, 411] width 125 height 28
select select "22"
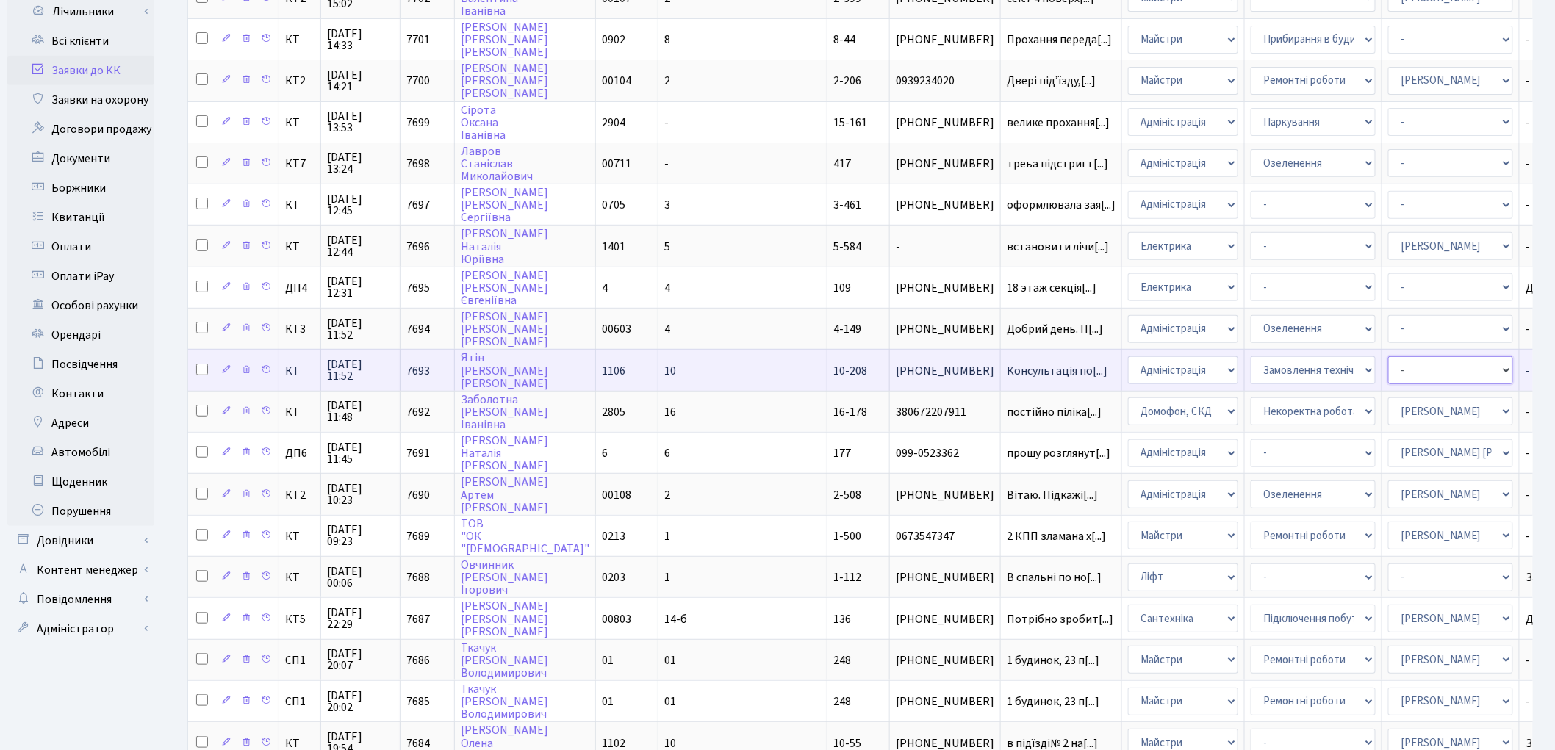
click at [1388, 356] on select "- Адміністратор ЖК КТ Вижул В. В. Гордієнко Н.В. Дядюшкін Д.Ю. Кипчук Т. А. Кла…" at bounding box center [1450, 370] width 125 height 28
select select "82"
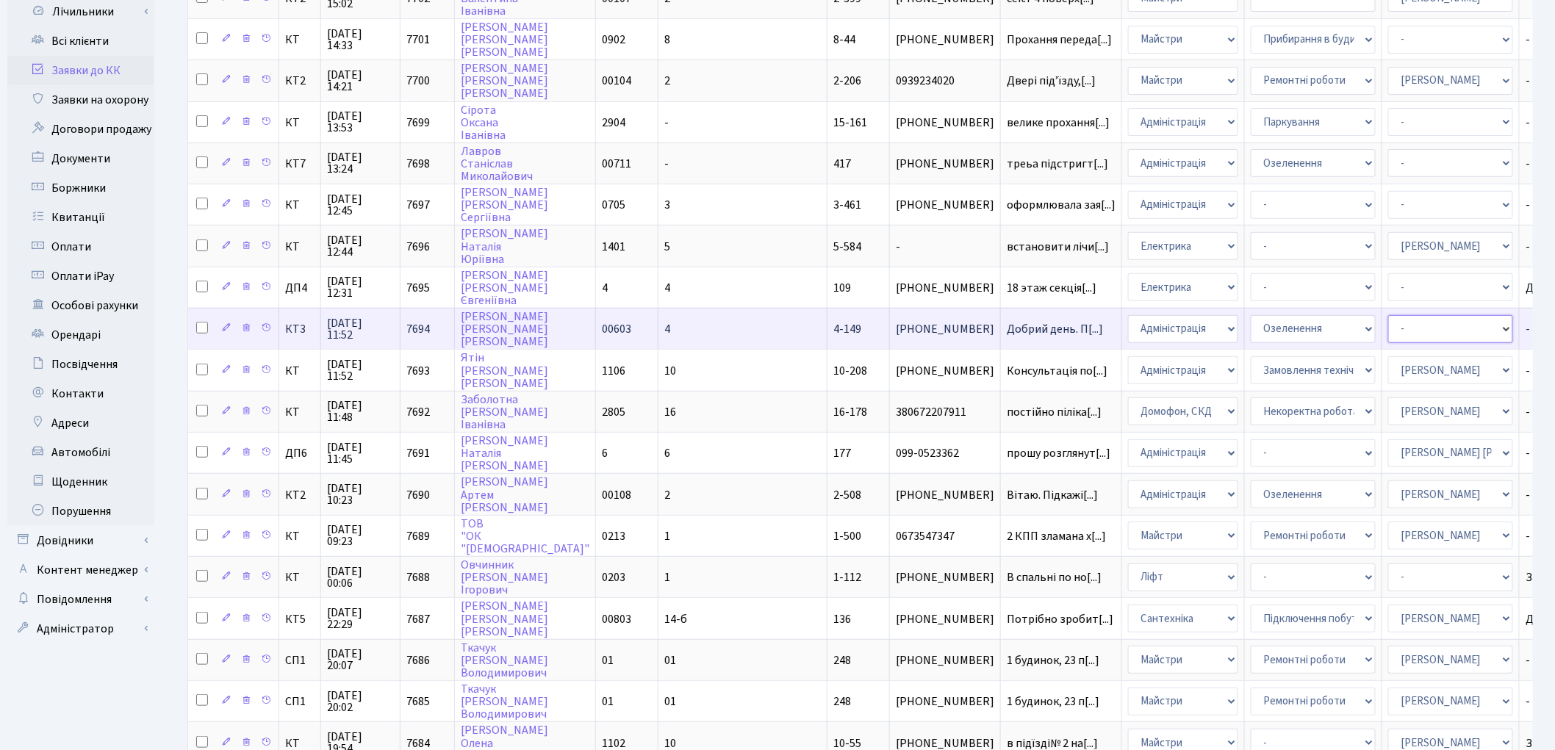
click at [1388, 319] on select "- Адміністратор ЖК КТ Вижул В. В. Гордієнко Н.В. Дядюшкін Д.Ю. Кипчук Т. А. Кла…" at bounding box center [1450, 329] width 125 height 28
select select "25"
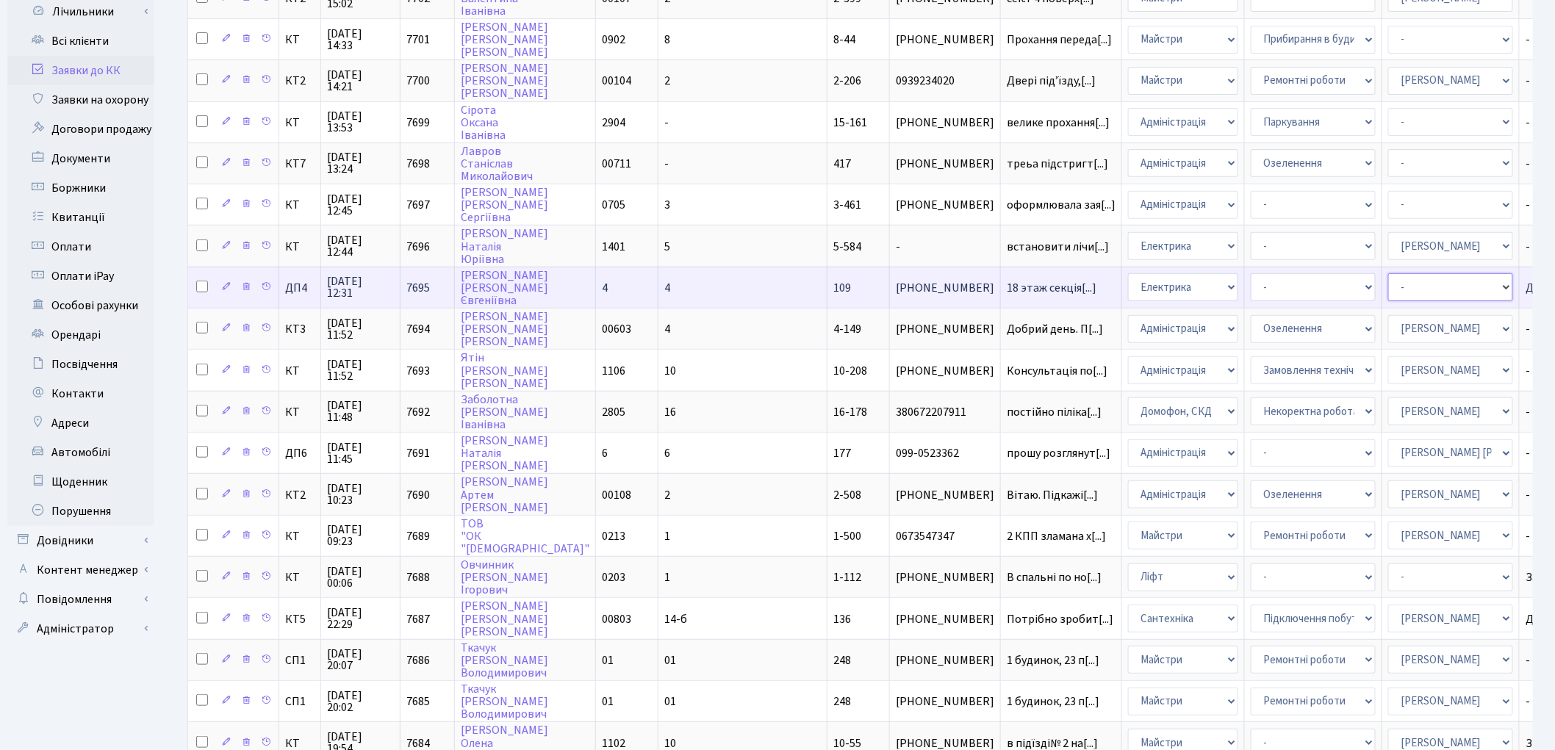
click at [1388, 273] on select "- Адміністратор ЖК КТ Вижул В. В. Гордієнко Н.В. Дядюшкін Д.Ю. Кипчук Т. А. Кла…" at bounding box center [1450, 287] width 125 height 28
select select "94"
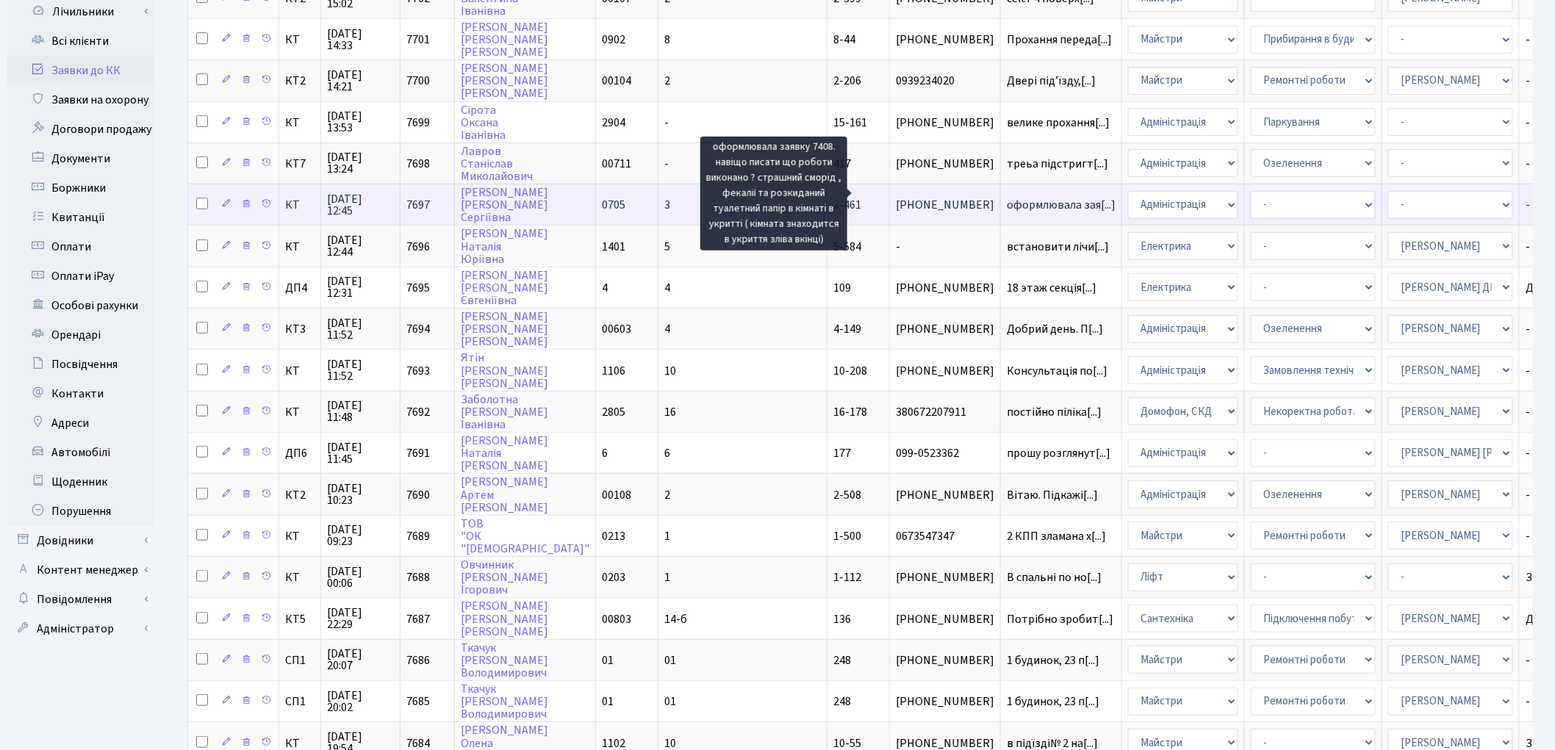
click at [1007, 197] on span "оформлювала зая[...]" at bounding box center [1061, 205] width 109 height 16
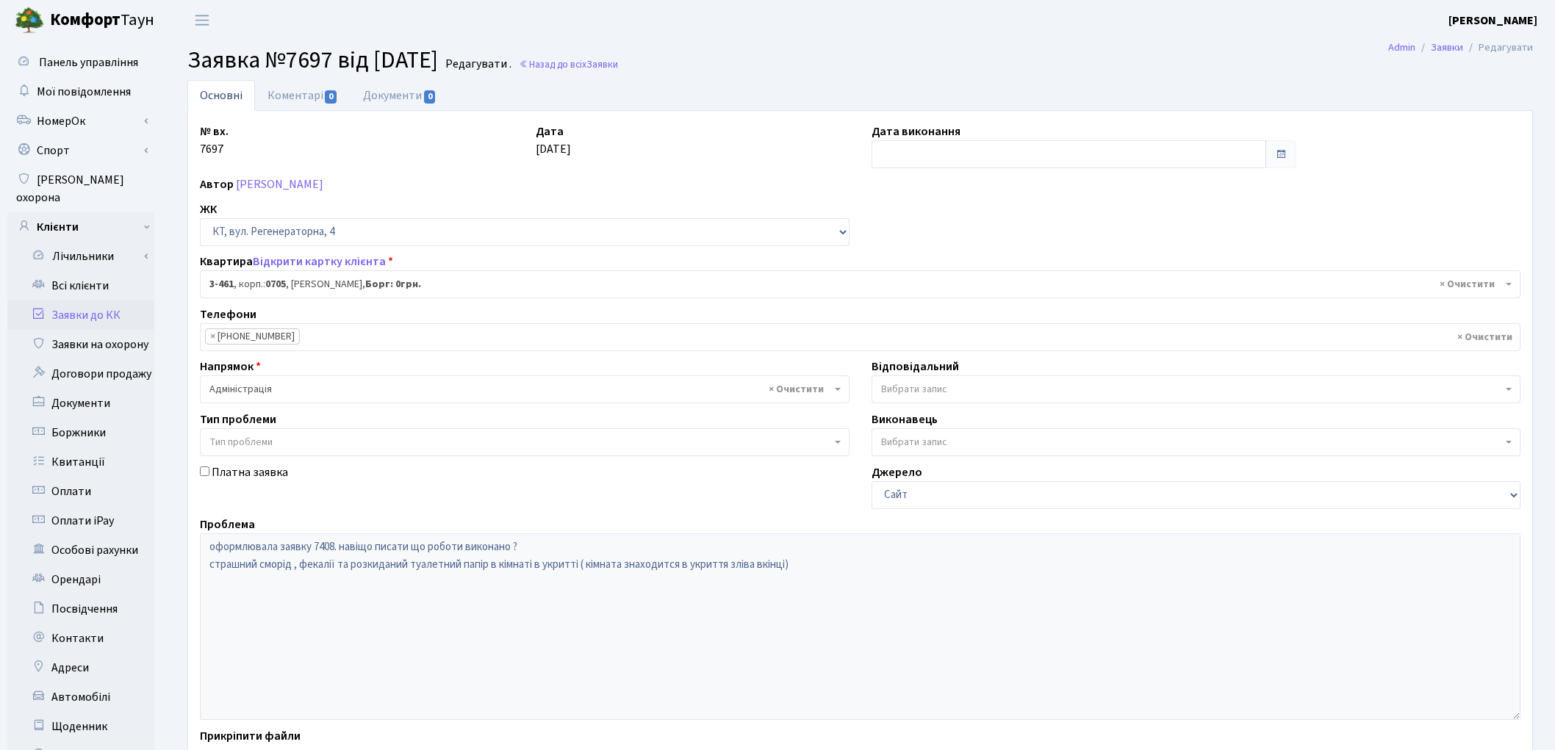
select select "1679"
click at [282, 262] on link "Відкрити картку клієнта" at bounding box center [319, 261] width 133 height 16
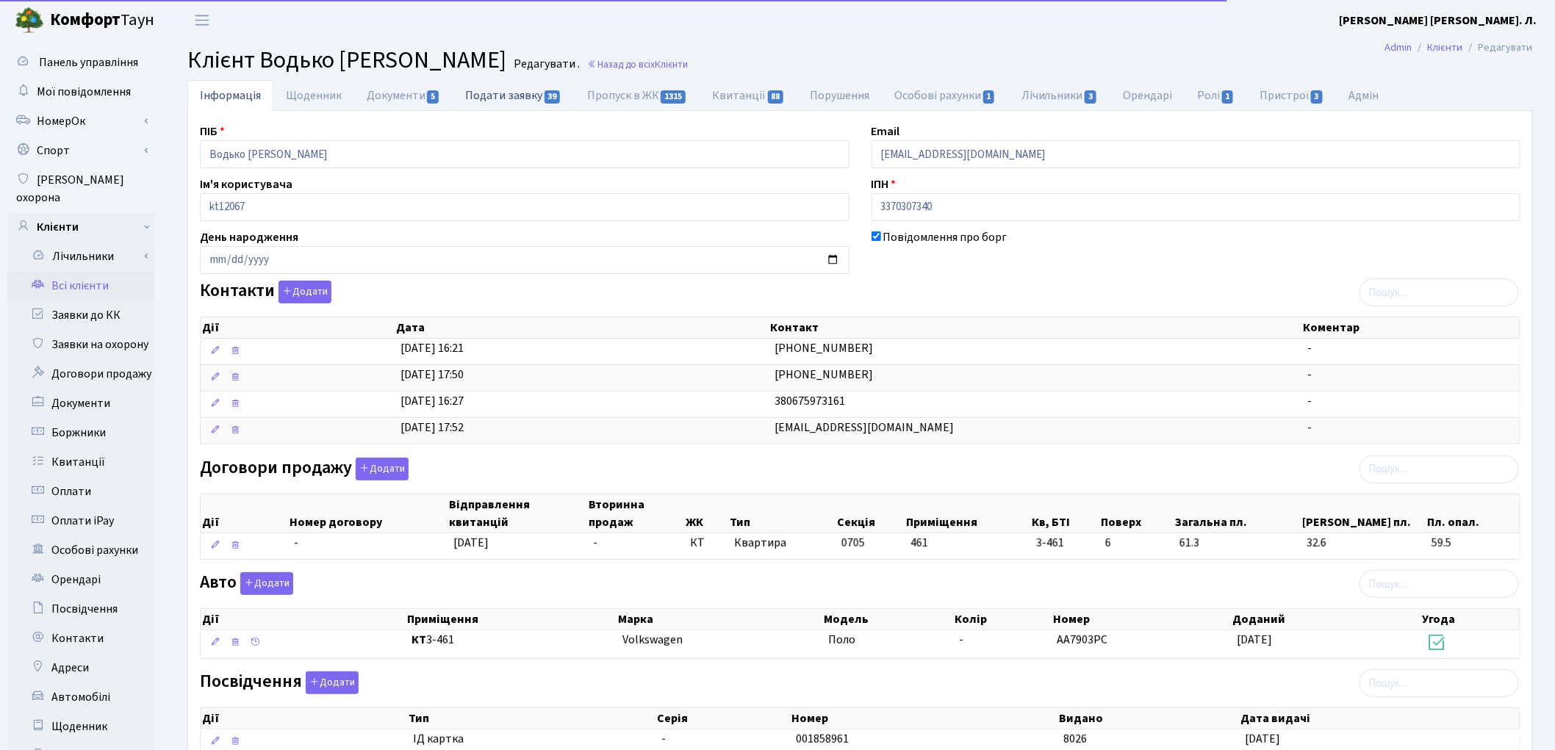
click at [497, 89] on link "Подати заявку 39" at bounding box center [513, 95] width 121 height 30
select select "25"
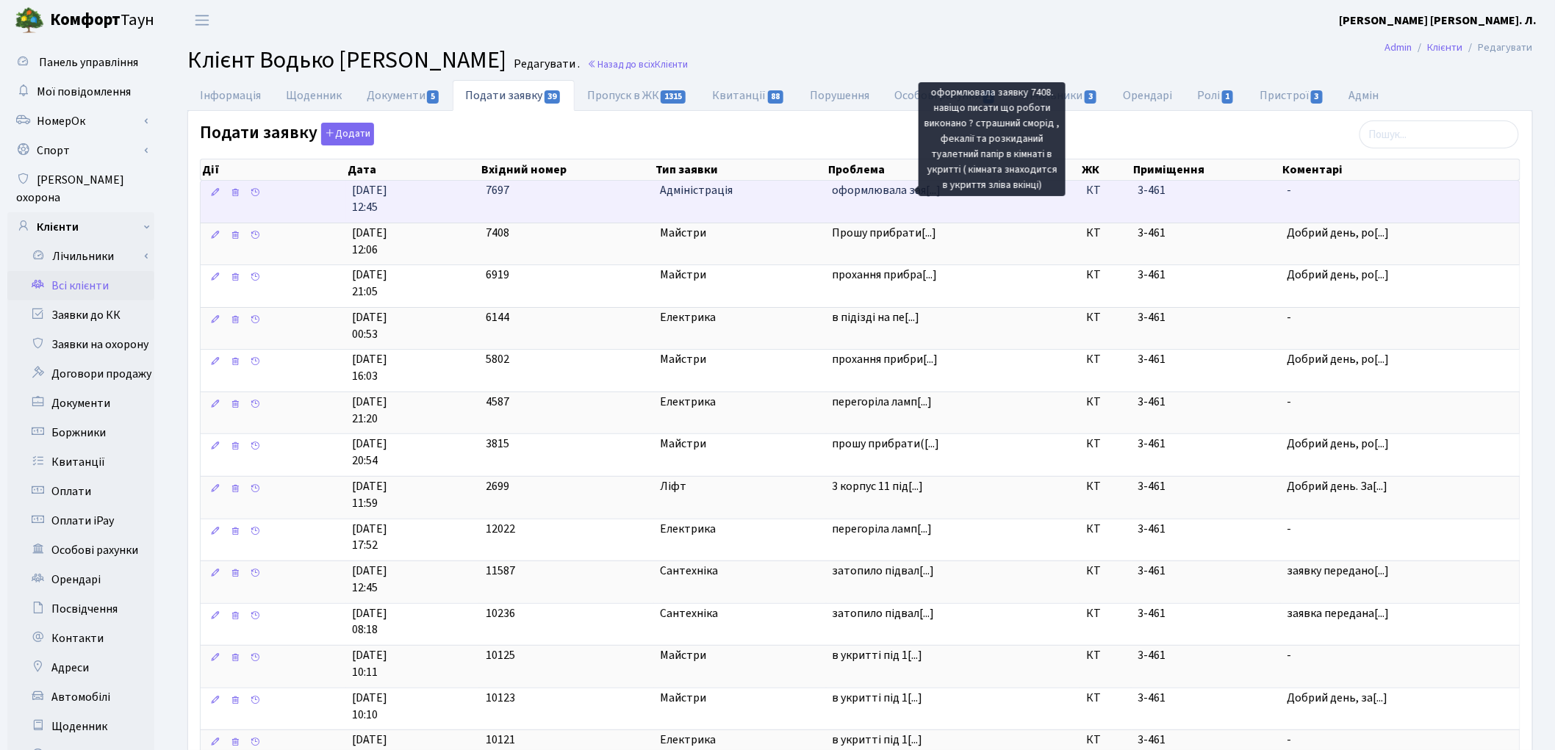
click at [878, 191] on span "оформлювала зая[...]" at bounding box center [886, 190] width 109 height 16
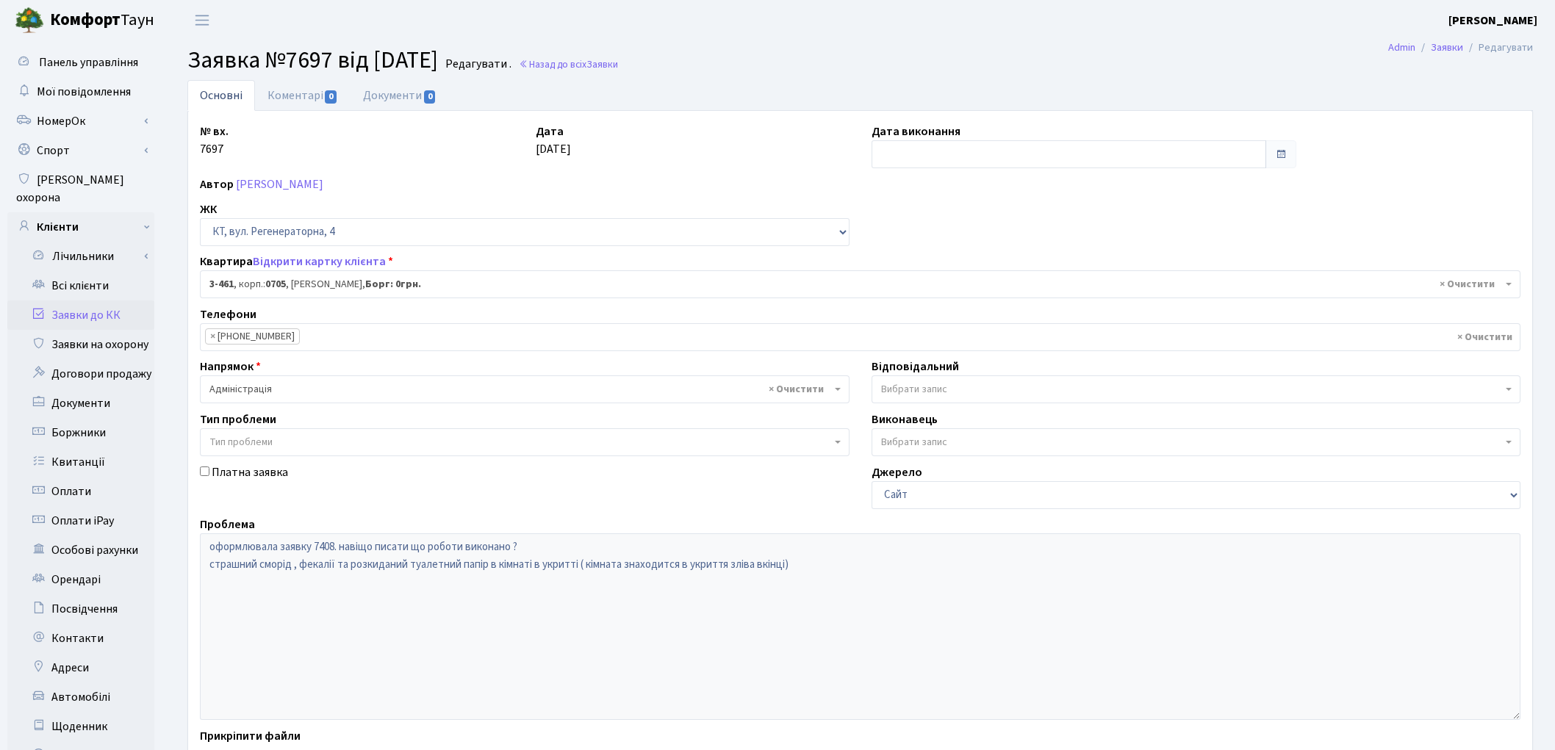
select select "1679"
click at [943, 391] on span "Вибрати запис" at bounding box center [914, 389] width 66 height 15
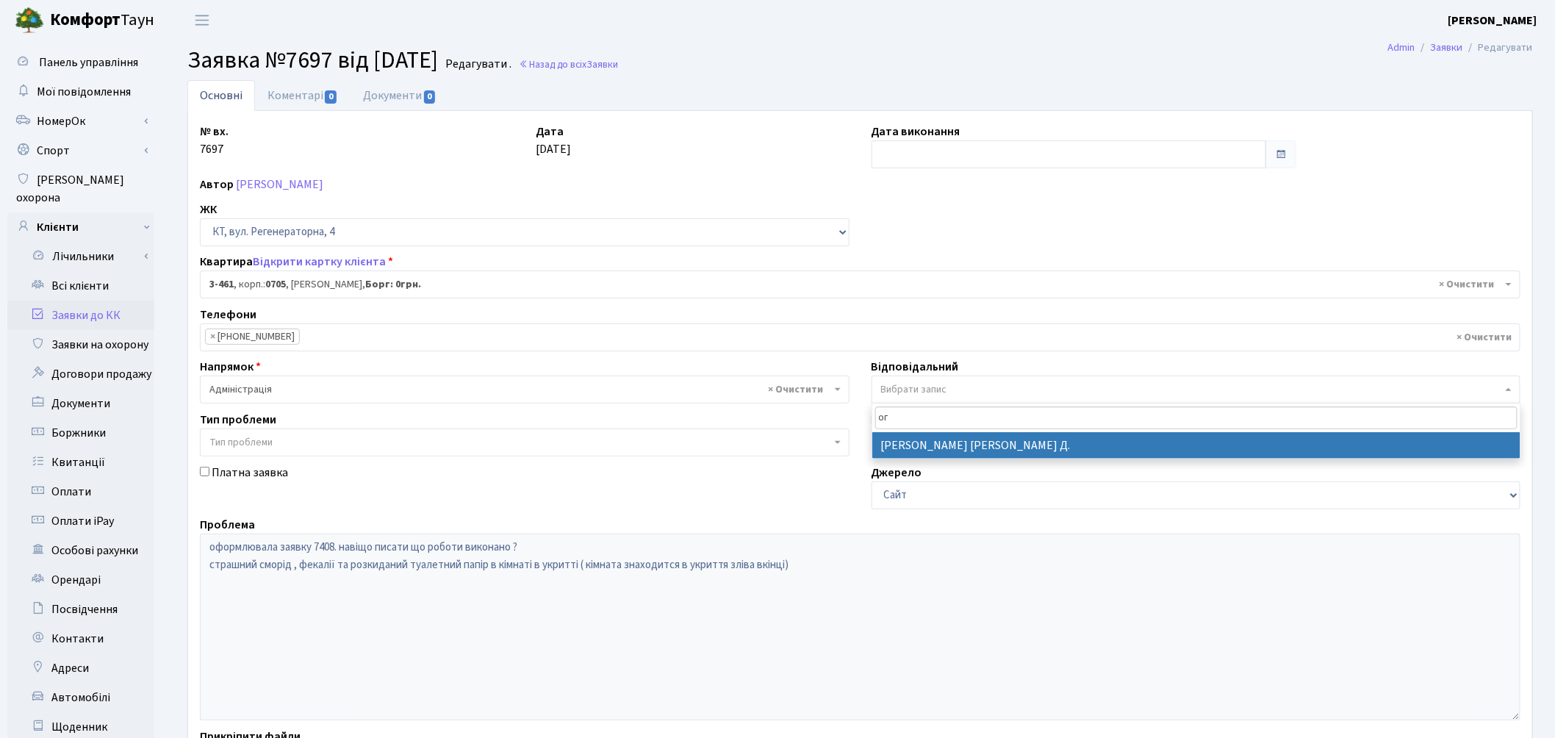
type input "ог"
select select "62"
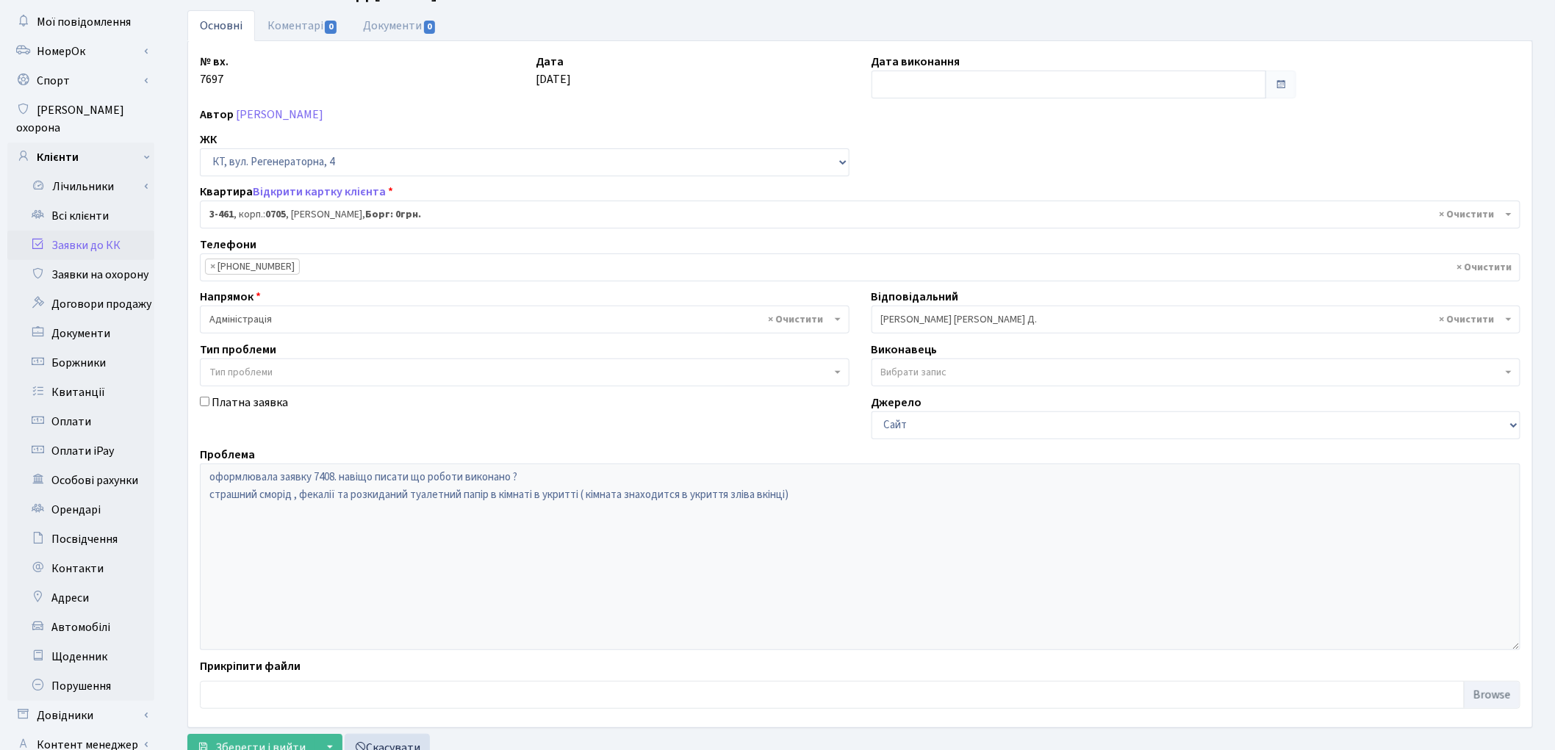
scroll to position [164, 0]
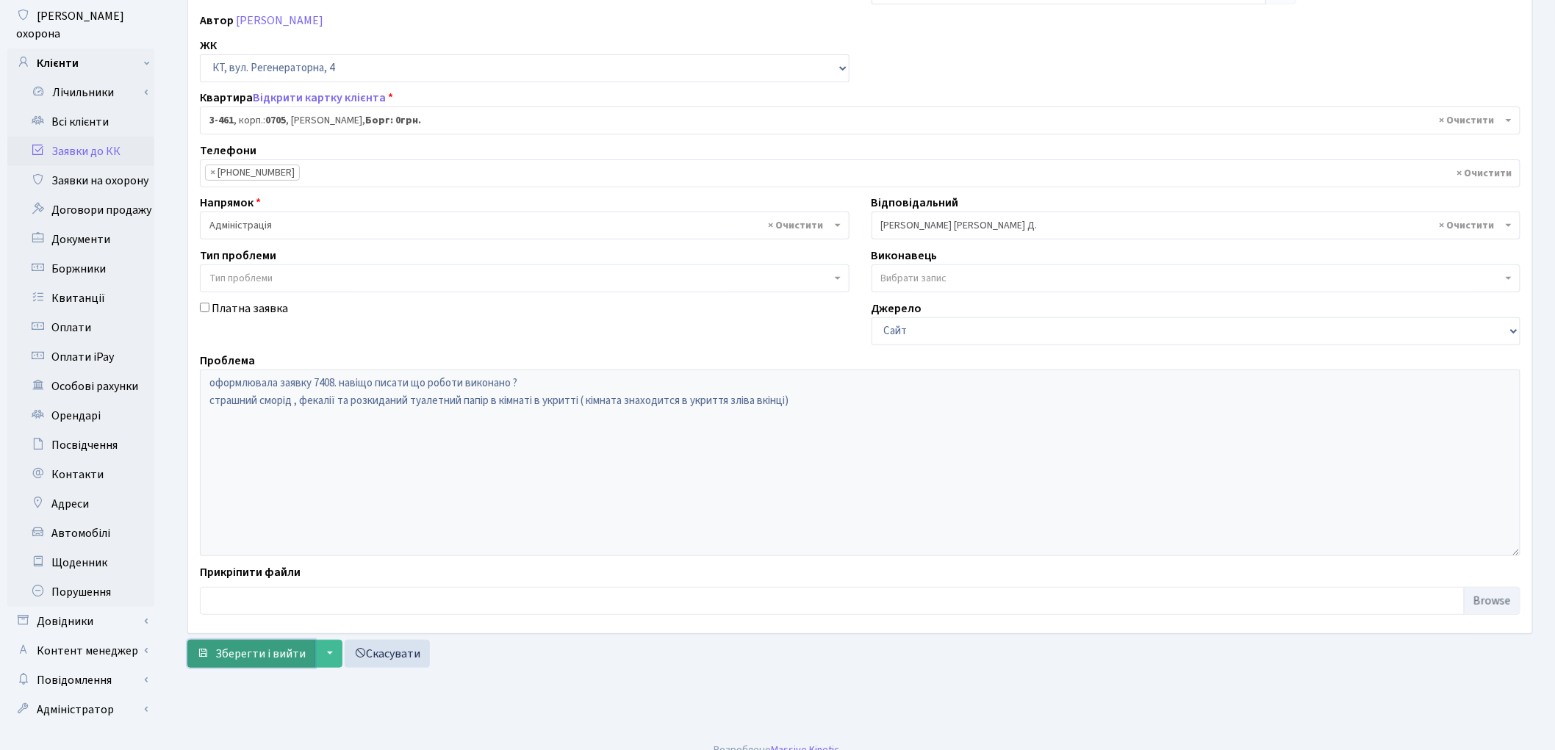
click at [238, 649] on span "Зберегти і вийти" at bounding box center [260, 654] width 90 height 16
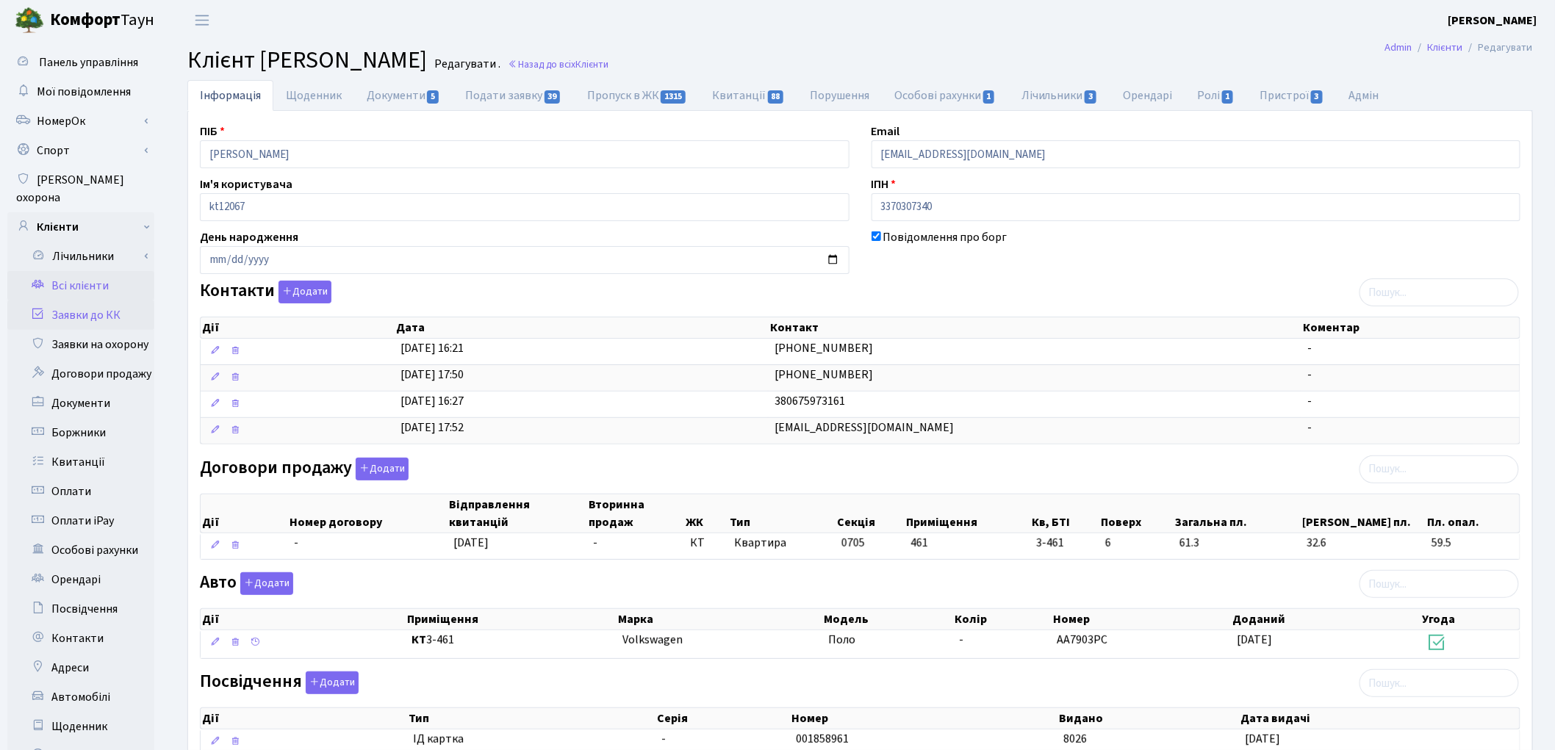
click at [98, 302] on link "Заявки до КК" at bounding box center [80, 314] width 147 height 29
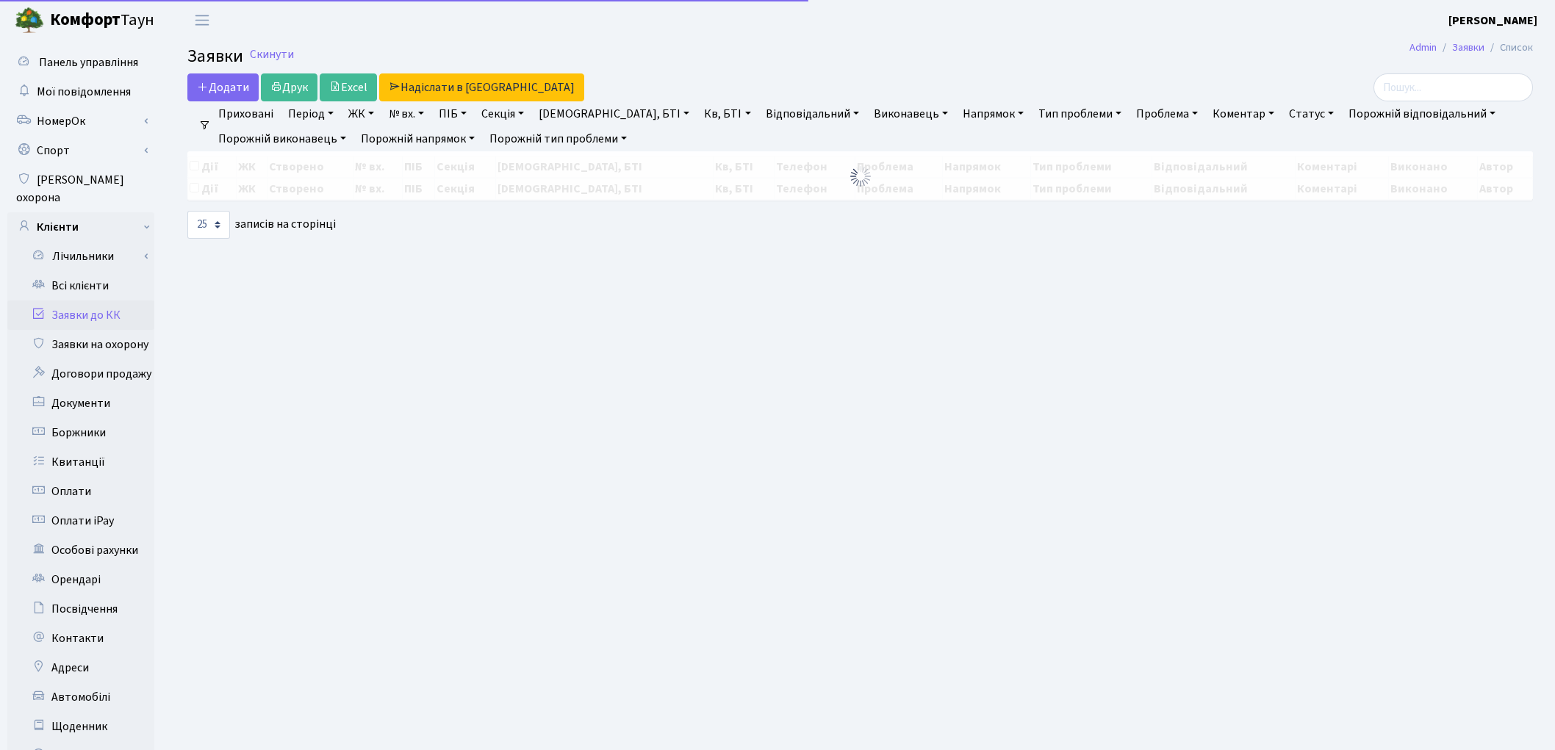
select select "25"
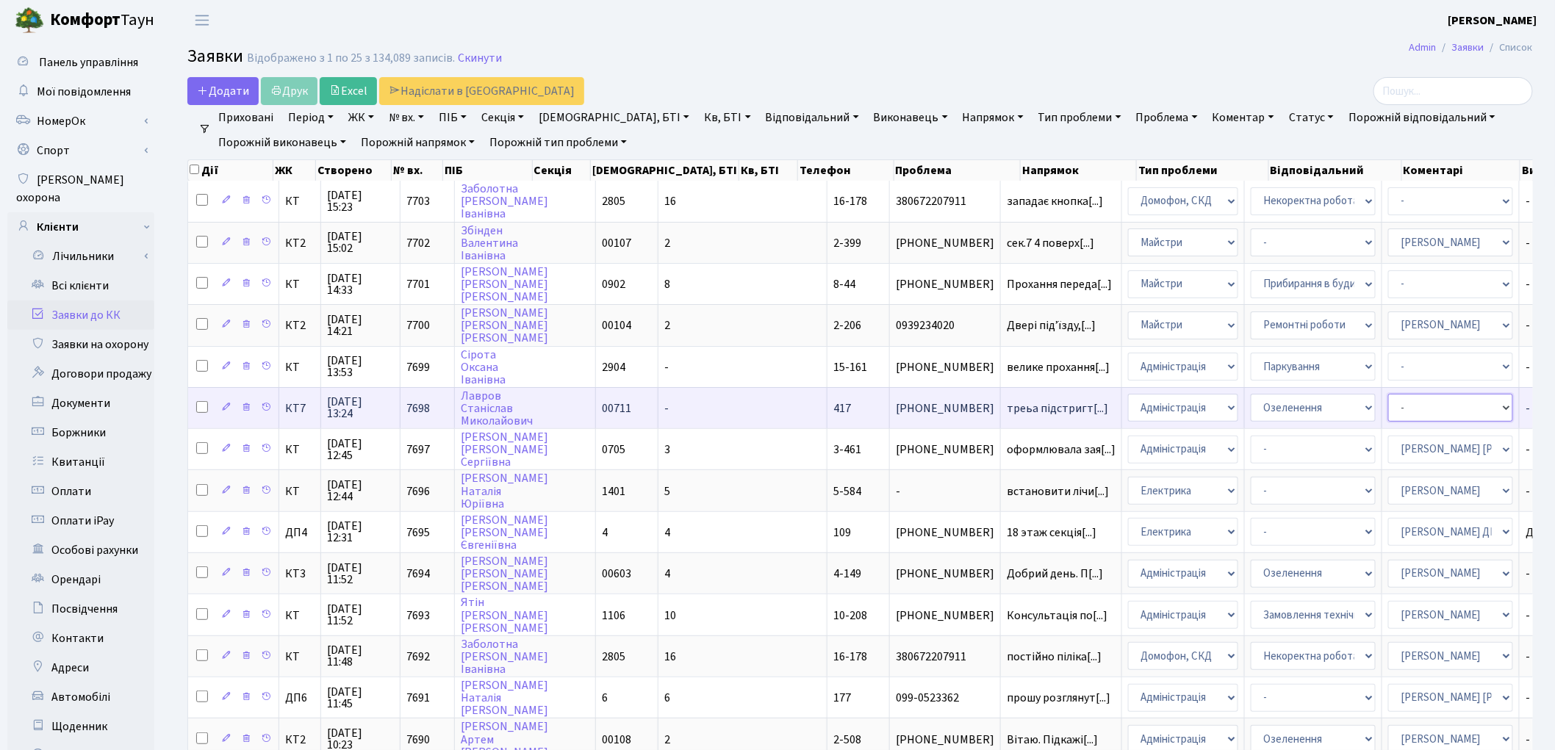
click at [1388, 401] on select "- Адміністратор ЖК КТ Вижул В. В. Гордієнко Н.В. Дядюшкін Д.Ю. Кипчук Т. А. Кла…" at bounding box center [1450, 408] width 125 height 28
select select "25"
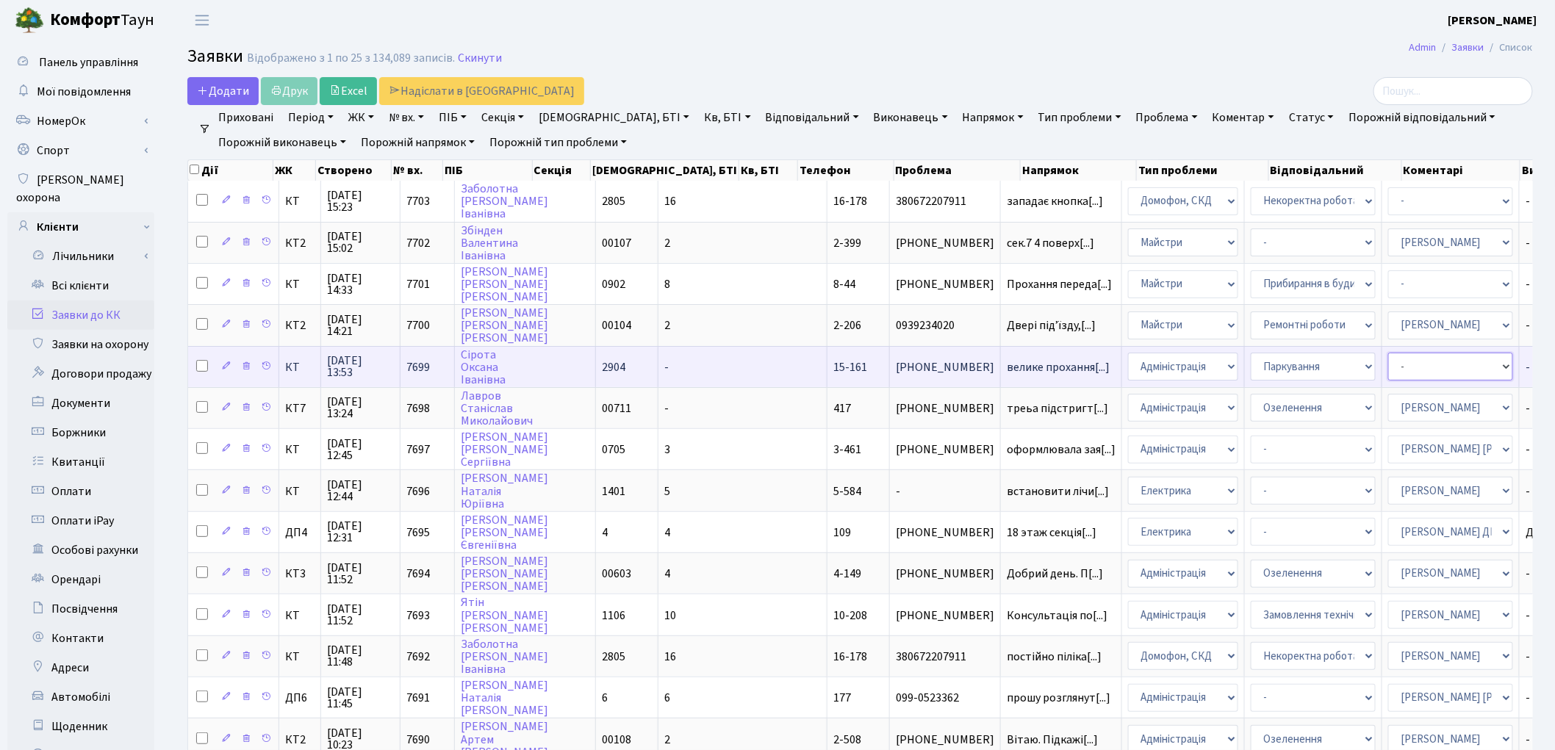
click at [1388, 368] on select "- Адміністратор ЖК КТ Вижул В. В. Гордієнко Н.В. Дядюшкін Д.Ю. Кипчук Т. А. Кла…" at bounding box center [1450, 367] width 125 height 28
select select "82"
click at [1388, 361] on select "- Адміністратор ЖК КТ Вижул В. В. Гордієнко Н.В. Дядюшкін Д.Ю. Кипчук Т. А. Кла…" at bounding box center [1450, 367] width 125 height 28
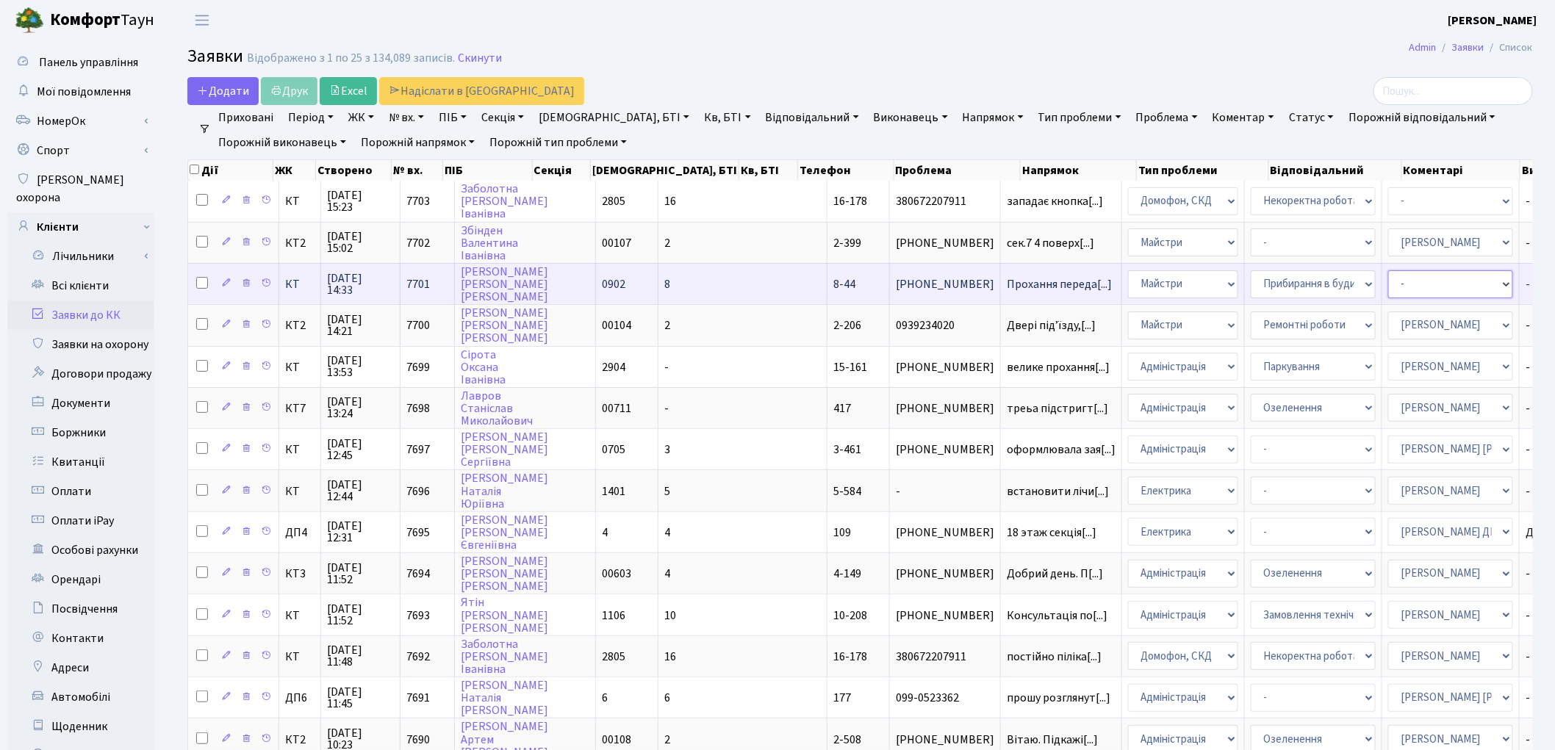
click at [1388, 278] on select "- Адміністратор ЖК КТ Вижул В. В. Гордієнко Н.В. Дядюшкін Д.Ю. Кипчук Т. А. Кла…" at bounding box center [1450, 284] width 125 height 28
select select "25"
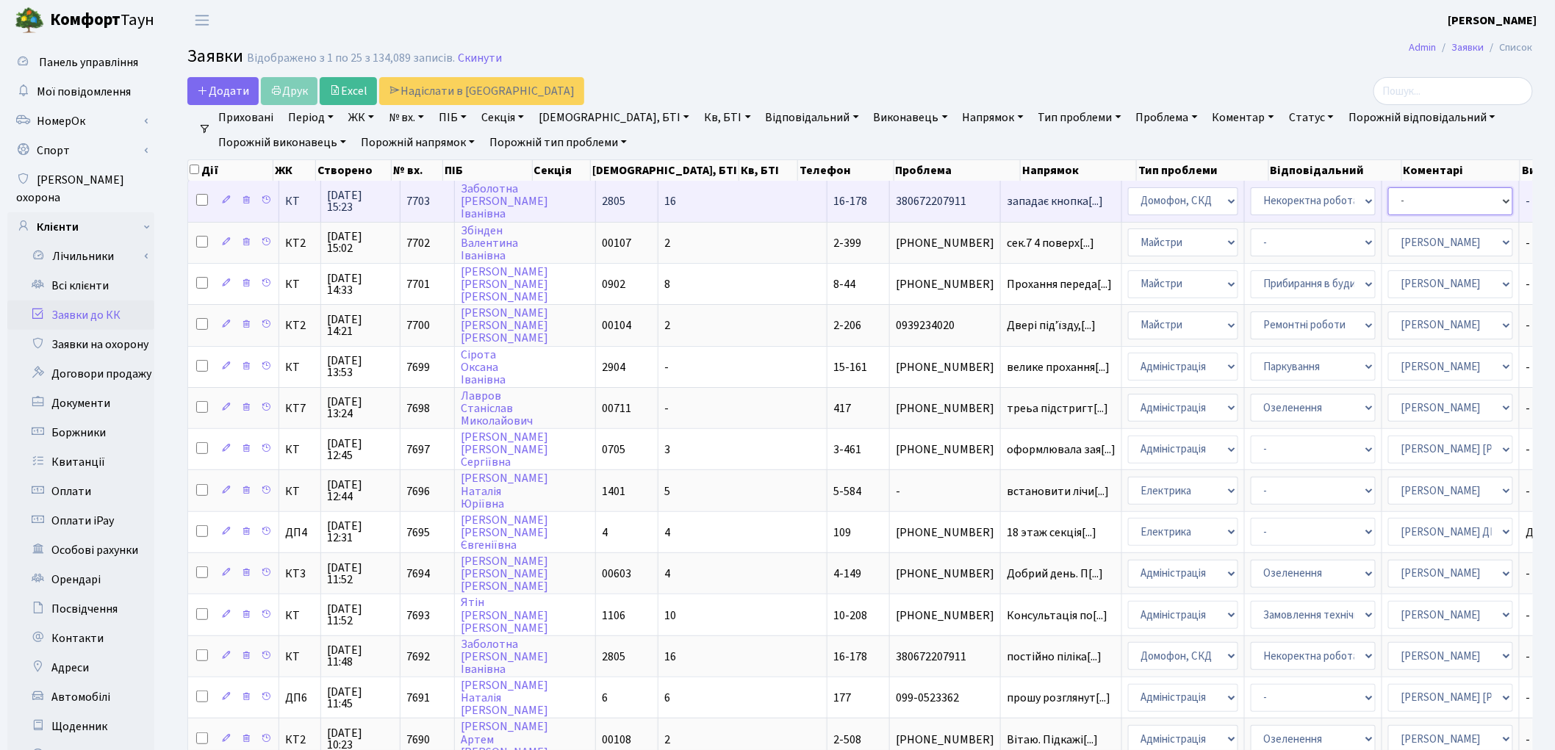
click at [1388, 198] on select "- Адміністратор ЖК КТ Вижул В. В. Гордієнко Н.В. Дядюшкін Д.Ю. Кипчук Т. А. Кла…" at bounding box center [1450, 201] width 125 height 28
select select "22"
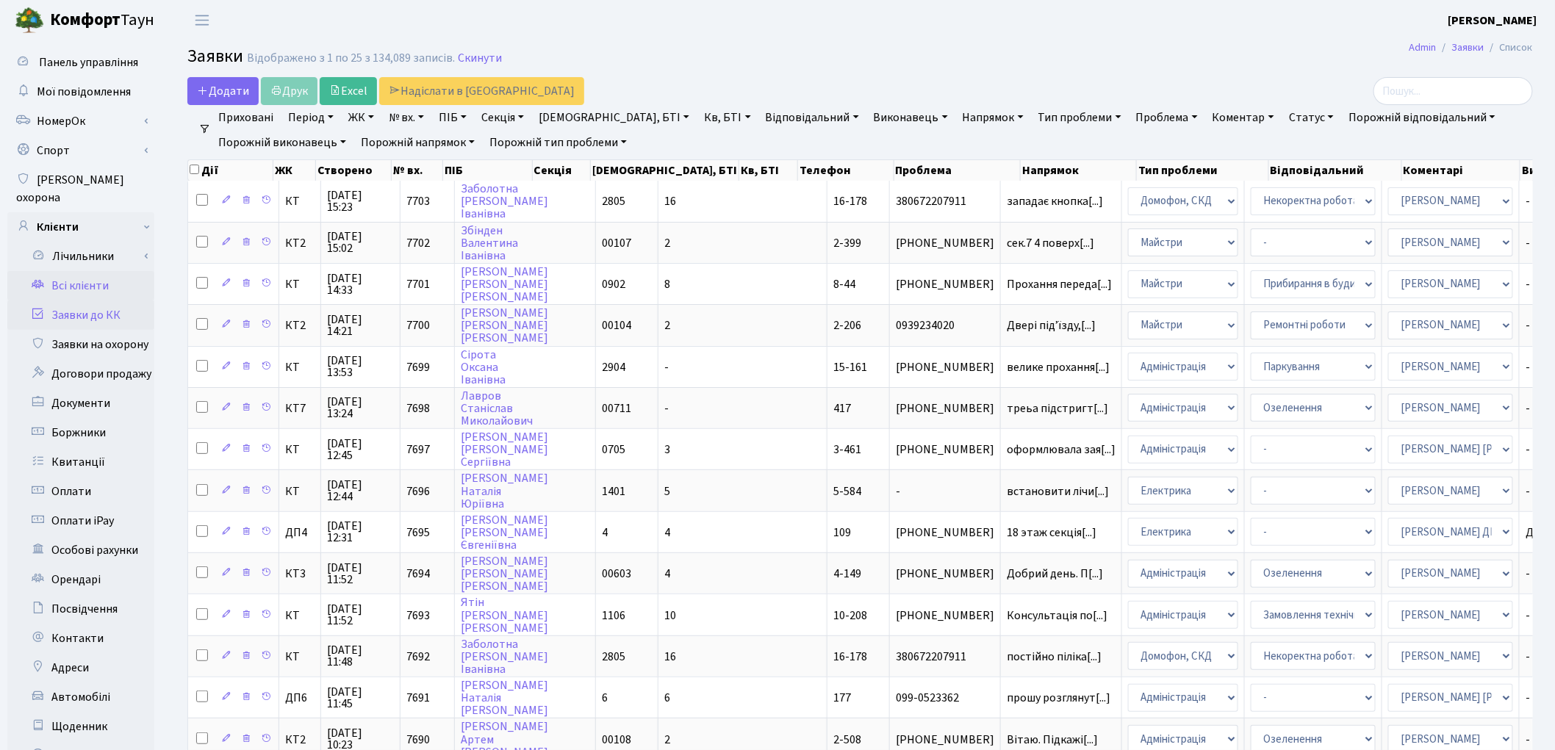
click at [112, 271] on link "Всі клієнти" at bounding box center [80, 285] width 147 height 29
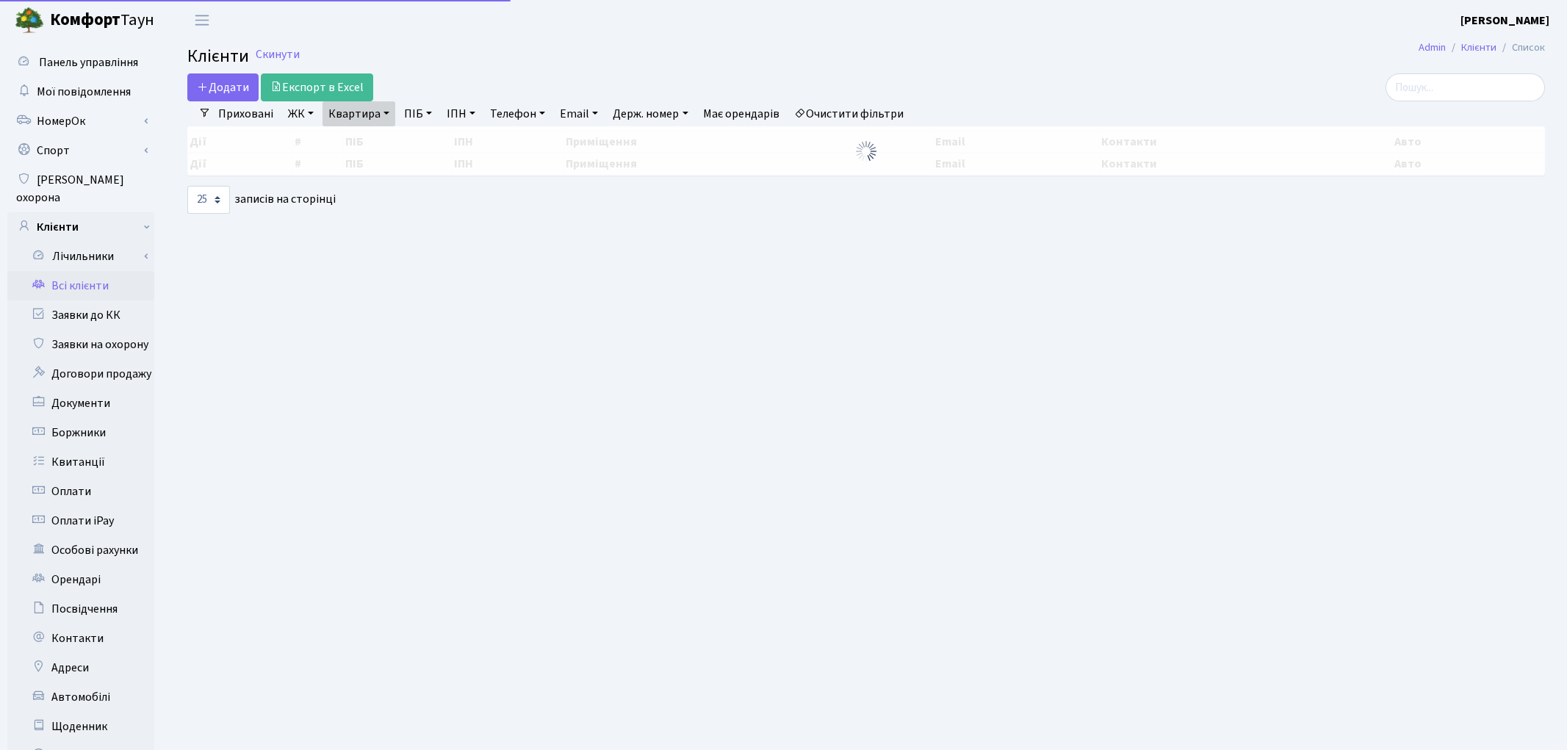
select select "25"
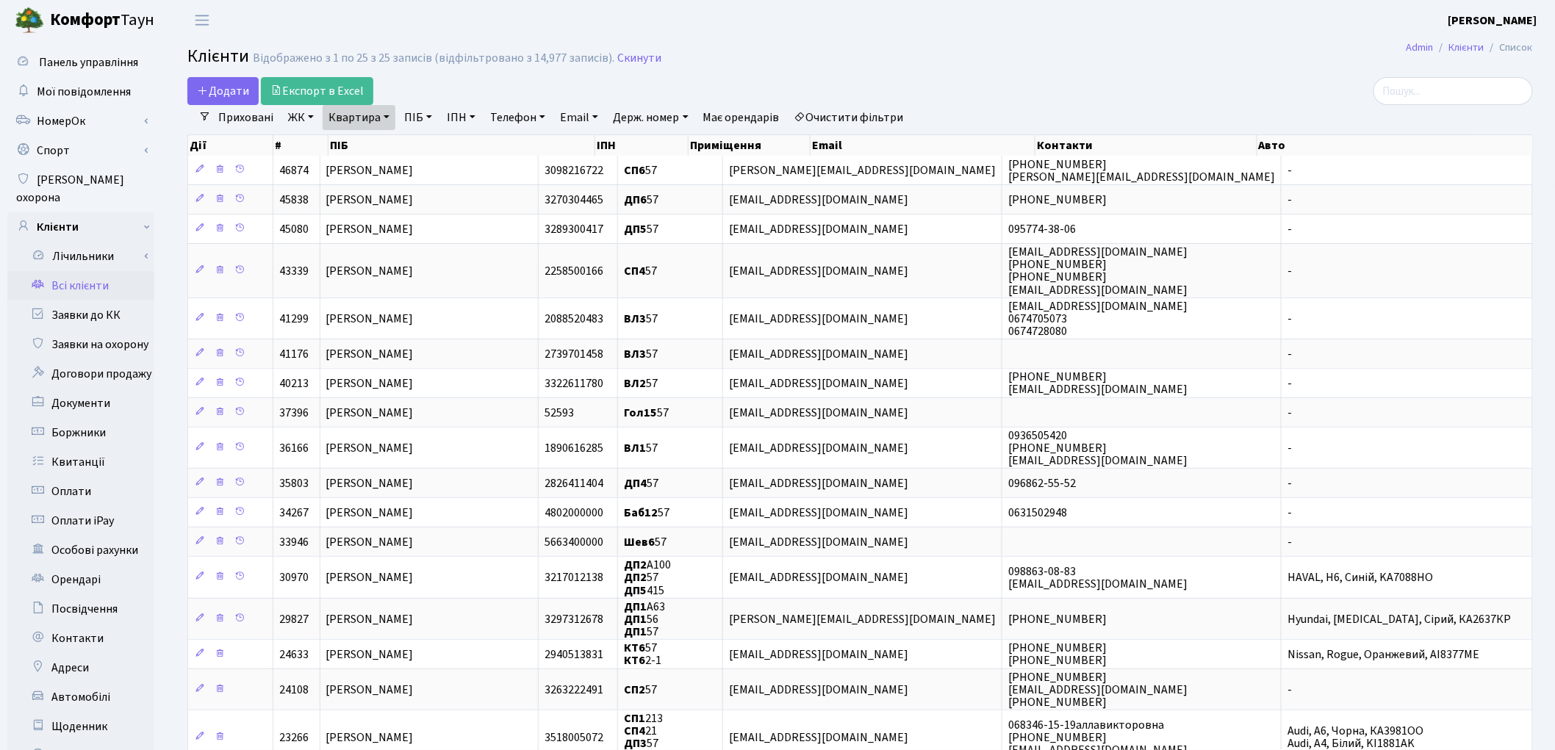
click at [860, 118] on link "Очистити фільтри" at bounding box center [848, 117] width 121 height 25
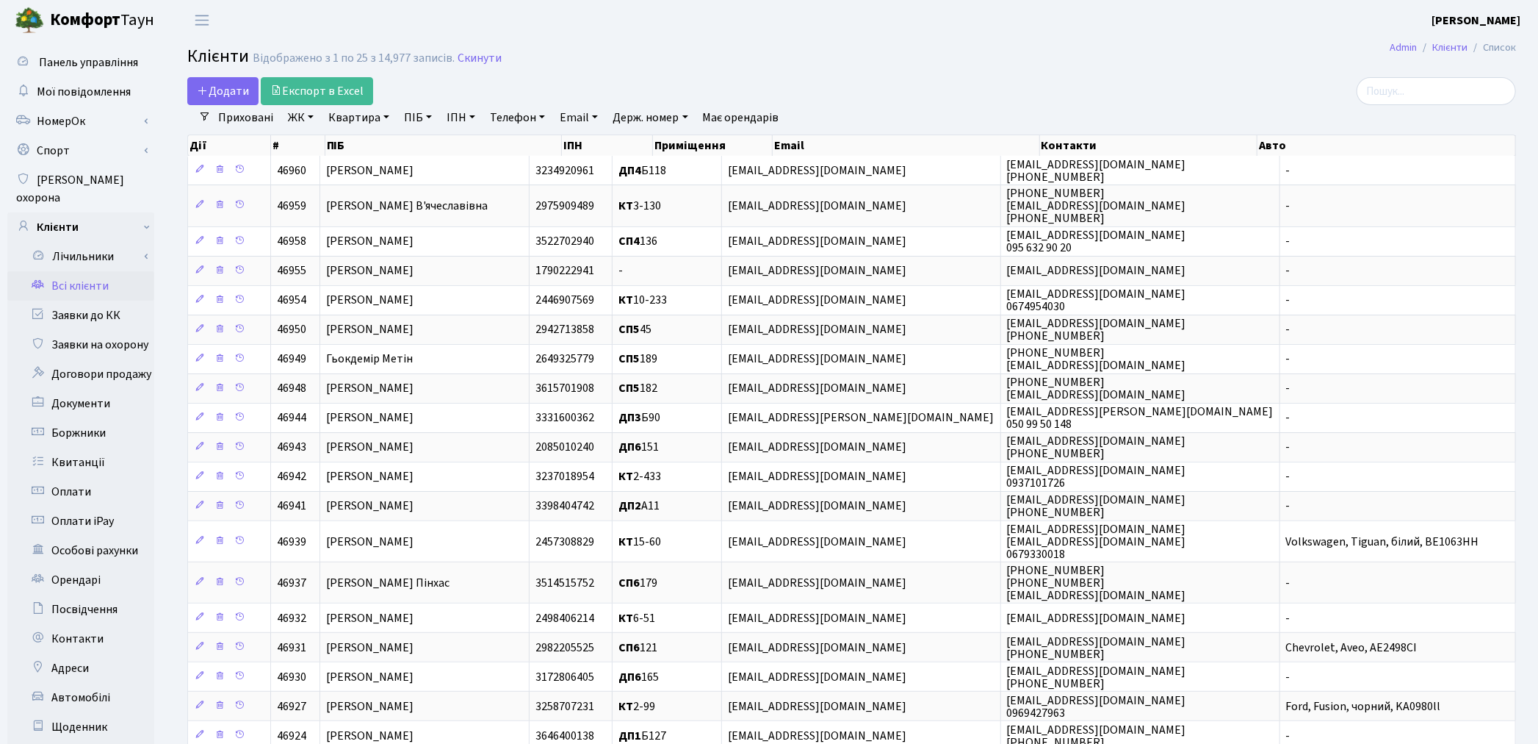
click at [91, 271] on link "Всі клієнти" at bounding box center [80, 285] width 147 height 29
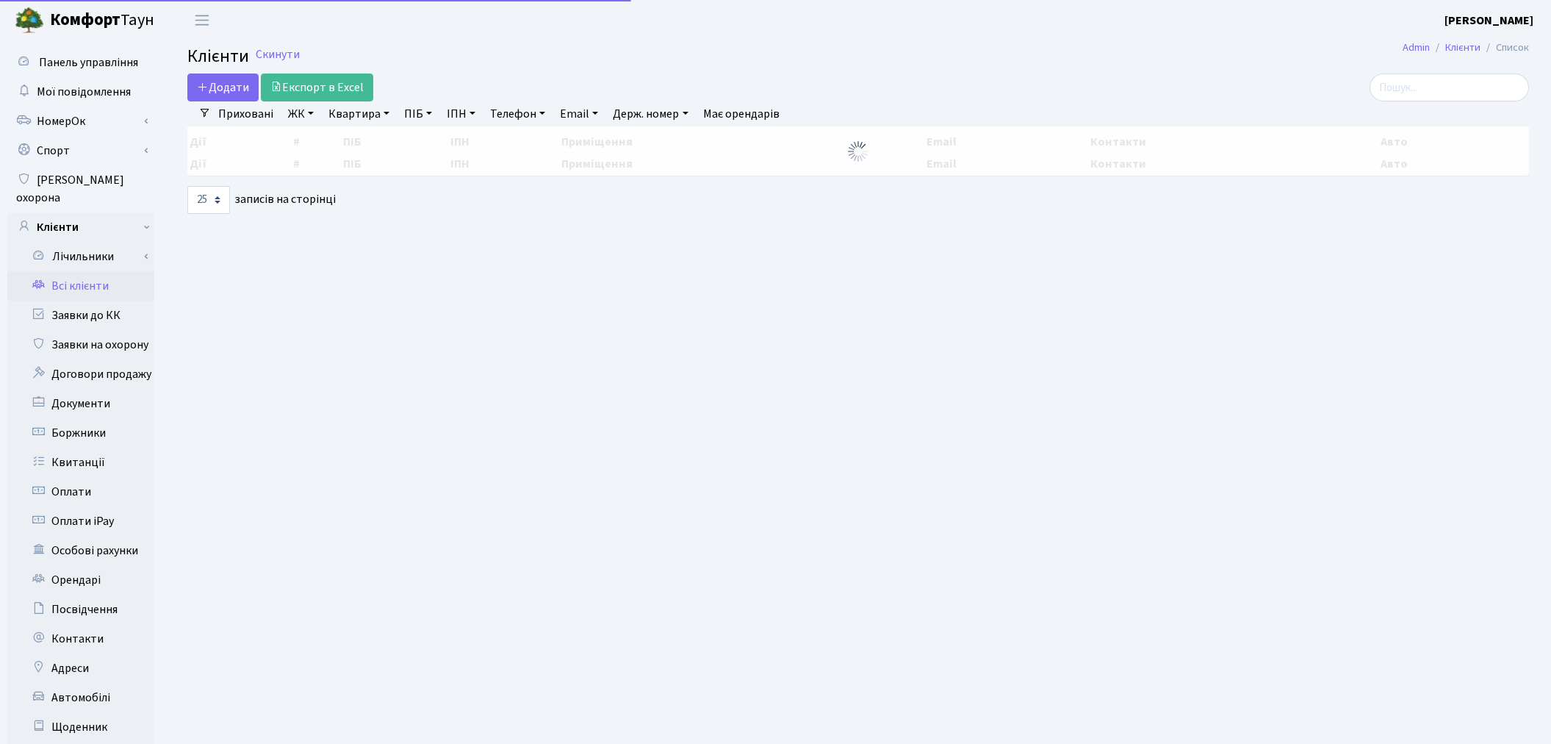
select select "25"
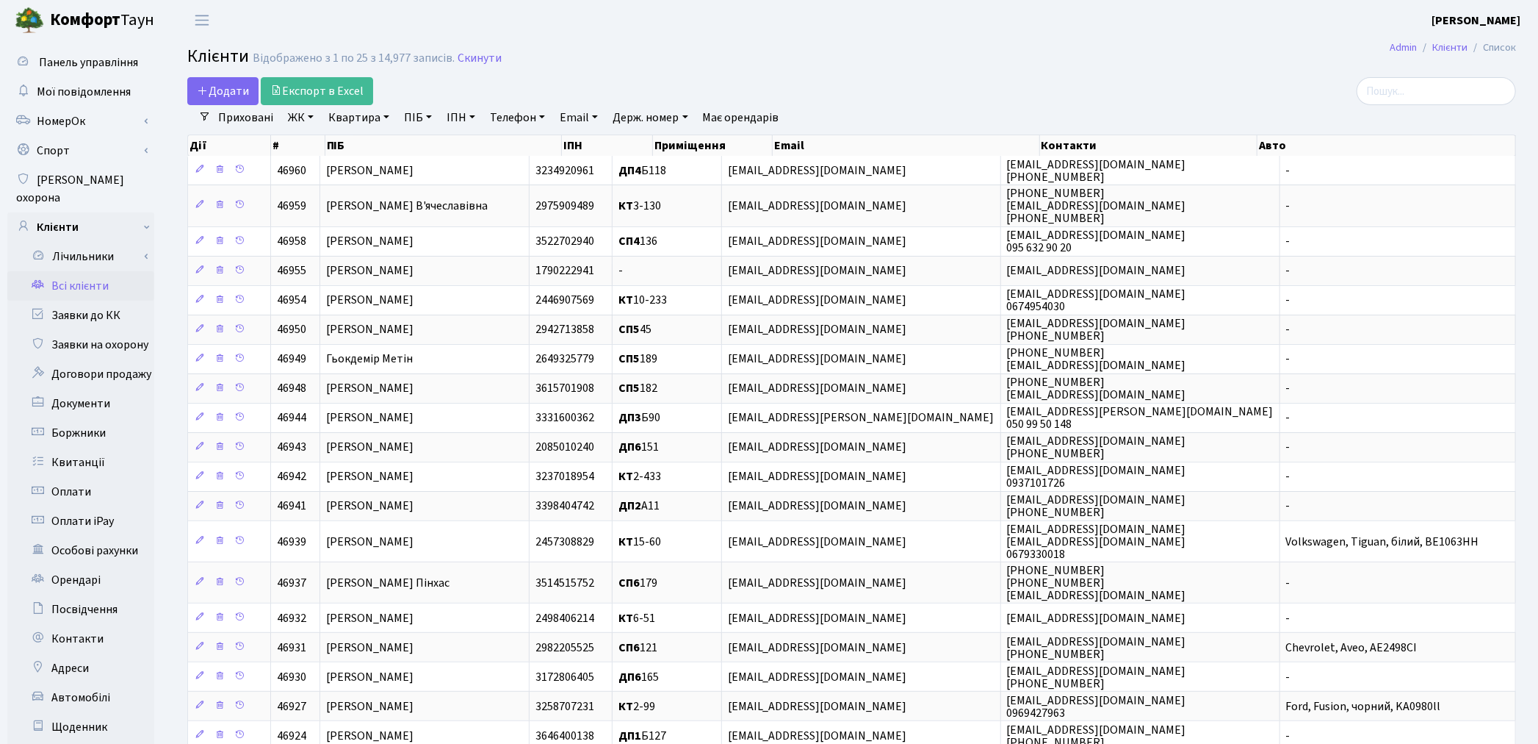
click at [331, 119] on link "Квартира" at bounding box center [359, 117] width 73 height 25
type input "355"
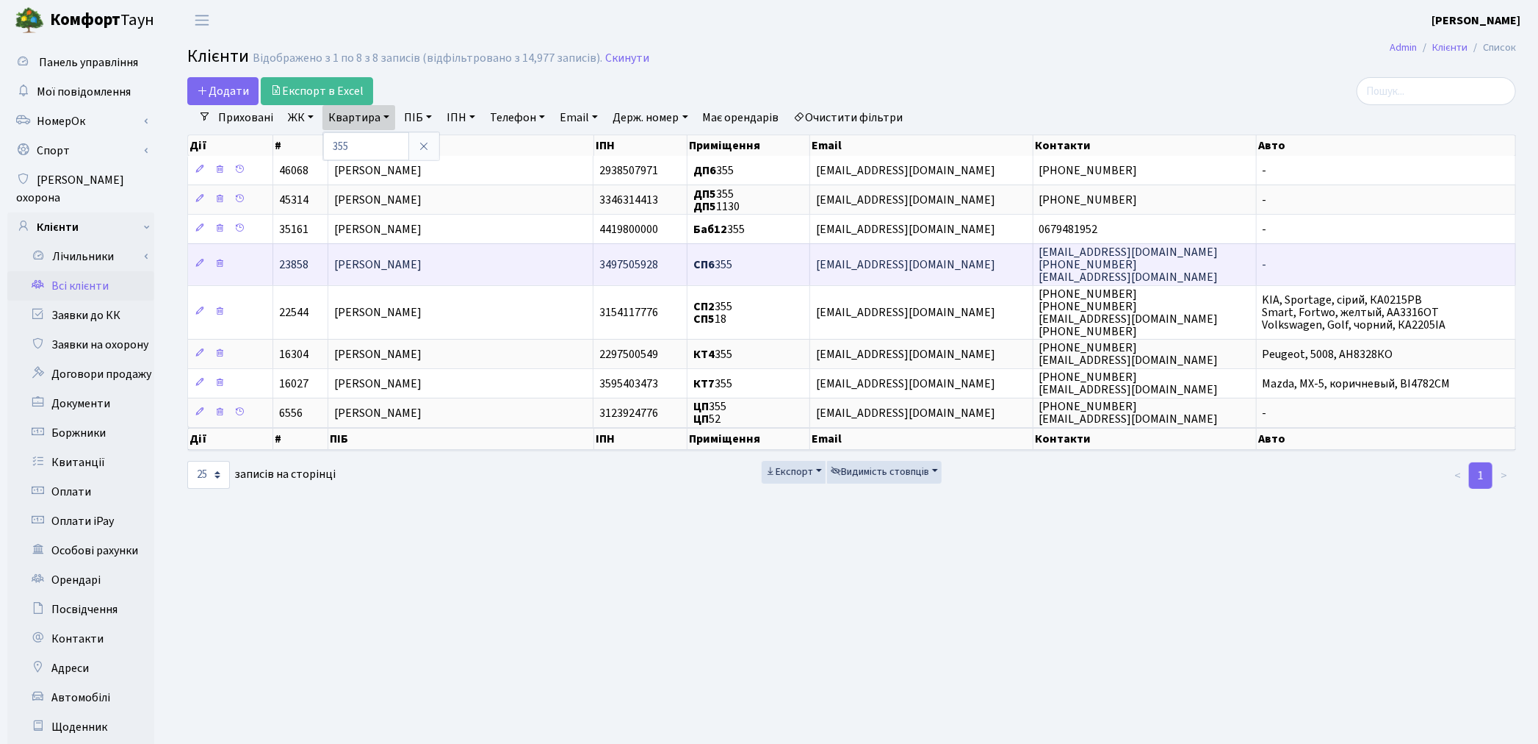
click at [382, 274] on td "Янчевська Яна Геннадіївна" at bounding box center [460, 263] width 265 height 41
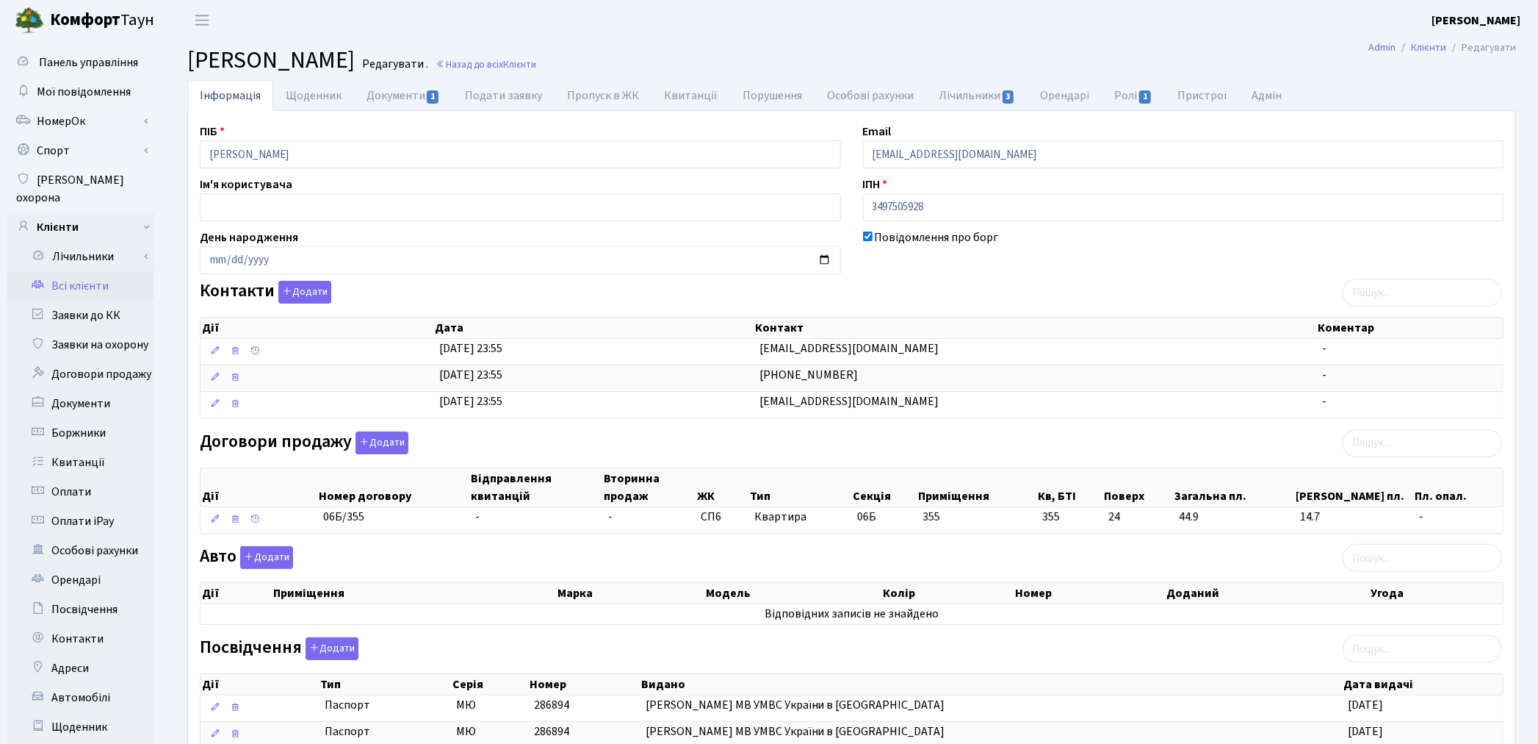
click at [86, 271] on link "Всі клієнти" at bounding box center [80, 285] width 147 height 29
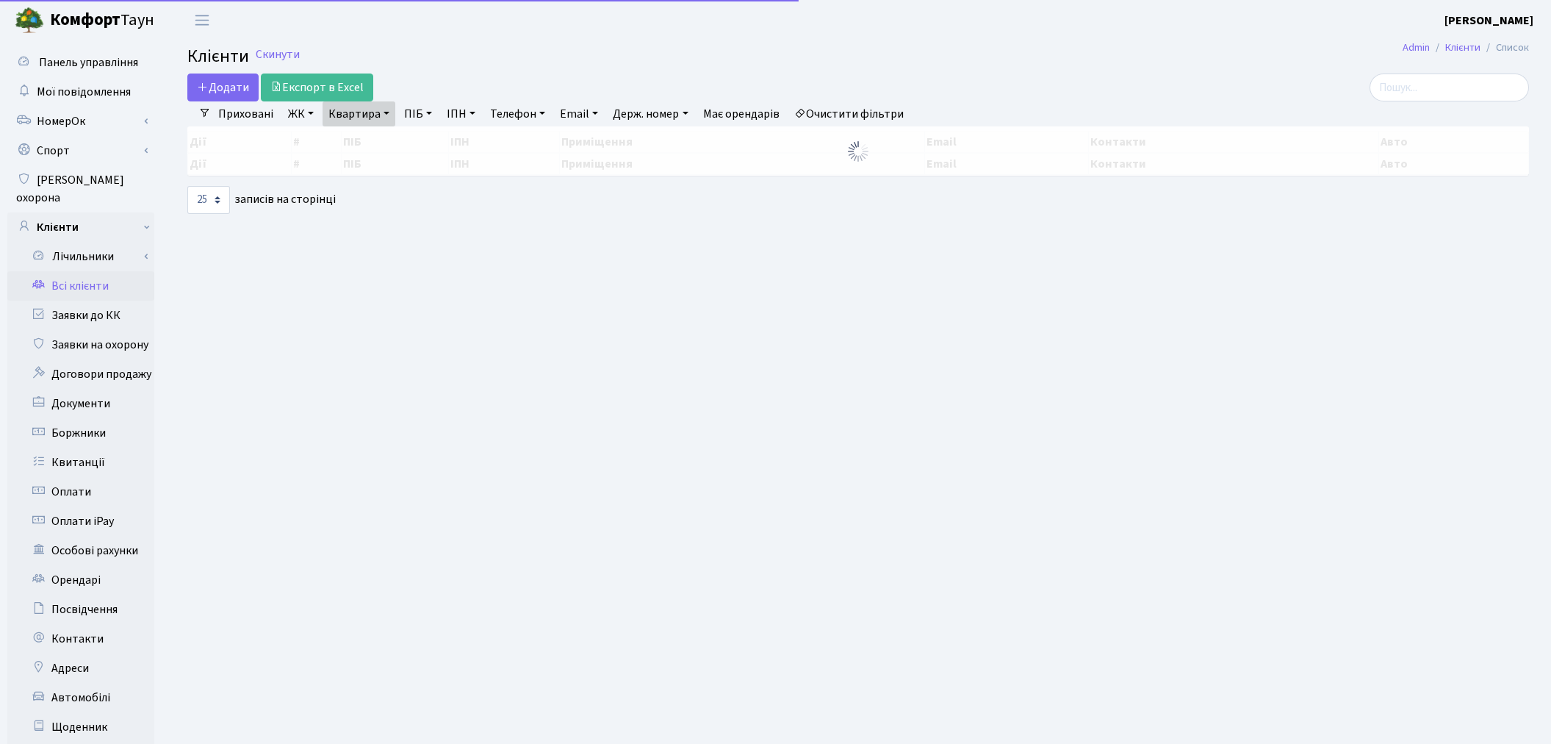
select select "25"
click at [376, 113] on link "Квартира" at bounding box center [359, 113] width 73 height 25
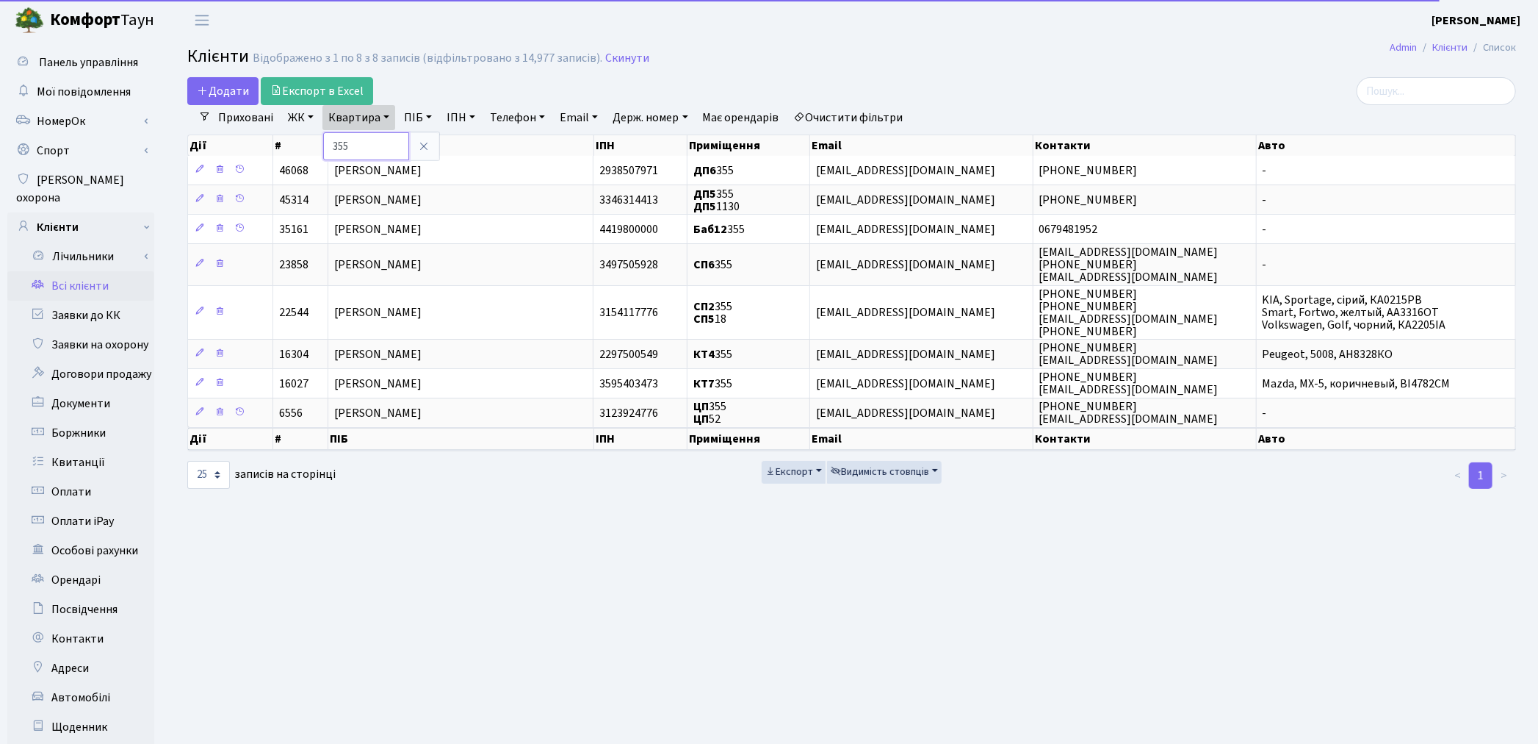
click at [377, 140] on input "355" at bounding box center [366, 146] width 86 height 28
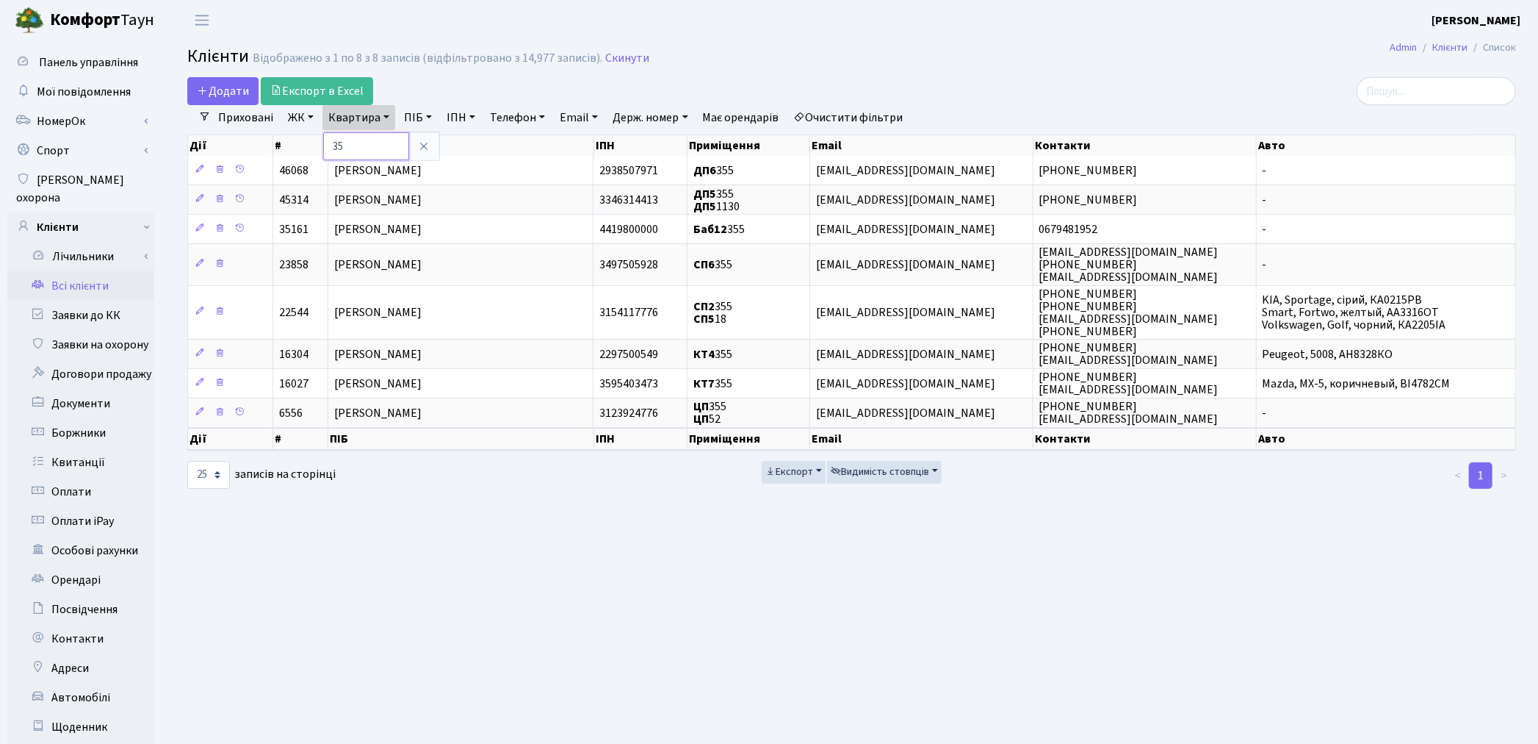
type input "3"
type input "145"
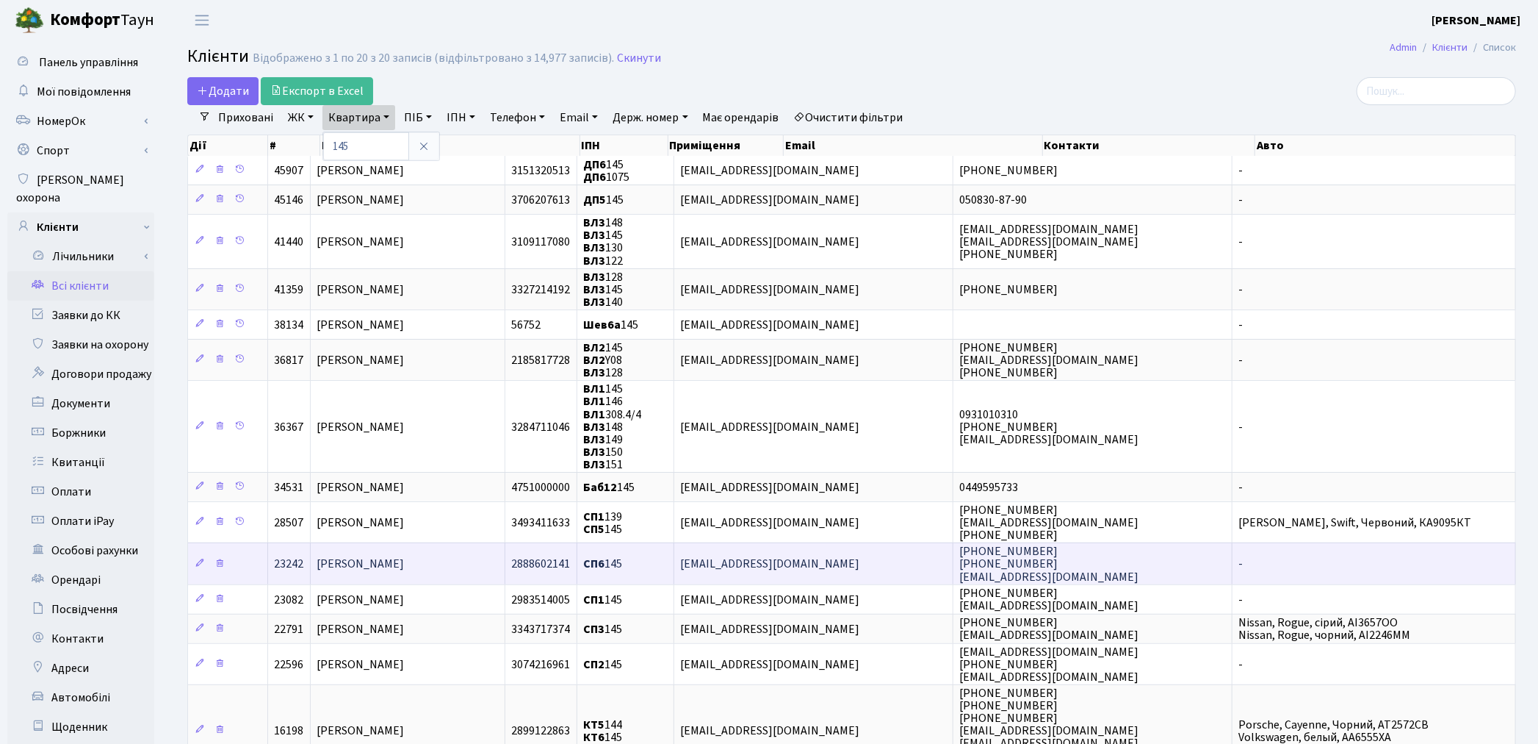
click at [389, 556] on span "[PERSON_NAME]" at bounding box center [360, 564] width 87 height 16
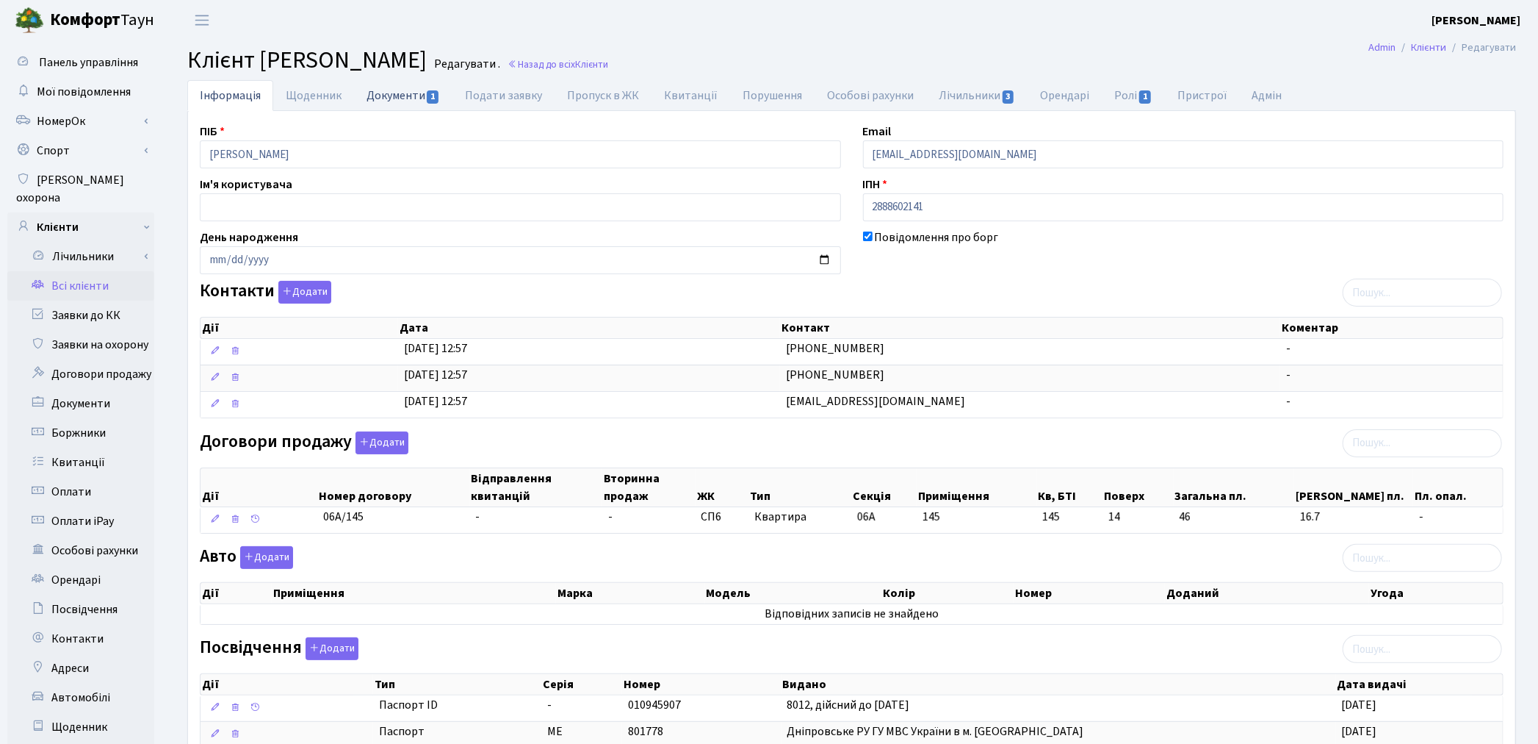
click at [393, 98] on link "Документи 1" at bounding box center [403, 95] width 98 height 30
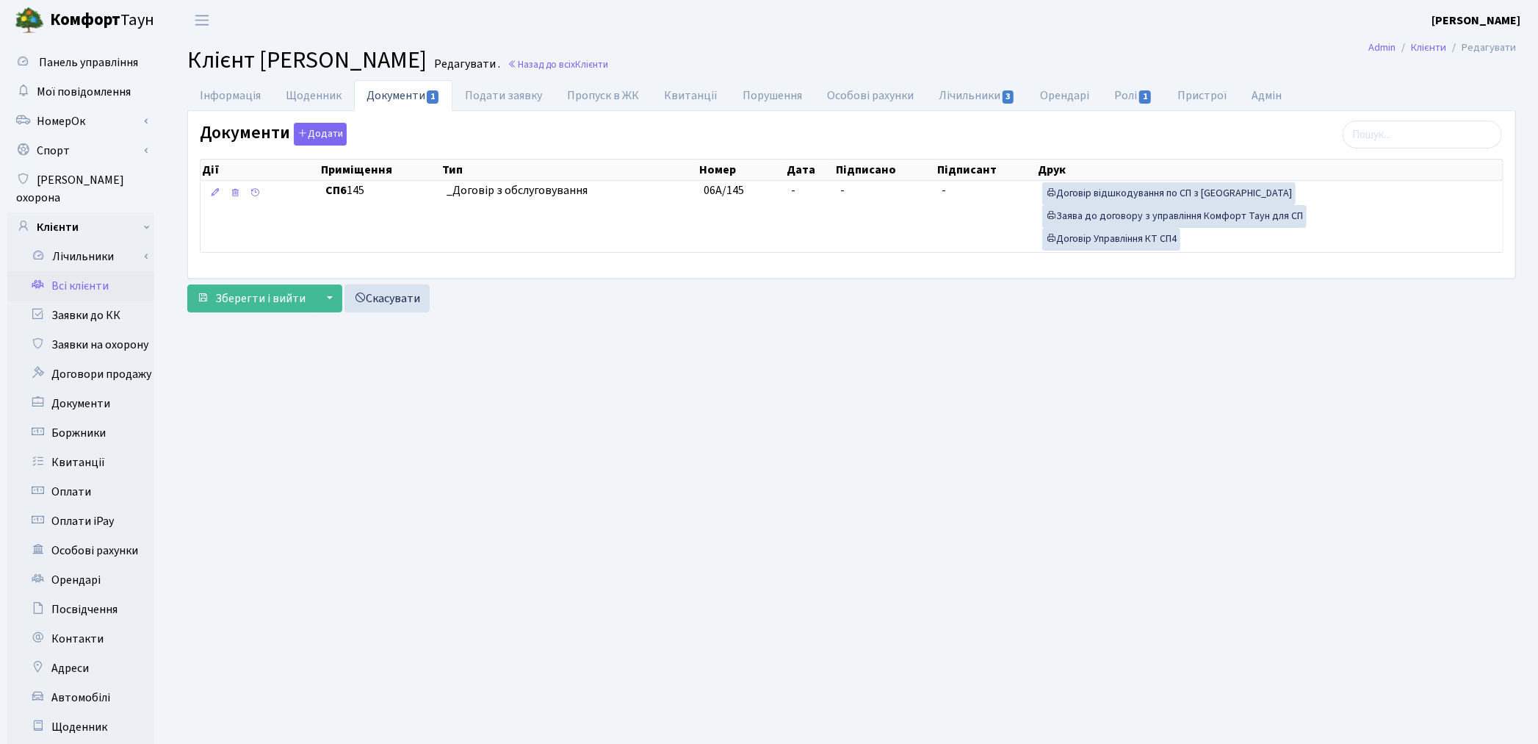
click at [68, 272] on link "Всі клієнти" at bounding box center [80, 285] width 147 height 29
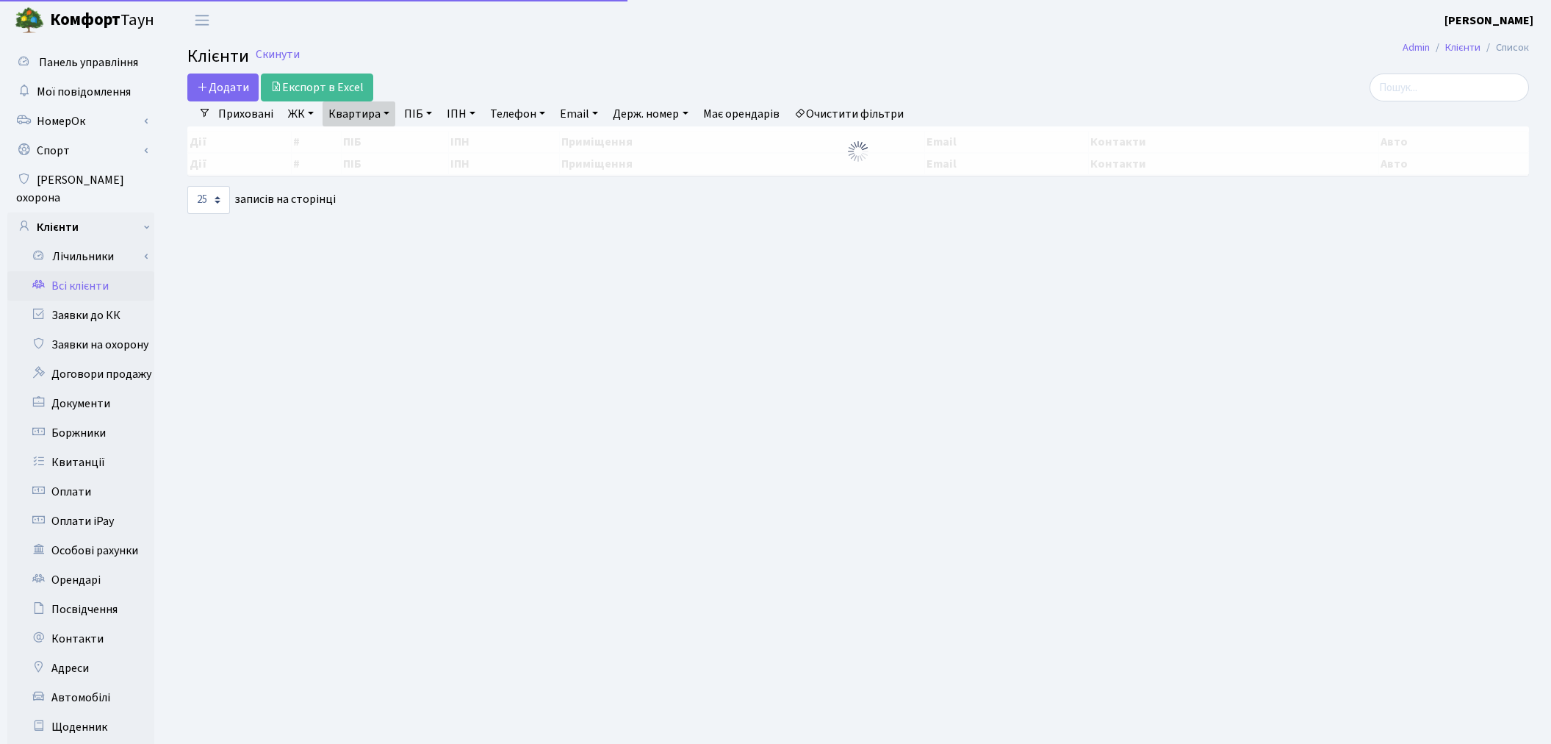
select select "25"
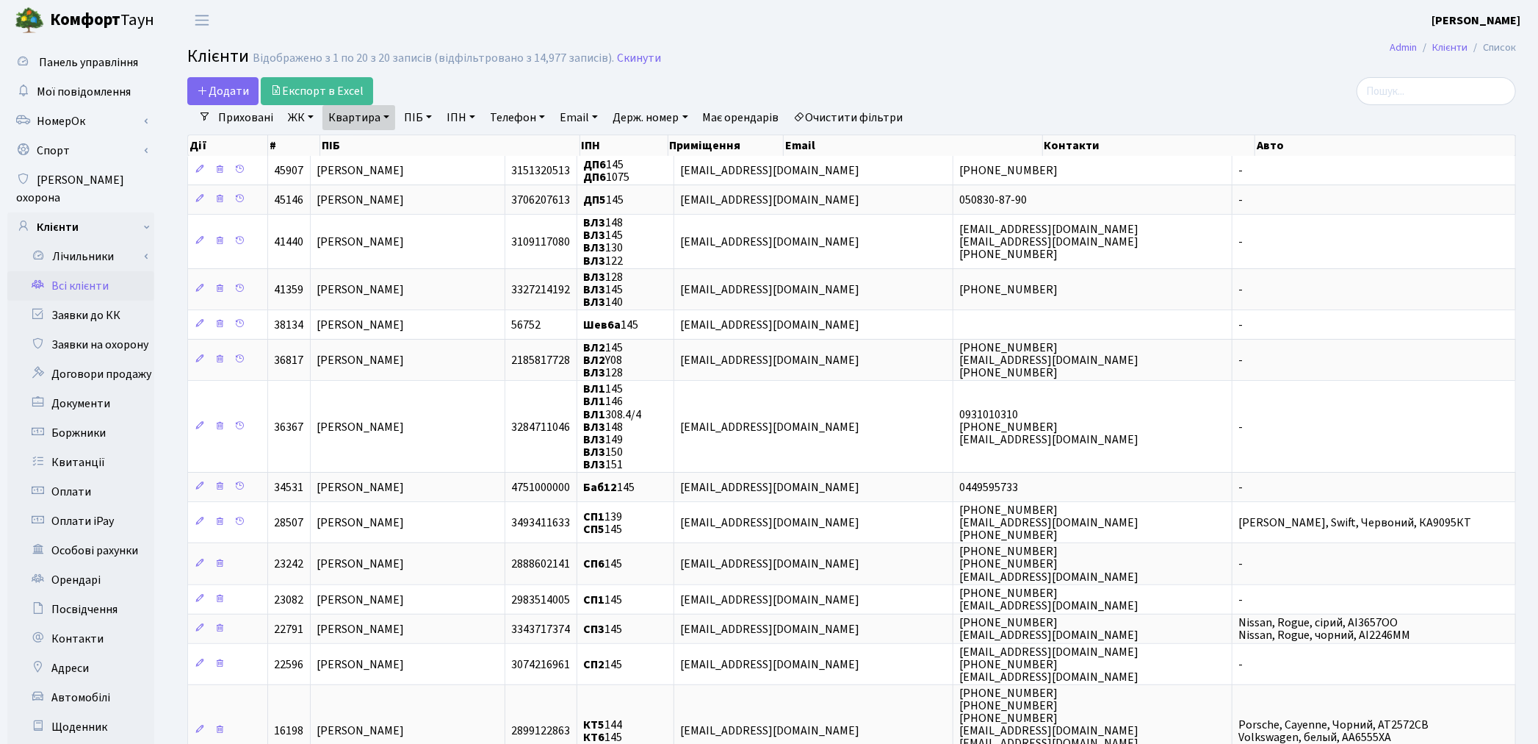
click at [354, 116] on link "Квартира" at bounding box center [359, 117] width 73 height 25
click at [358, 138] on input "145" at bounding box center [366, 146] width 86 height 28
type input "1"
type input "277"
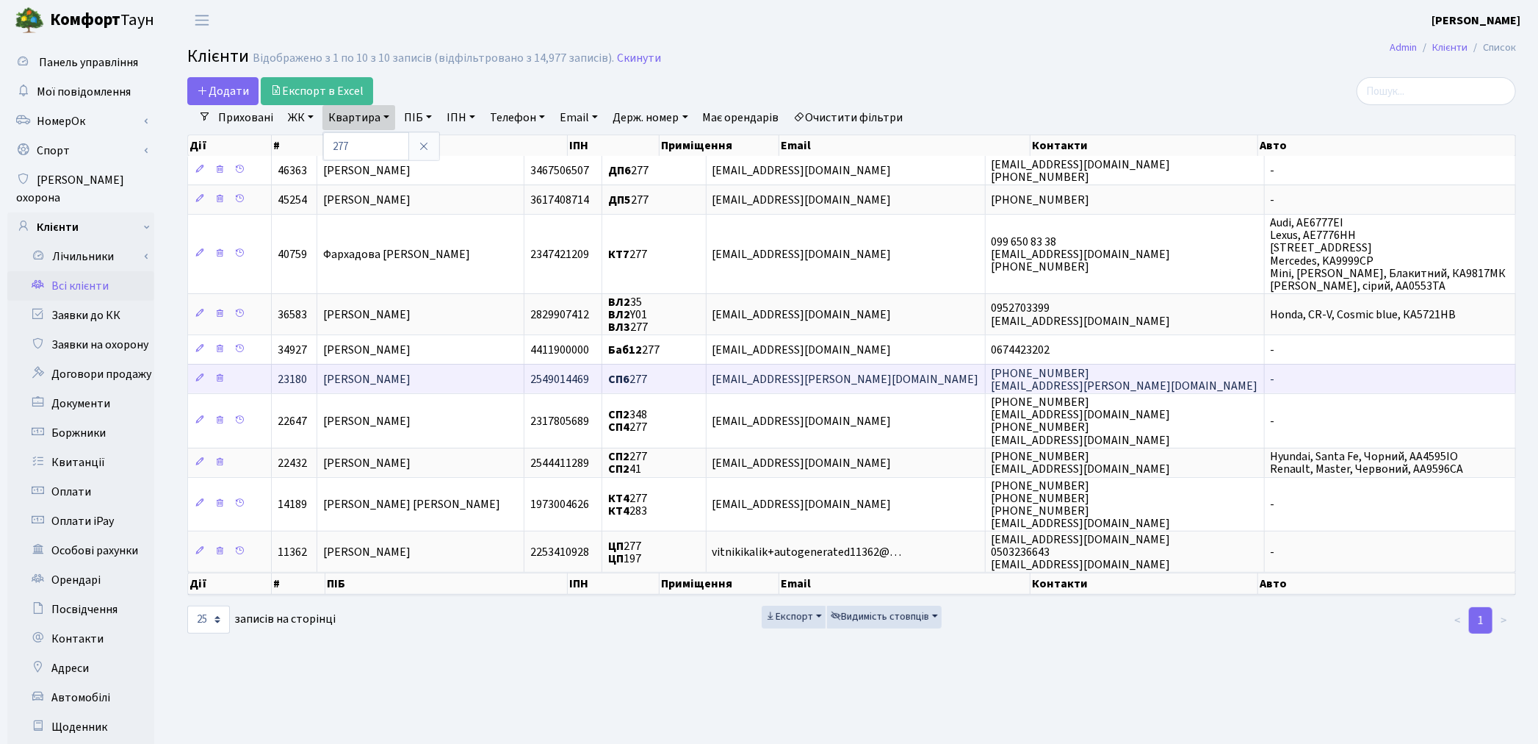
click at [391, 376] on span "[PERSON_NAME]" at bounding box center [366, 379] width 87 height 16
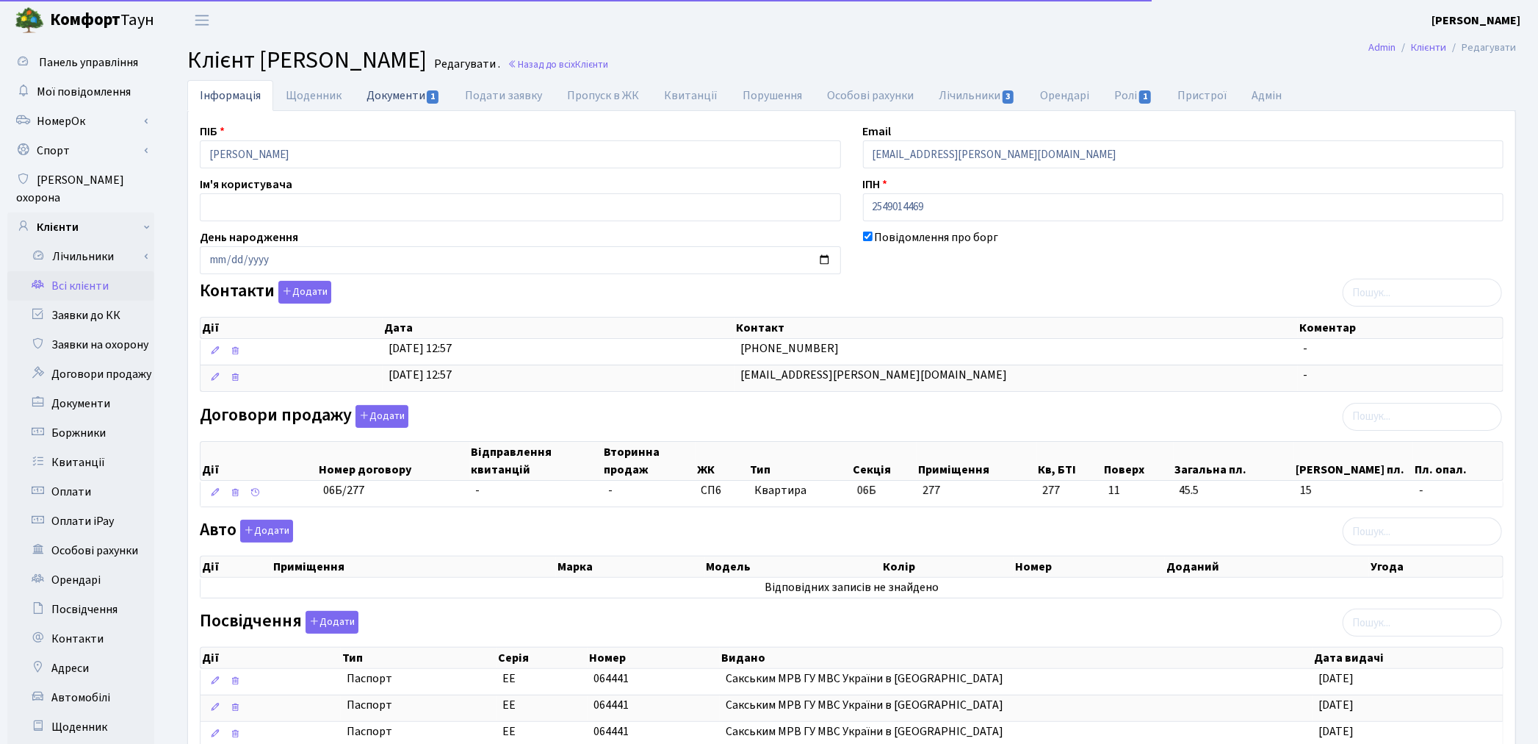
click at [397, 90] on link "Документи 1" at bounding box center [403, 95] width 98 height 30
select select "25"
